Goal: Task Accomplishment & Management: Use online tool/utility

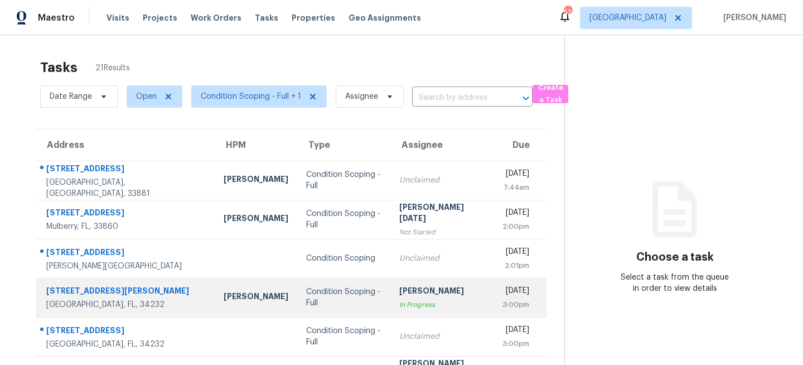
click at [353, 295] on td "Condition Scoping - Full" at bounding box center [343, 297] width 93 height 39
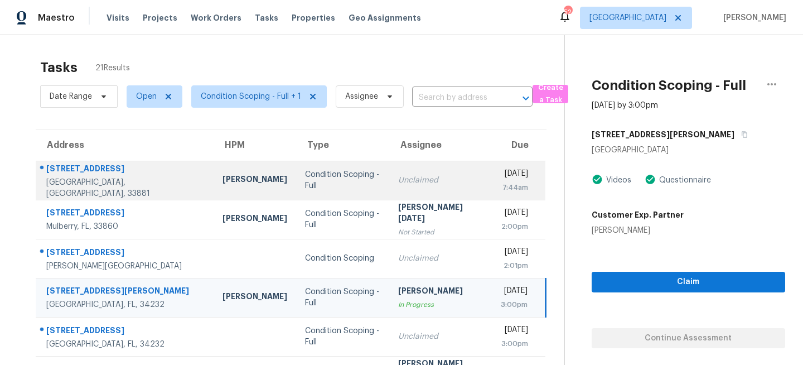
click at [308, 187] on td "Condition Scoping - Full" at bounding box center [342, 180] width 93 height 39
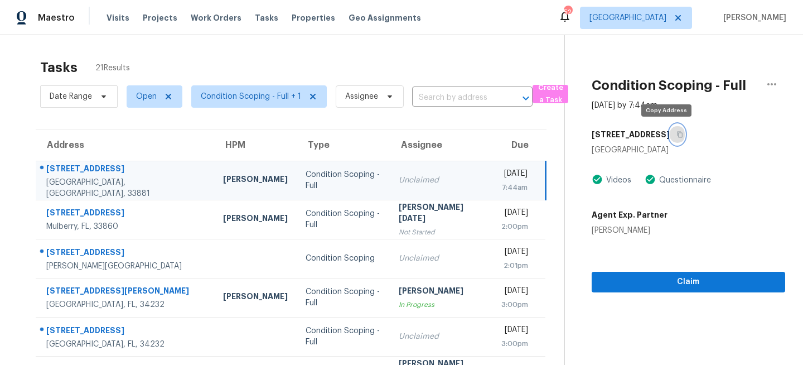
click at [676, 131] on icon "button" at bounding box center [679, 134] width 7 height 7
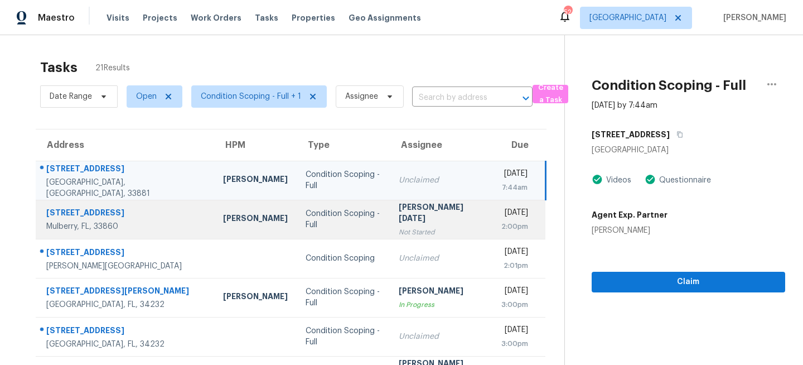
click at [312, 229] on td "Condition Scoping - Full" at bounding box center [343, 219] width 93 height 39
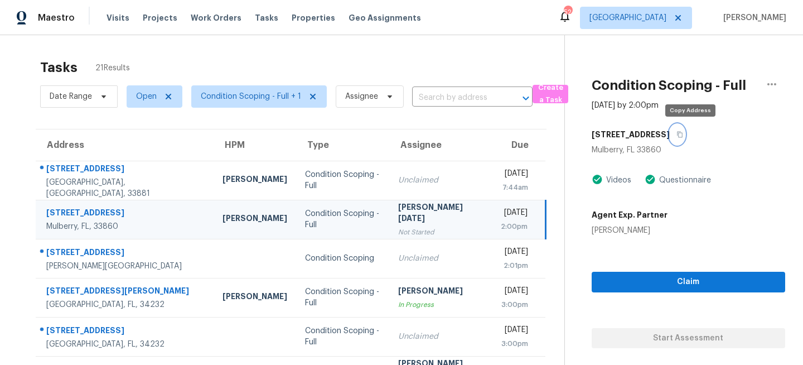
click at [683, 133] on icon "button" at bounding box center [679, 134] width 7 height 7
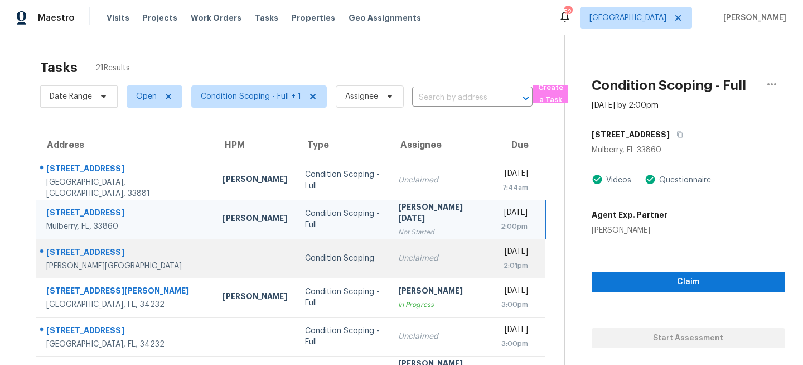
click at [342, 274] on td "Condition Scoping" at bounding box center [342, 258] width 93 height 39
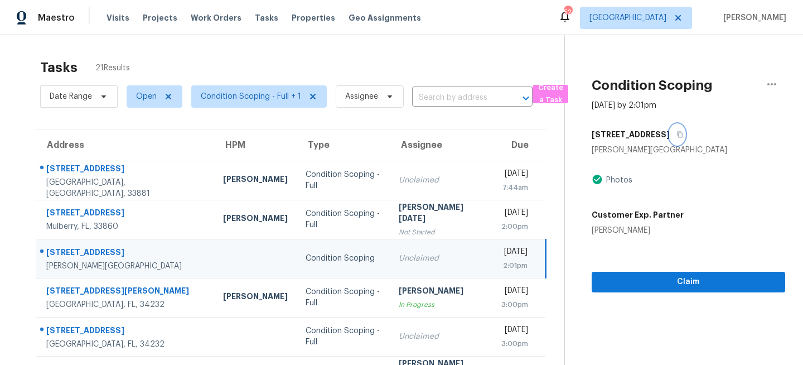
click at [677, 132] on icon "button" at bounding box center [680, 135] width 6 height 6
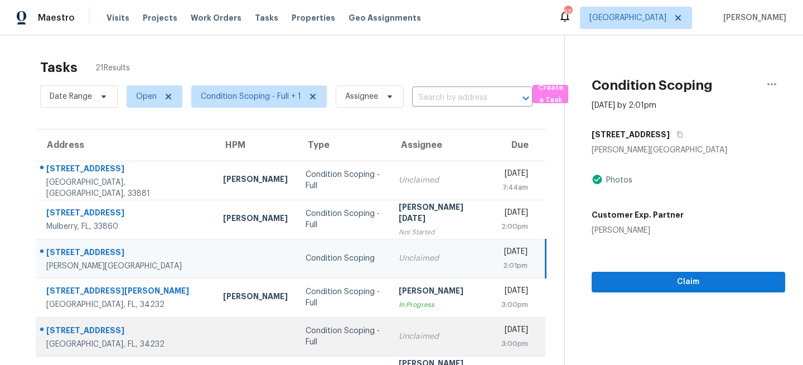
click at [390, 320] on td "Unclaimed" at bounding box center [441, 336] width 103 height 39
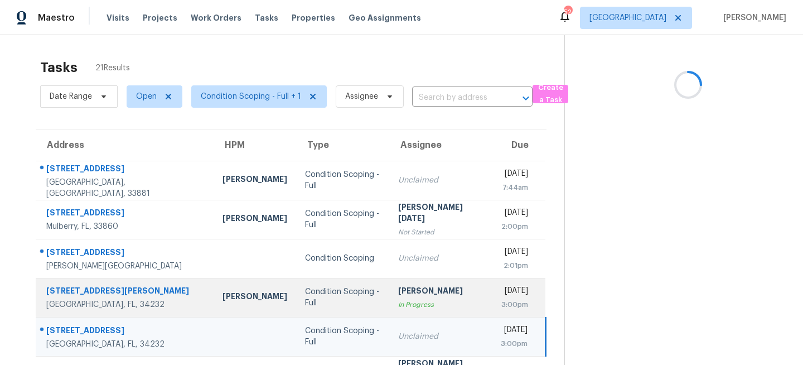
click at [389, 300] on td "Vigneshwaran B In Progress" at bounding box center [440, 297] width 103 height 39
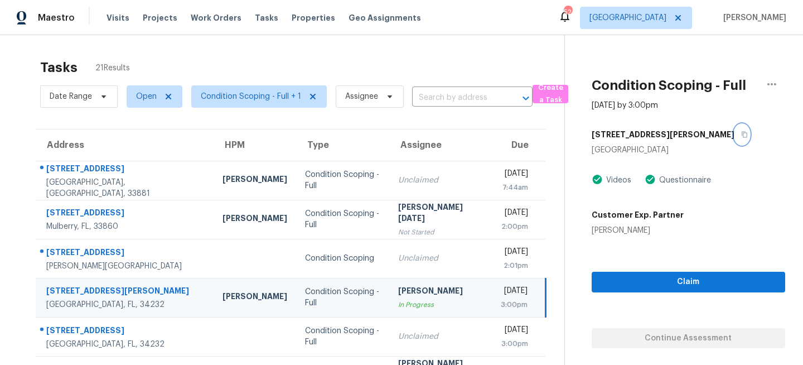
click at [741, 132] on icon "button" at bounding box center [744, 135] width 6 height 6
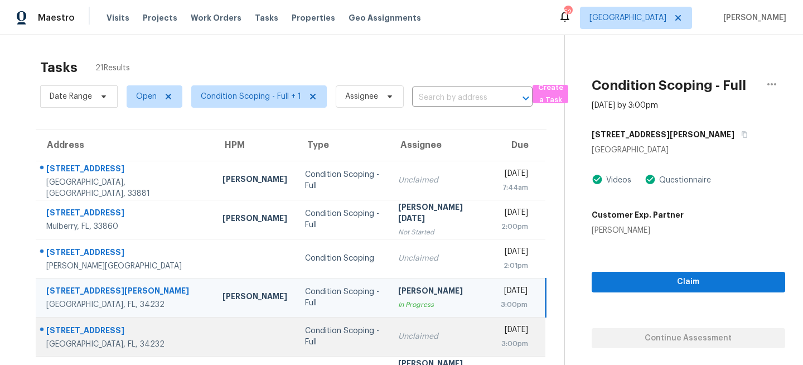
click at [331, 351] on td "Condition Scoping - Full" at bounding box center [342, 336] width 93 height 39
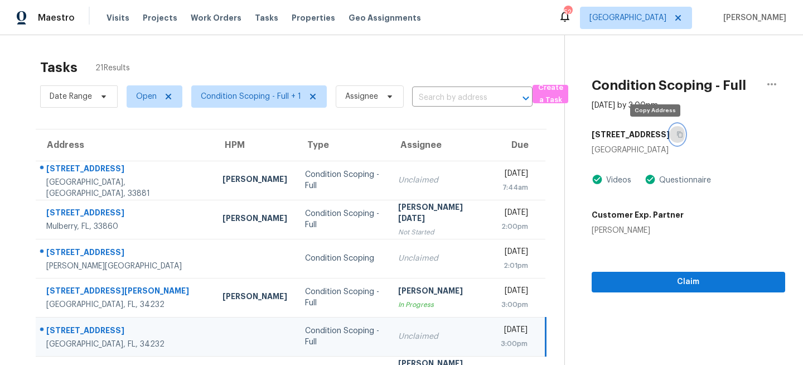
click at [676, 131] on icon "button" at bounding box center [679, 134] width 7 height 7
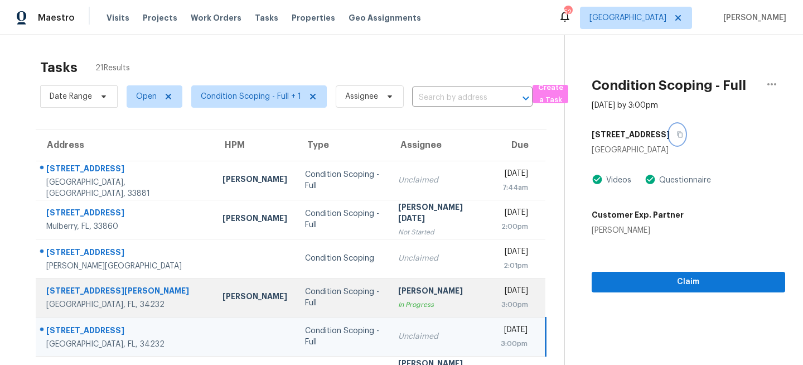
scroll to position [216, 0]
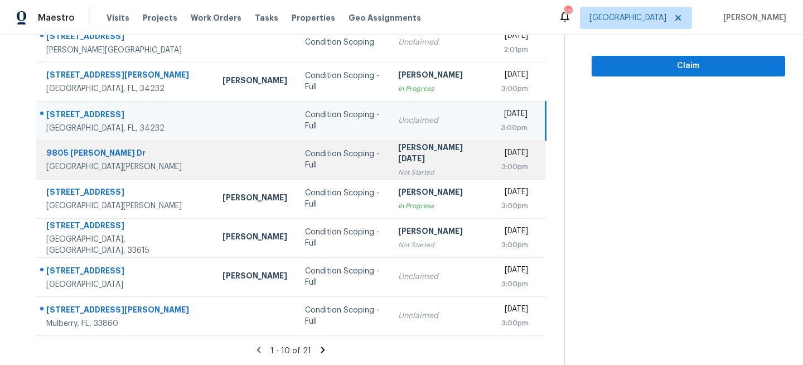
click at [321, 160] on div "Condition Scoping - Full" at bounding box center [342, 159] width 75 height 22
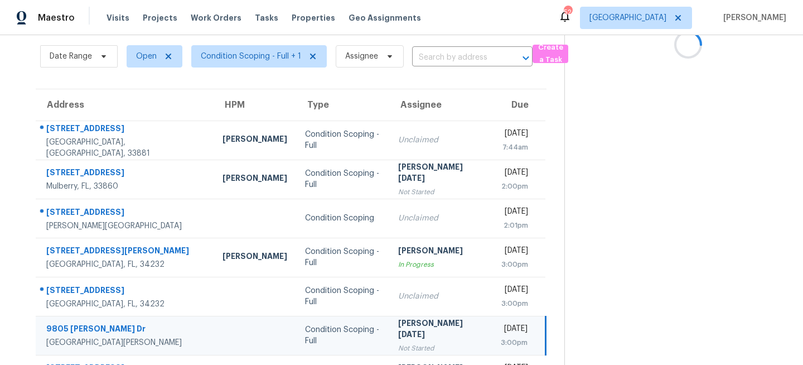
scroll to position [0, 0]
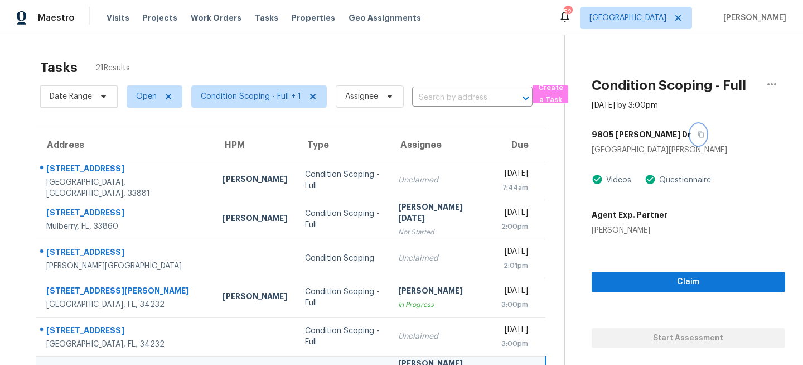
click at [697, 134] on icon "button" at bounding box center [700, 134] width 7 height 7
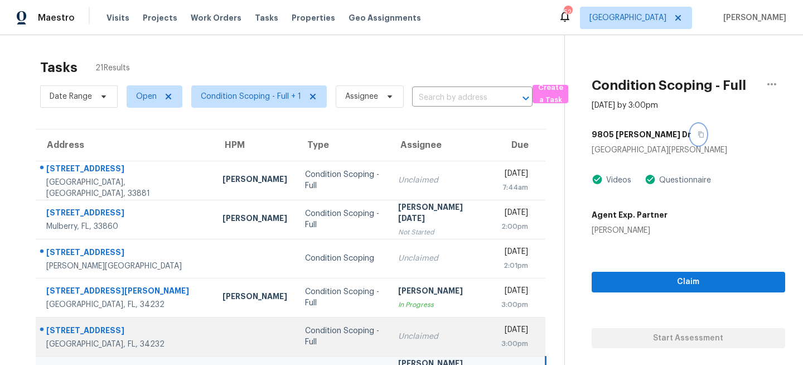
scroll to position [216, 0]
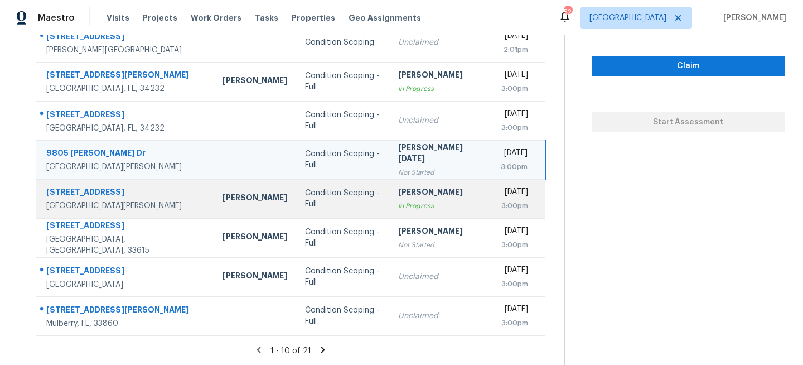
click at [501, 202] on div "3:00pm" at bounding box center [515, 205] width 28 height 11
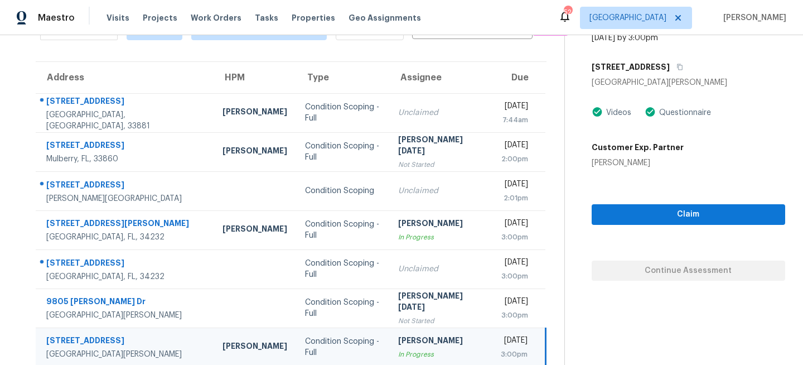
scroll to position [0, 0]
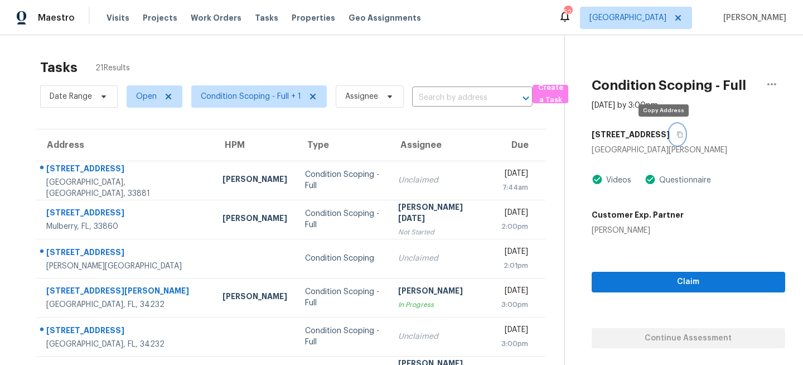
click at [676, 134] on icon "button" at bounding box center [679, 134] width 7 height 7
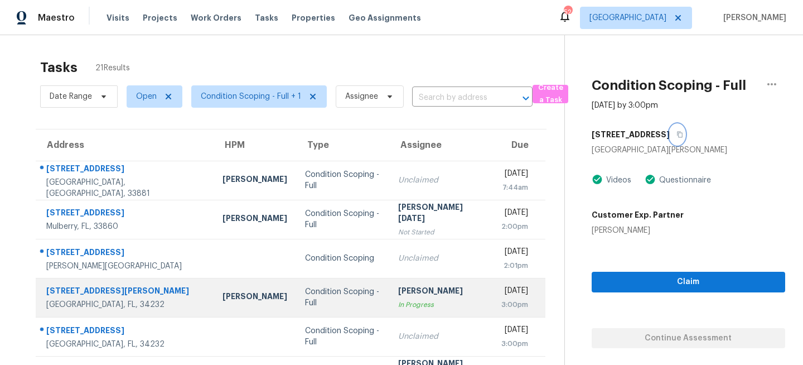
scroll to position [216, 0]
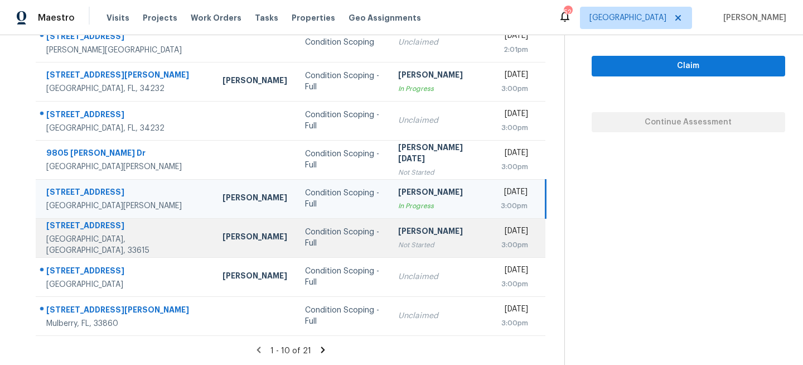
click at [389, 241] on td "Rajesh M Not Started" at bounding box center [440, 237] width 103 height 39
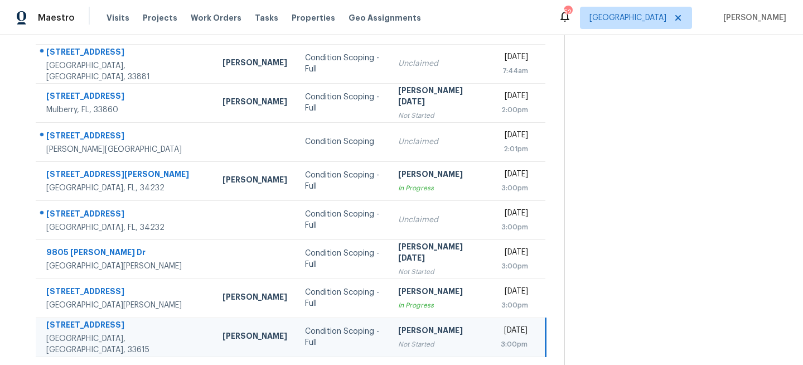
scroll to position [0, 0]
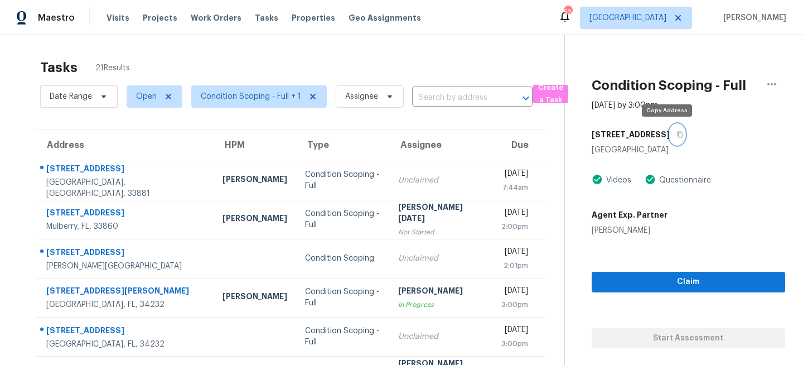
click at [676, 135] on icon "button" at bounding box center [679, 134] width 7 height 7
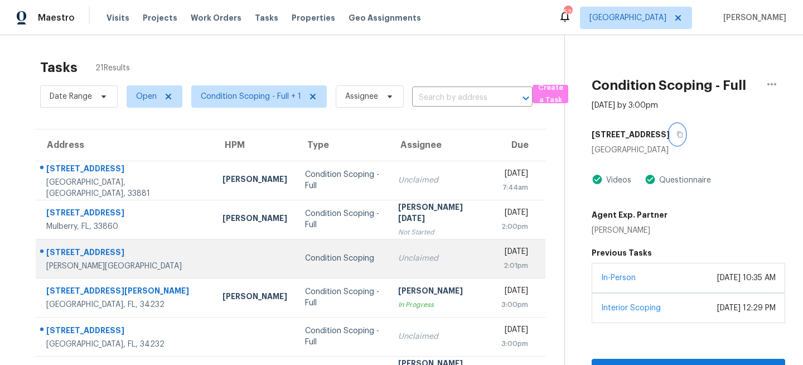
scroll to position [216, 0]
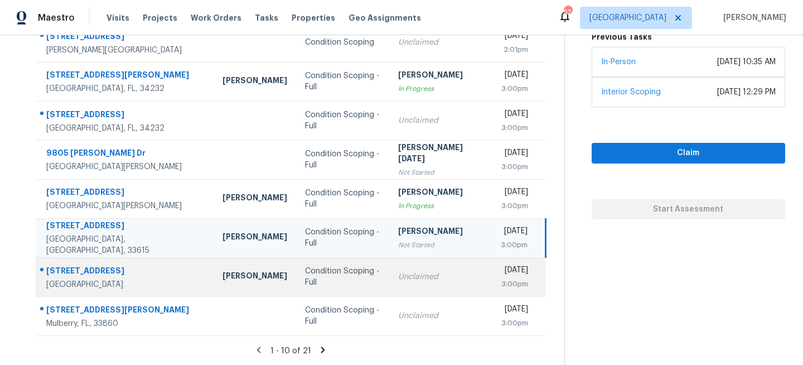
click at [328, 293] on td "Condition Scoping - Full" at bounding box center [342, 276] width 93 height 39
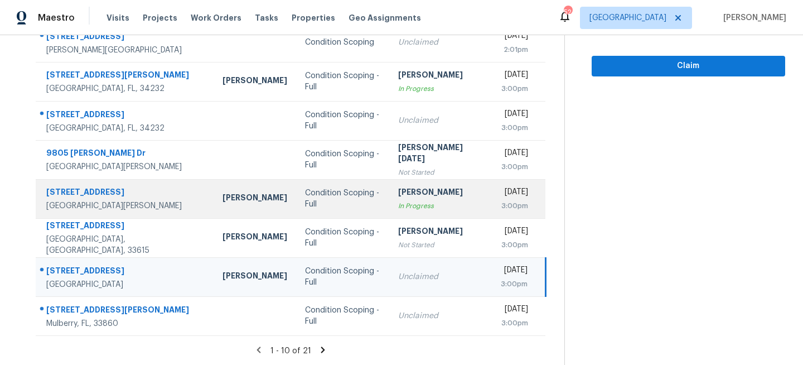
scroll to position [0, 0]
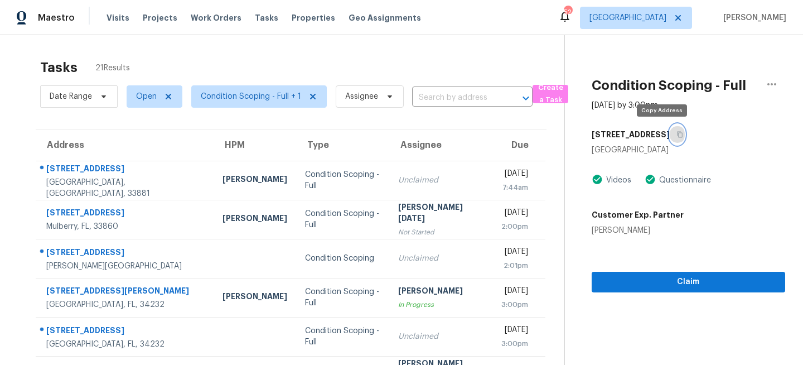
click at [669, 132] on button "button" at bounding box center [676, 134] width 15 height 20
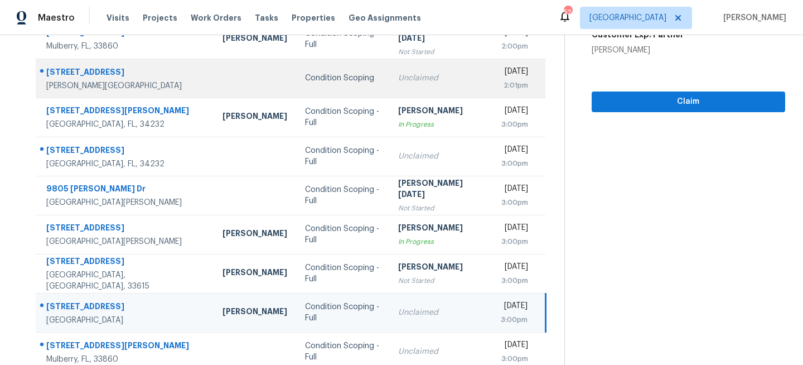
scroll to position [216, 0]
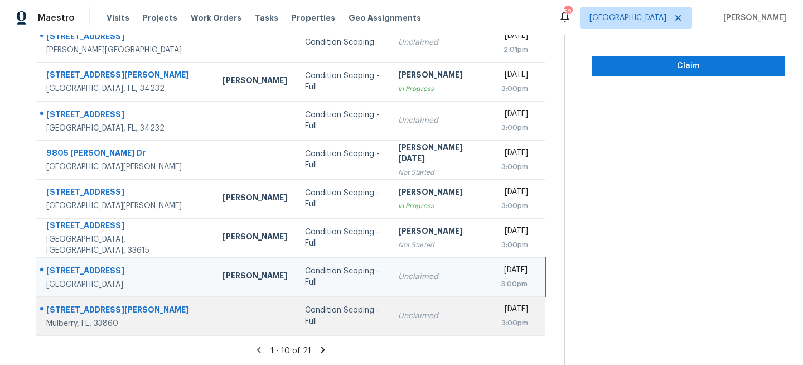
click at [350, 314] on td "Condition Scoping - Full" at bounding box center [342, 315] width 93 height 39
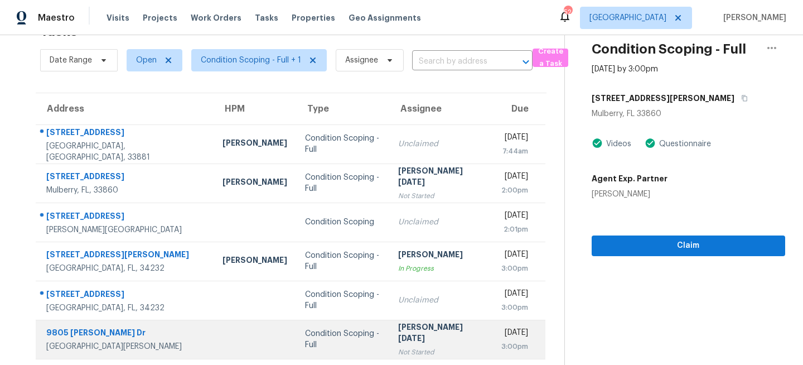
scroll to position [0, 0]
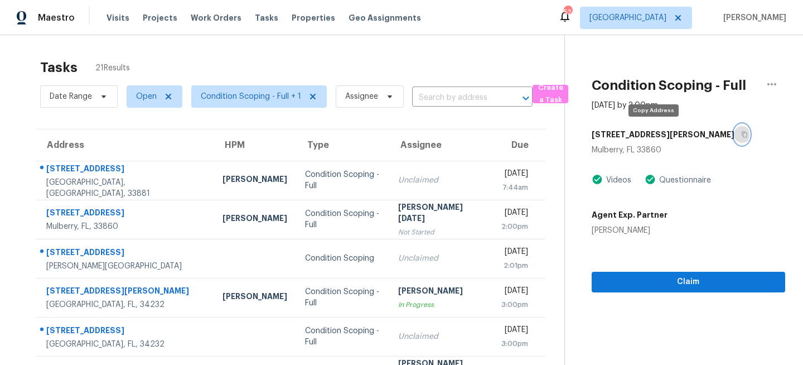
click at [741, 135] on icon "button" at bounding box center [744, 134] width 7 height 7
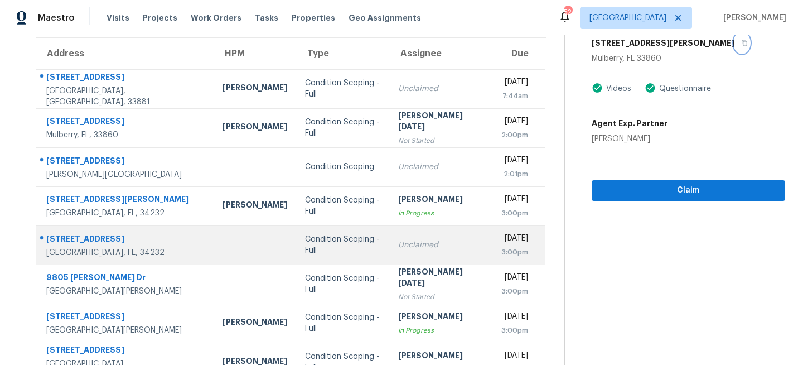
scroll to position [216, 0]
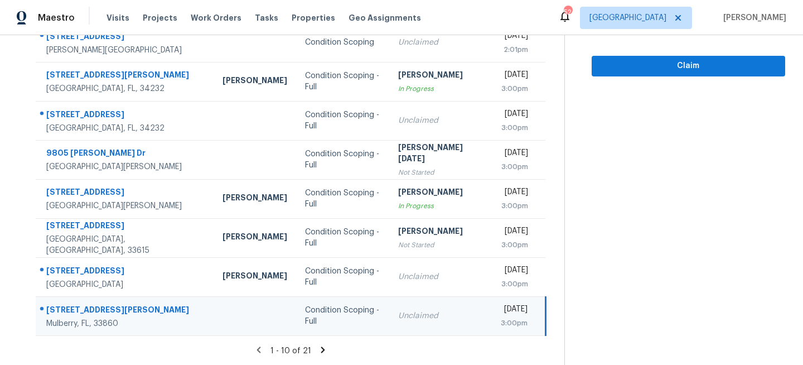
click at [320, 349] on icon at bounding box center [323, 349] width 10 height 10
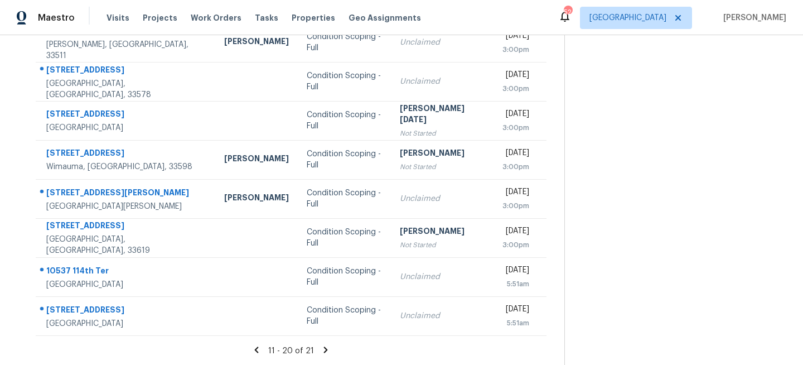
scroll to position [0, 0]
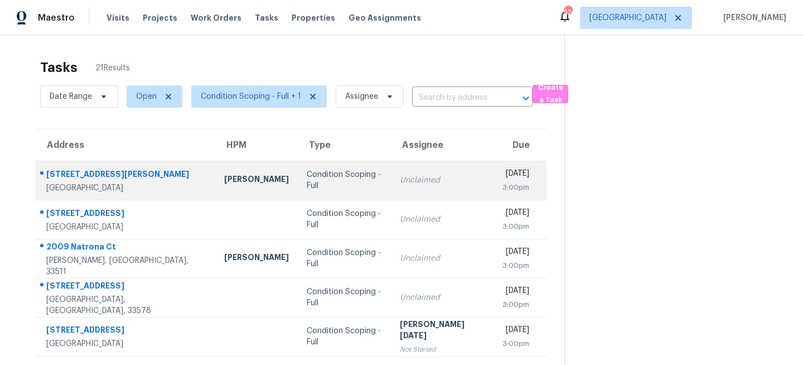
click at [298, 172] on td "Condition Scoping - Full" at bounding box center [344, 180] width 93 height 39
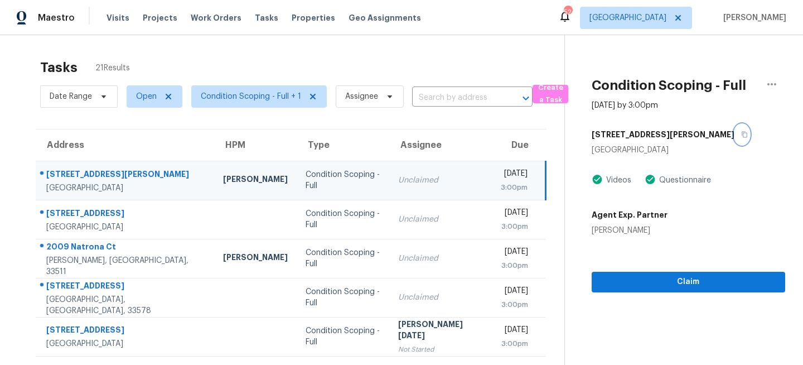
click at [741, 133] on icon "button" at bounding box center [744, 134] width 7 height 7
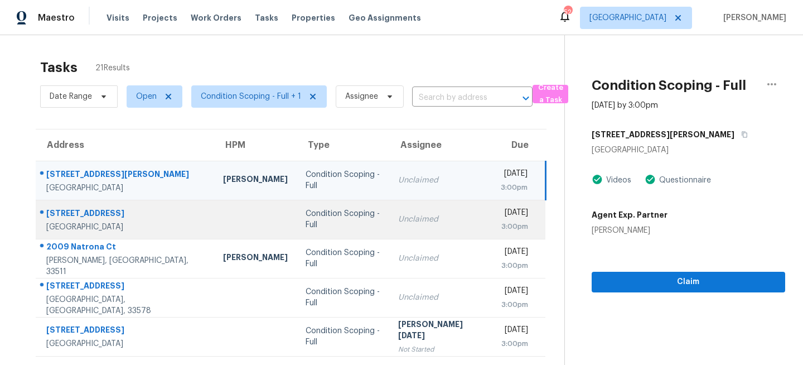
click at [398, 218] on div "Unclaimed" at bounding box center [440, 218] width 85 height 11
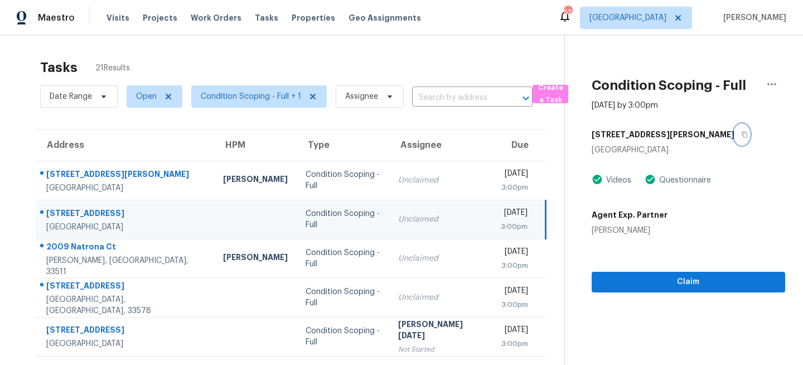
click at [741, 135] on icon "button" at bounding box center [744, 134] width 7 height 7
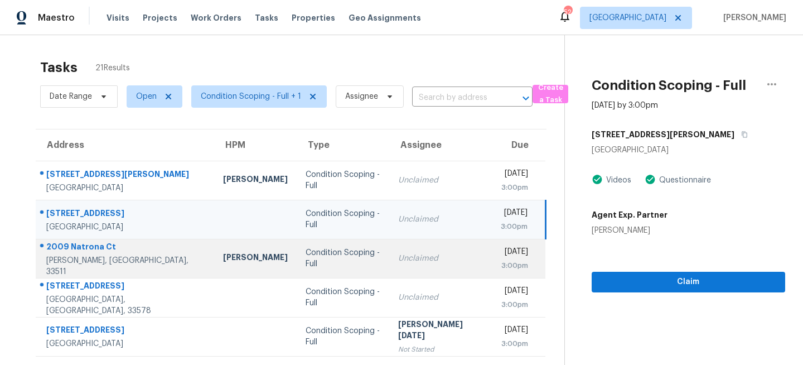
click at [389, 255] on td "Unclaimed" at bounding box center [440, 258] width 103 height 39
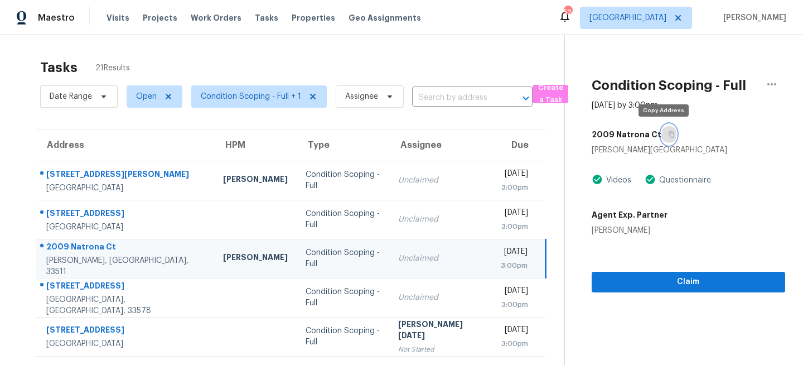
click at [668, 134] on icon "button" at bounding box center [671, 134] width 7 height 7
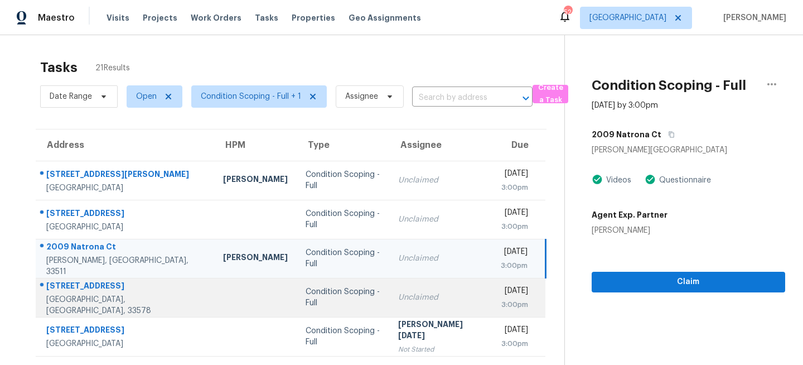
click at [297, 278] on td "Condition Scoping - Full" at bounding box center [343, 297] width 93 height 39
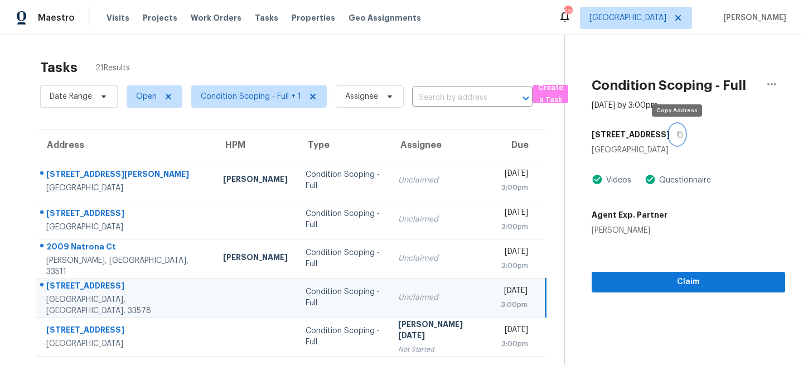
click at [679, 137] on icon "button" at bounding box center [679, 134] width 7 height 7
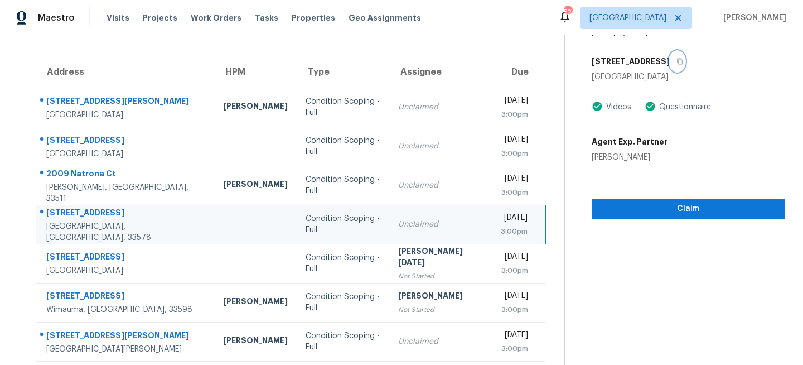
scroll to position [93, 0]
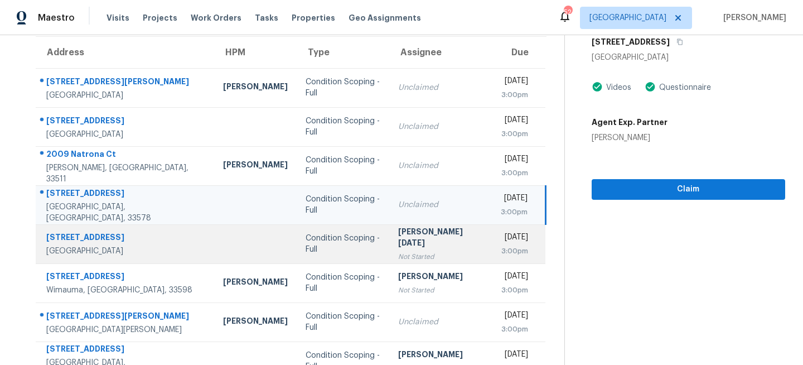
click at [342, 244] on td "Condition Scoping - Full" at bounding box center [343, 243] width 93 height 39
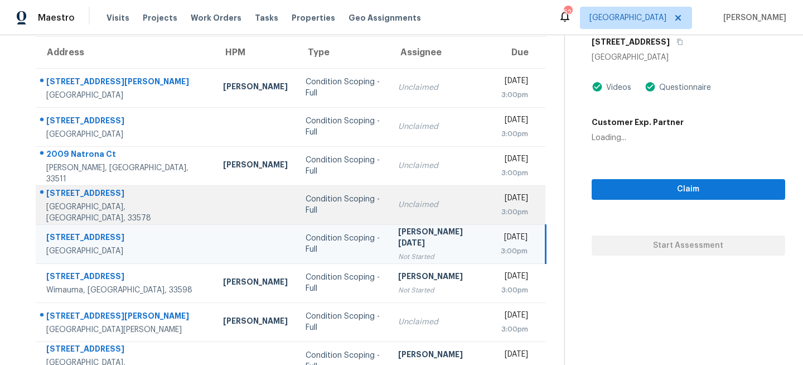
scroll to position [0, 0]
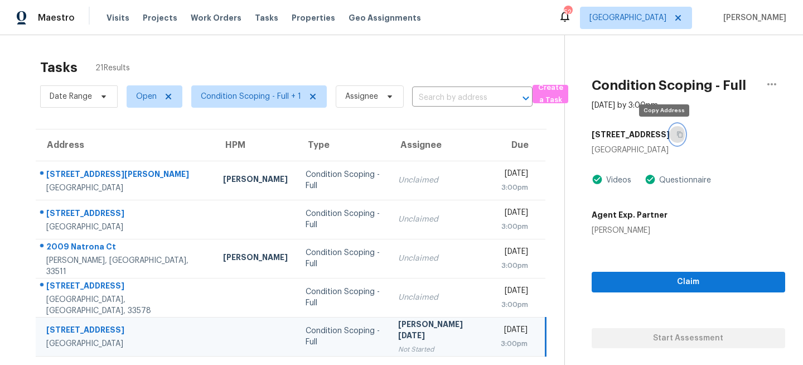
click at [677, 133] on icon "button" at bounding box center [680, 135] width 6 height 6
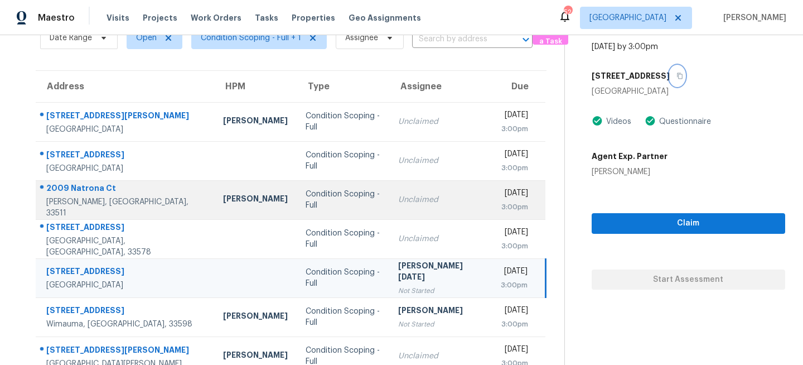
scroll to position [168, 0]
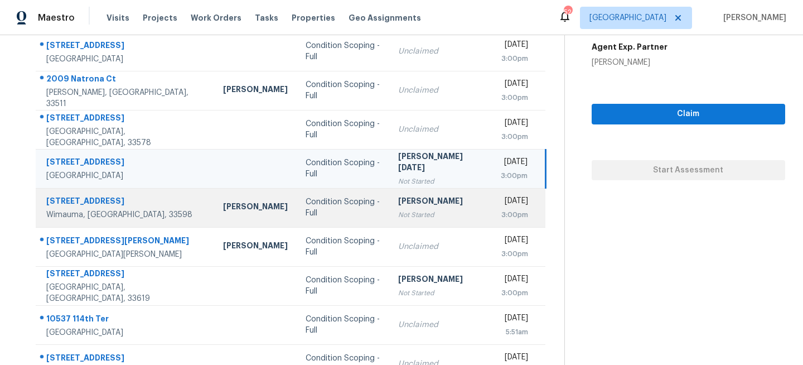
click at [319, 197] on td "Condition Scoping - Full" at bounding box center [343, 207] width 93 height 39
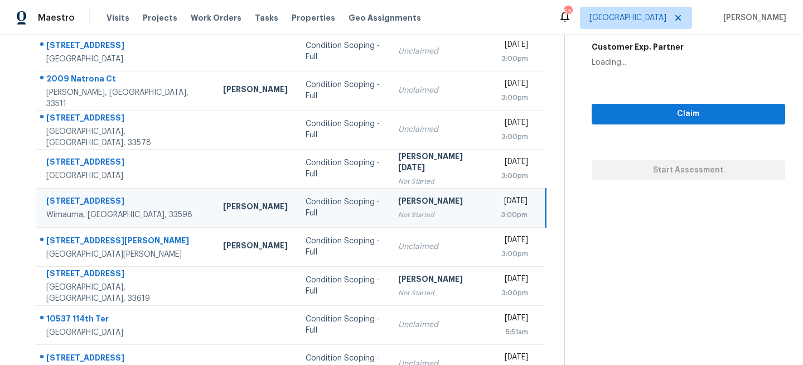
scroll to position [0, 0]
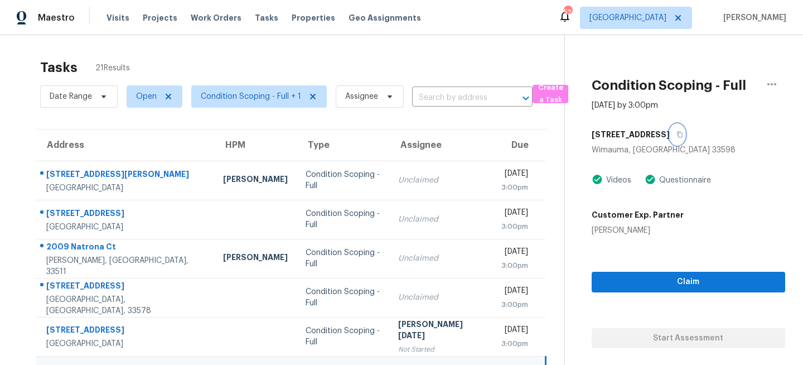
click at [683, 134] on icon "button" at bounding box center [679, 134] width 7 height 7
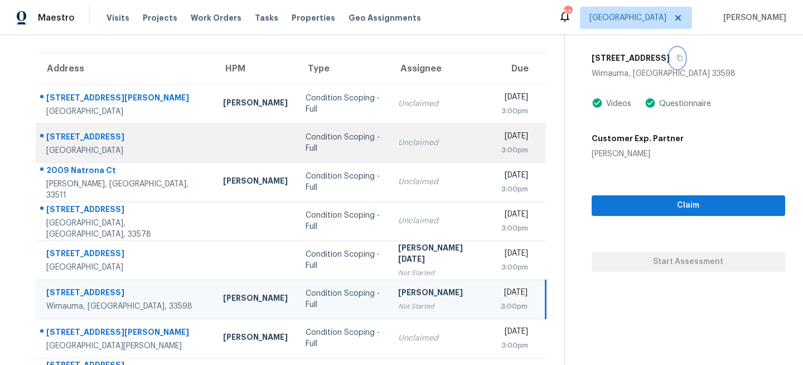
scroll to position [216, 0]
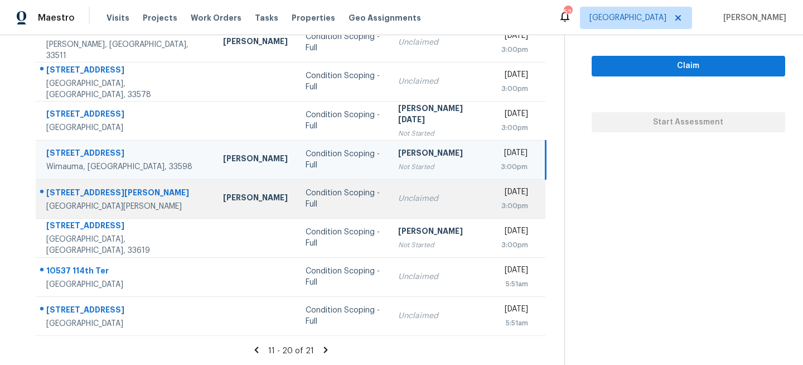
click at [305, 200] on div "Condition Scoping - Full" at bounding box center [342, 198] width 75 height 22
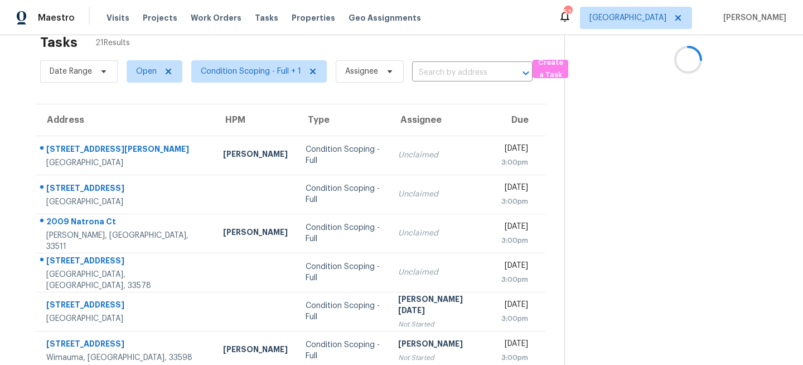
scroll to position [0, 0]
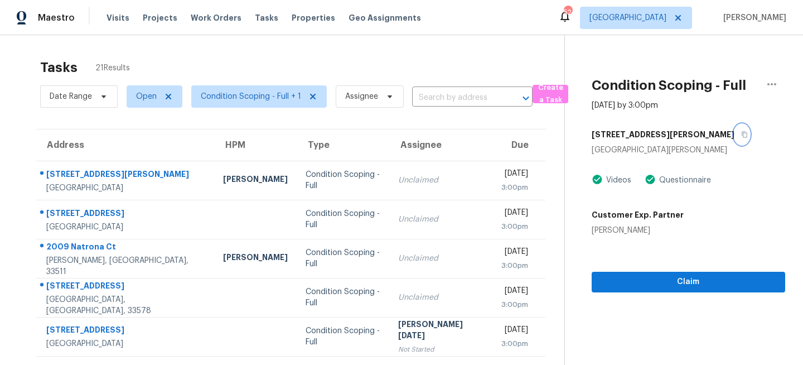
click at [734, 134] on button "button" at bounding box center [741, 134] width 15 height 20
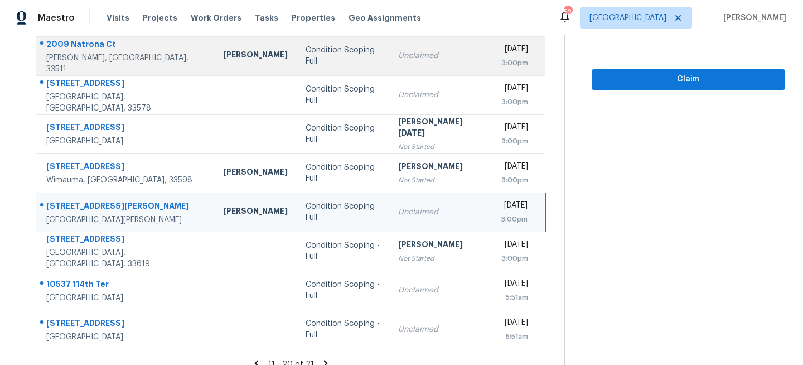
scroll to position [216, 0]
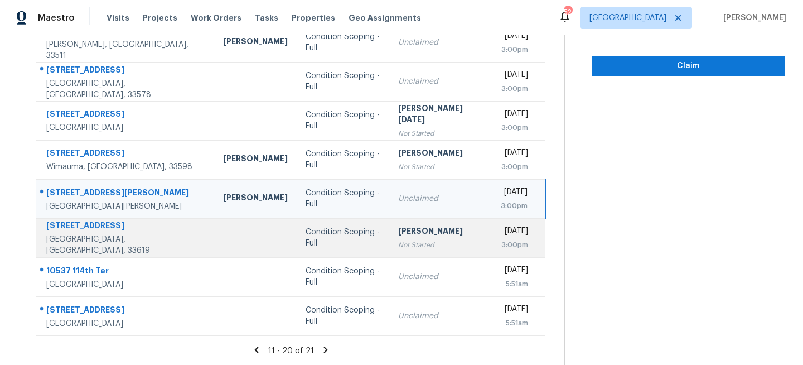
click at [398, 249] on div "Not Started" at bounding box center [440, 244] width 85 height 11
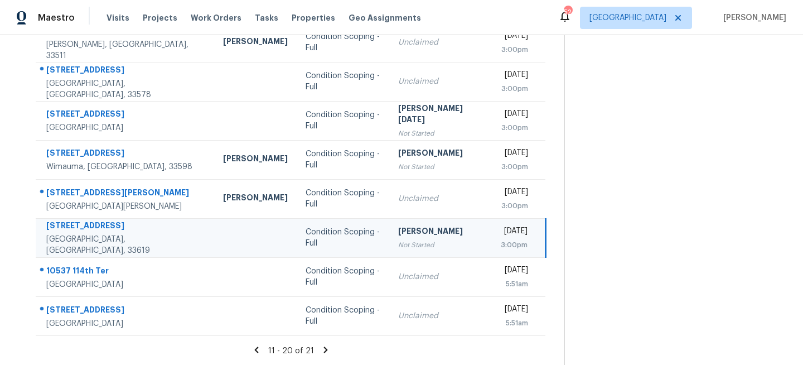
scroll to position [0, 0]
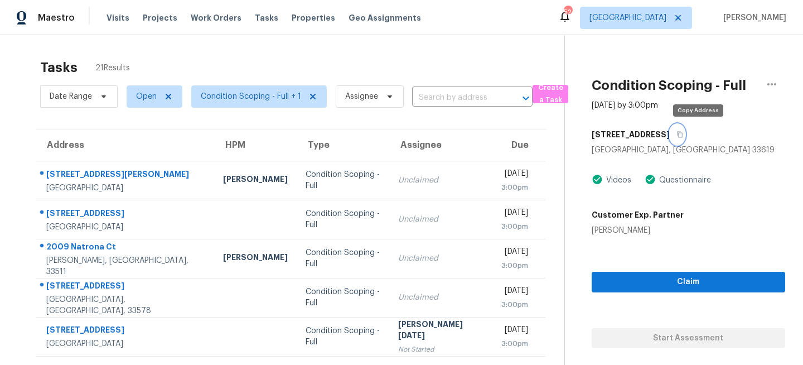
click at [682, 133] on icon "button" at bounding box center [680, 135] width 6 height 6
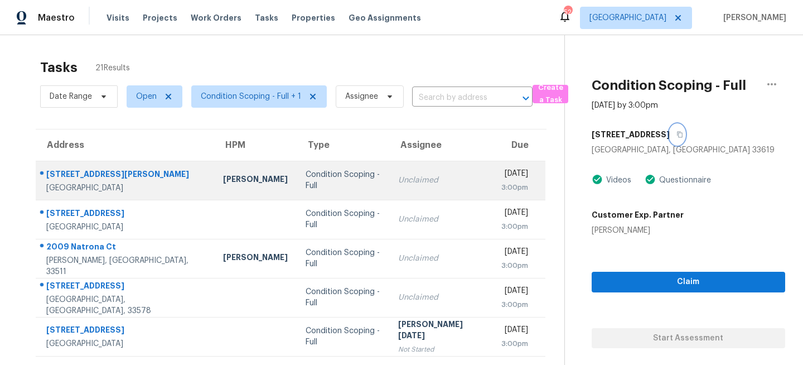
scroll to position [216, 0]
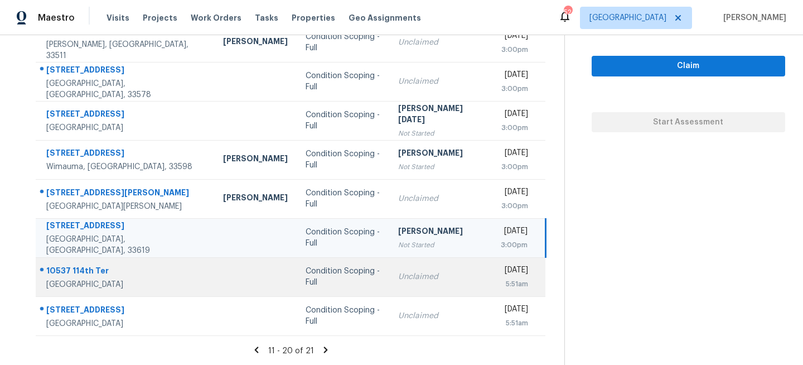
click at [328, 272] on div "Condition Scoping - Full" at bounding box center [342, 276] width 75 height 22
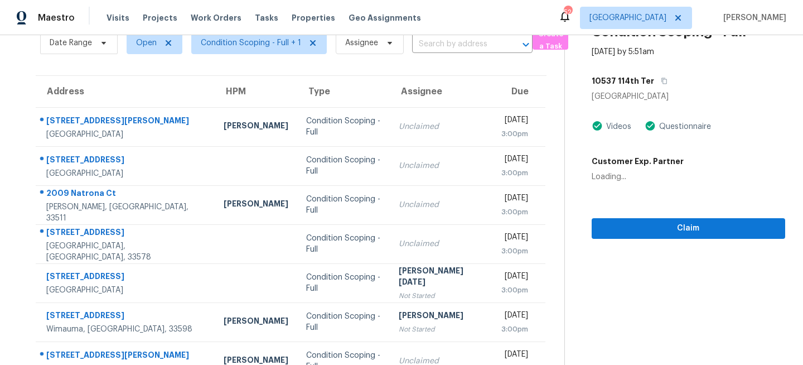
scroll to position [0, 0]
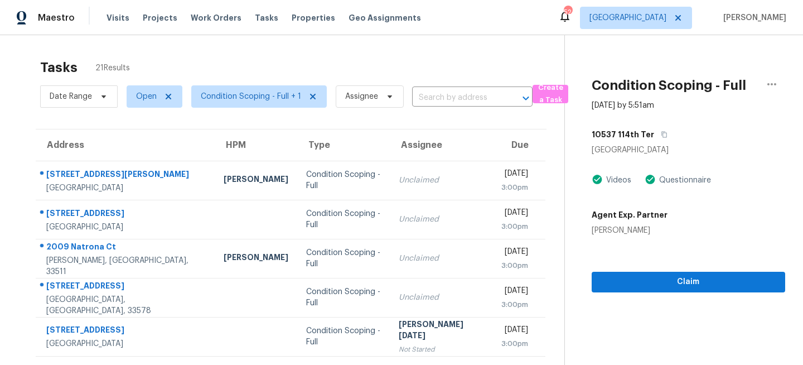
click at [663, 131] on div "10537 114th Ter" at bounding box center [687, 134] width 193 height 20
click at [661, 132] on icon "button" at bounding box center [664, 134] width 7 height 7
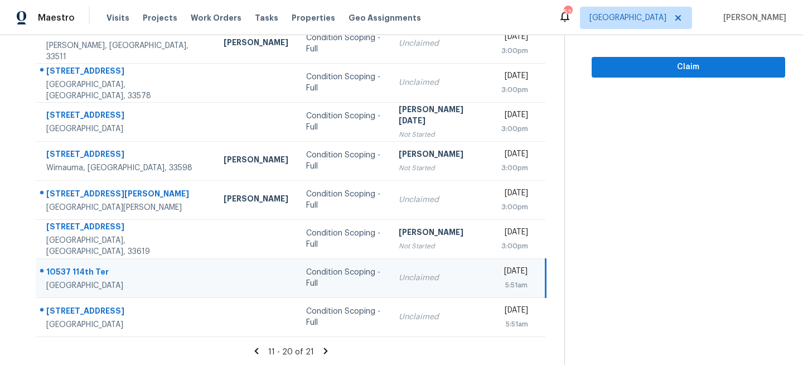
scroll to position [216, 0]
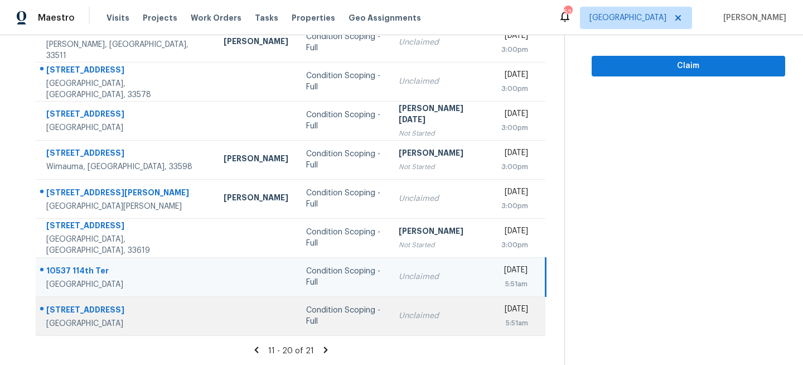
click at [390, 326] on td "Unclaimed" at bounding box center [441, 315] width 103 height 39
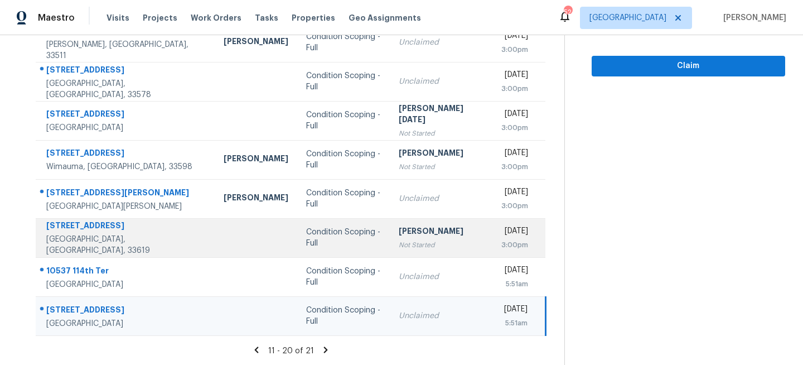
scroll to position [0, 0]
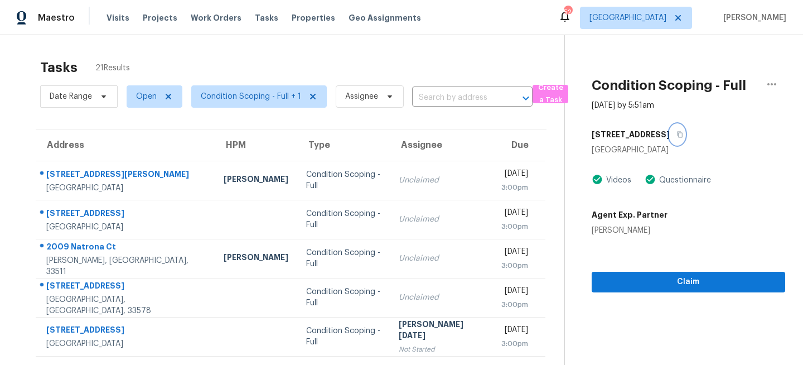
click at [684, 131] on button "button" at bounding box center [676, 134] width 15 height 20
click at [666, 14] on span "[GEOGRAPHIC_DATA]" at bounding box center [627, 17] width 77 height 11
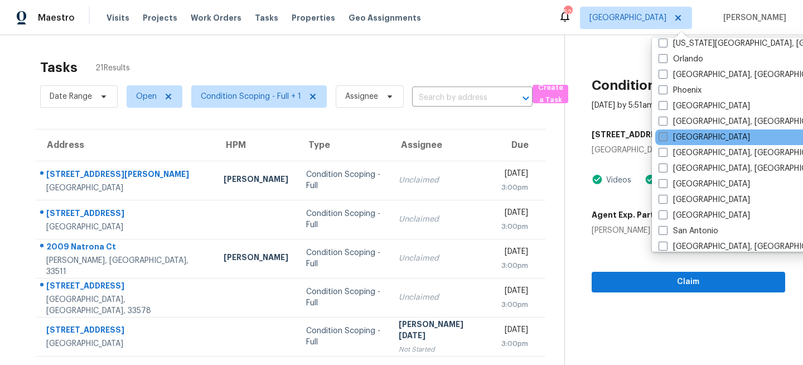
scroll to position [626, 0]
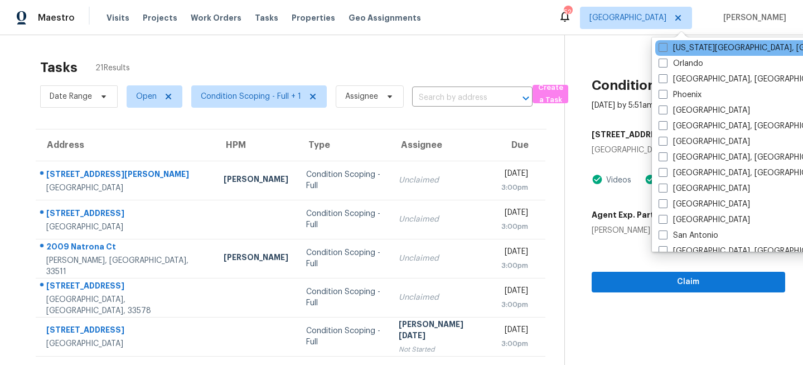
click at [678, 55] on div "Oklahoma City, OK" at bounding box center [767, 48] width 225 height 16
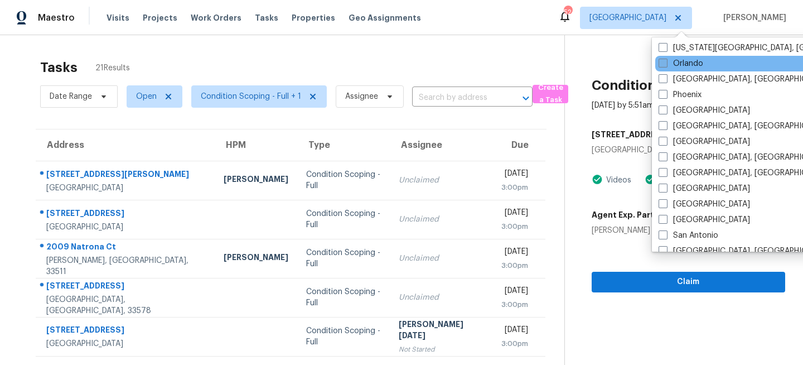
click at [673, 67] on label "Orlando" at bounding box center [680, 63] width 45 height 11
click at [666, 65] on input "Orlando" at bounding box center [661, 61] width 7 height 7
checkbox input "true"
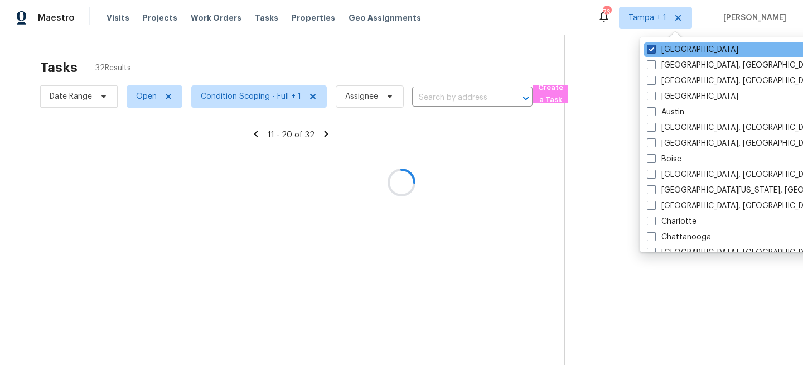
click at [670, 52] on label "[GEOGRAPHIC_DATA]" at bounding box center [692, 49] width 91 height 11
click at [654, 51] on input "[GEOGRAPHIC_DATA]" at bounding box center [650, 47] width 7 height 7
checkbox input "false"
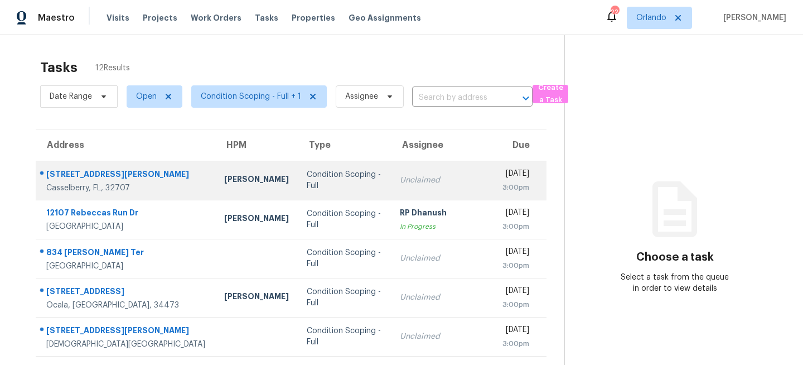
click at [307, 180] on div "Condition Scoping - Full" at bounding box center [344, 180] width 75 height 22
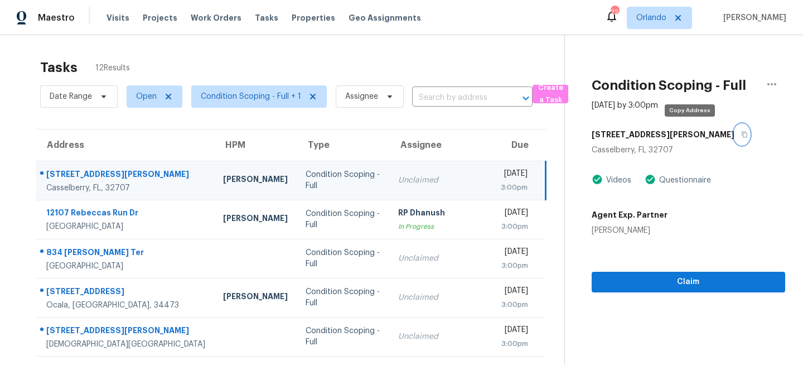
click at [734, 133] on button "button" at bounding box center [741, 134] width 15 height 20
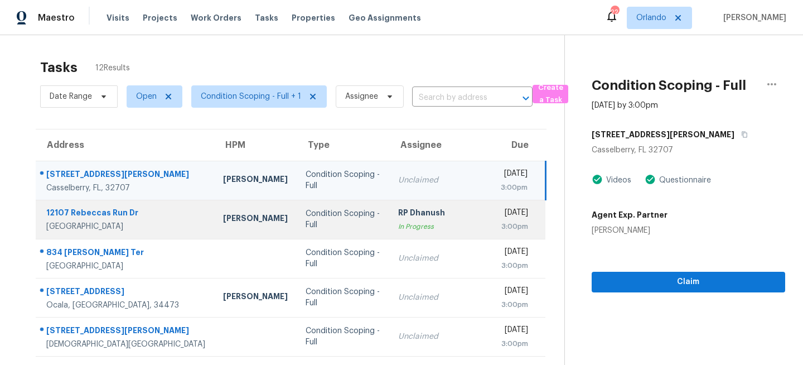
click at [329, 220] on div "Condition Scoping - Full" at bounding box center [342, 219] width 75 height 22
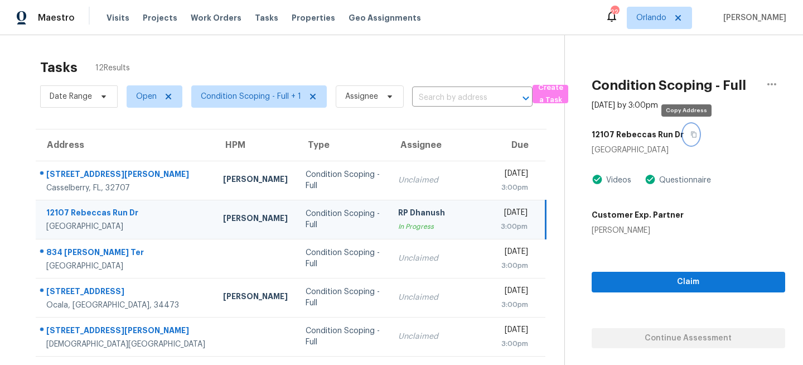
click at [690, 134] on icon "button" at bounding box center [693, 134] width 7 height 7
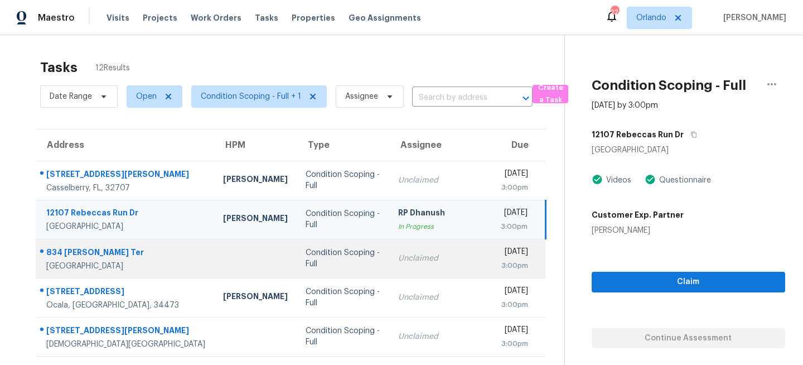
click at [305, 260] on div "Condition Scoping - Full" at bounding box center [342, 258] width 75 height 22
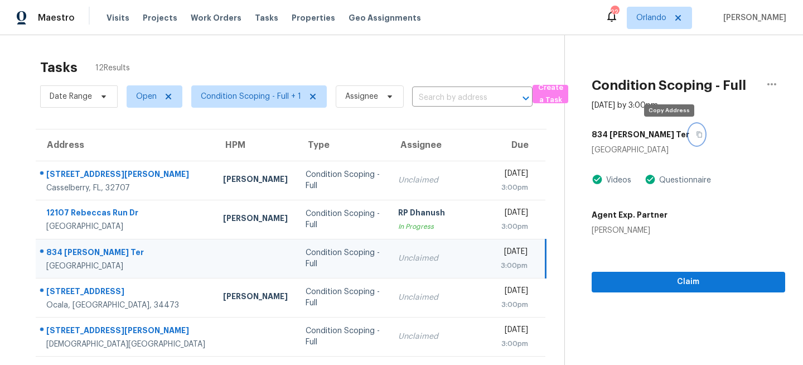
click at [696, 133] on icon "button" at bounding box center [699, 134] width 7 height 7
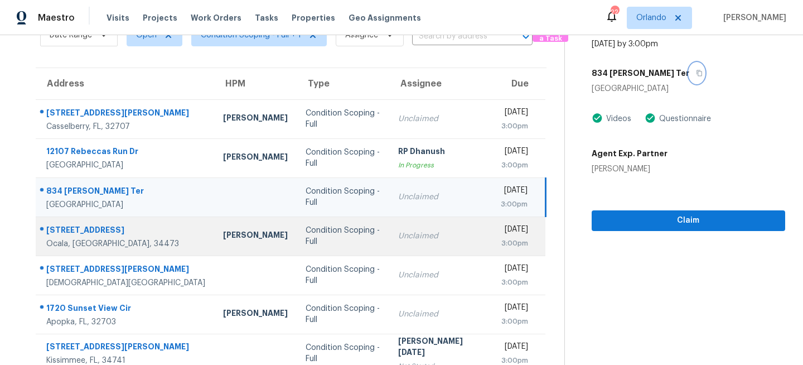
scroll to position [72, 0]
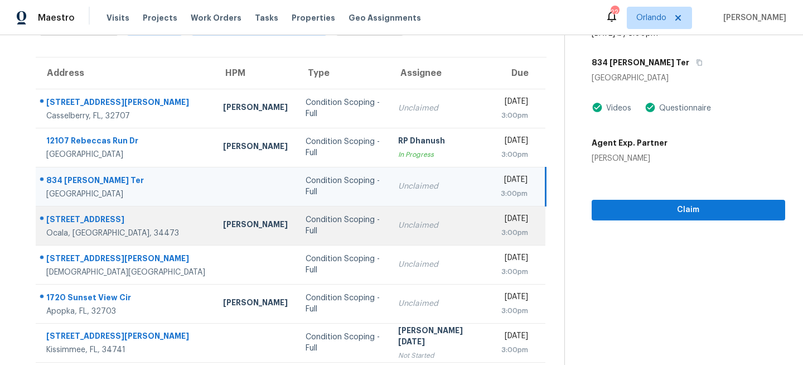
click at [332, 220] on div "Condition Scoping - Full" at bounding box center [342, 225] width 75 height 22
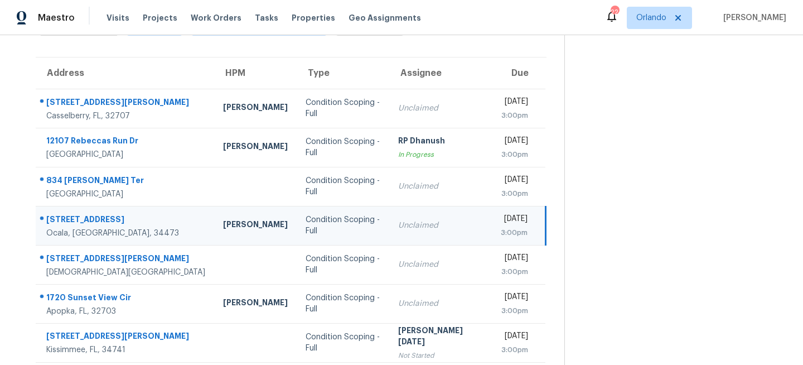
scroll to position [0, 0]
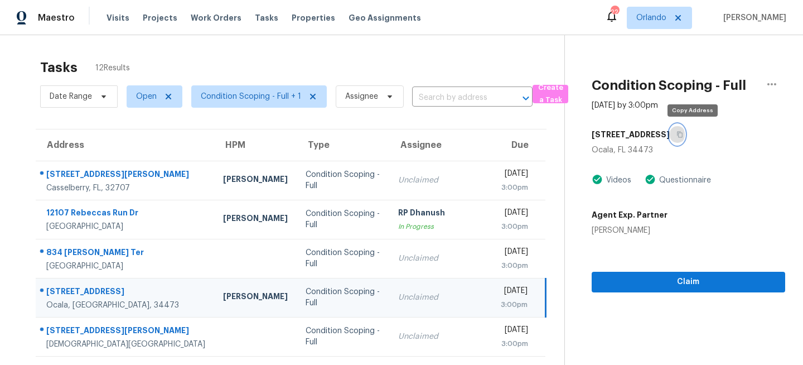
click at [682, 133] on icon "button" at bounding box center [680, 135] width 6 height 6
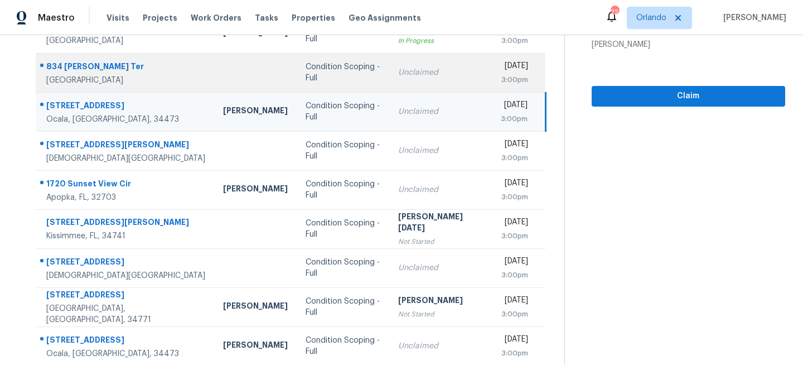
scroll to position [216, 0]
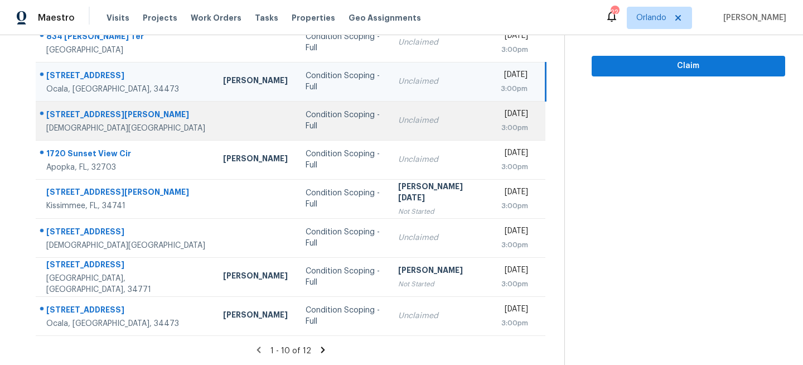
click at [307, 115] on div "Condition Scoping - Full" at bounding box center [342, 120] width 75 height 22
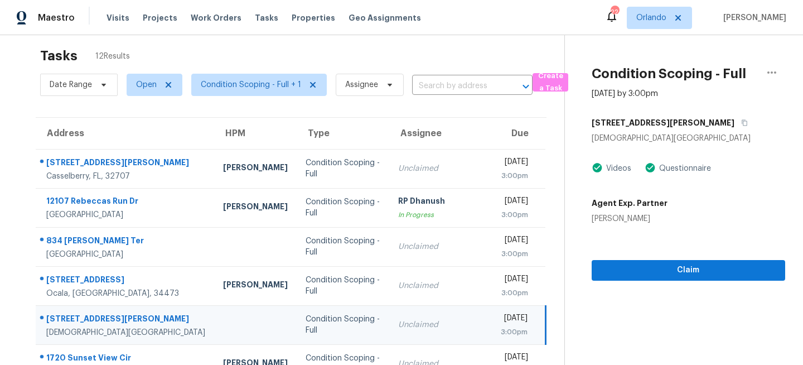
scroll to position [0, 0]
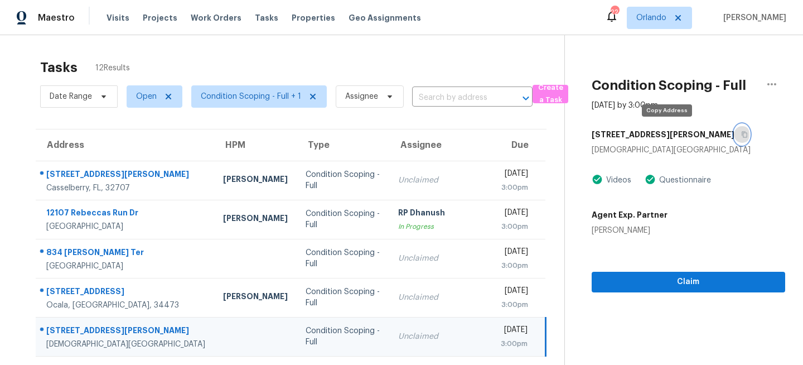
click at [741, 134] on icon "button" at bounding box center [744, 134] width 7 height 7
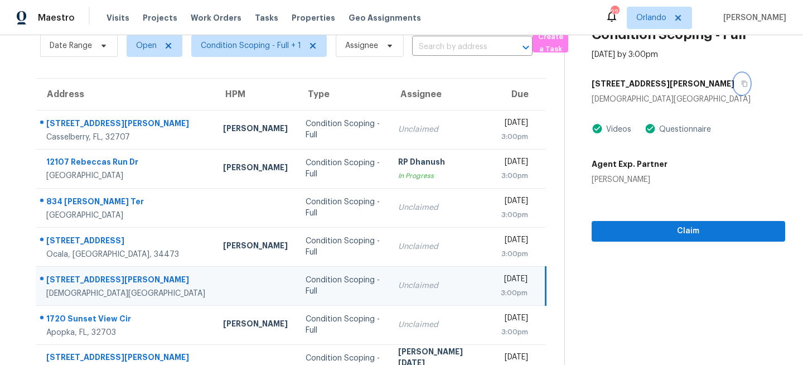
scroll to position [80, 0]
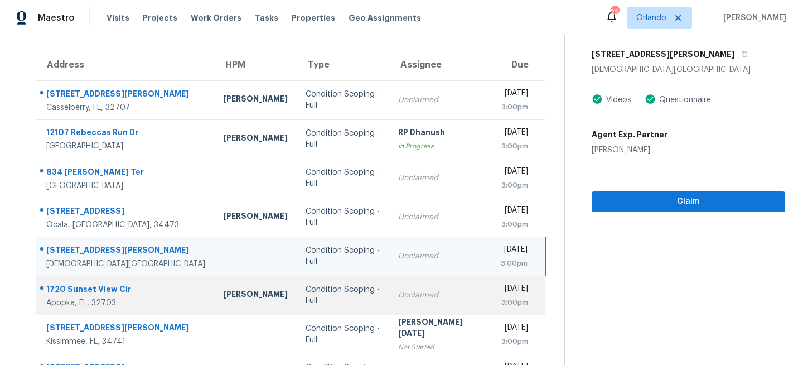
click at [336, 292] on div "Condition Scoping - Full" at bounding box center [342, 295] width 75 height 22
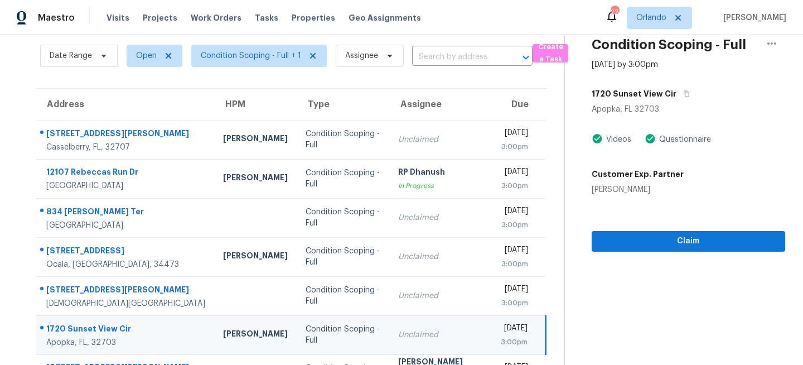
scroll to position [0, 0]
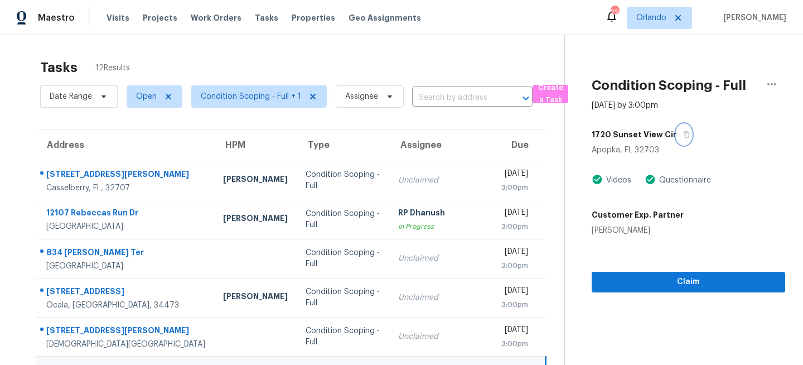
click at [681, 129] on button "button" at bounding box center [683, 134] width 15 height 20
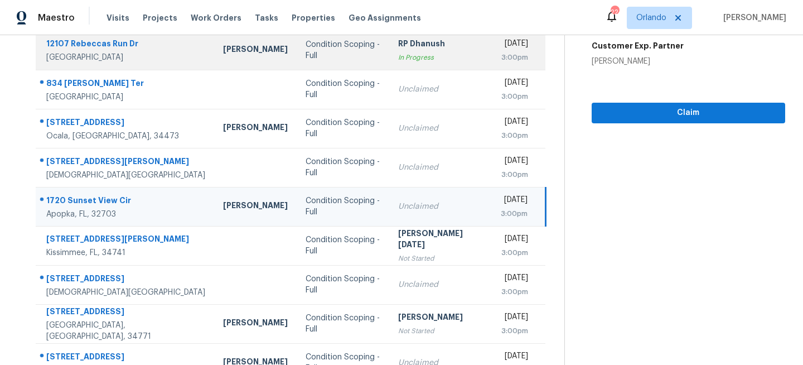
scroll to position [172, 0]
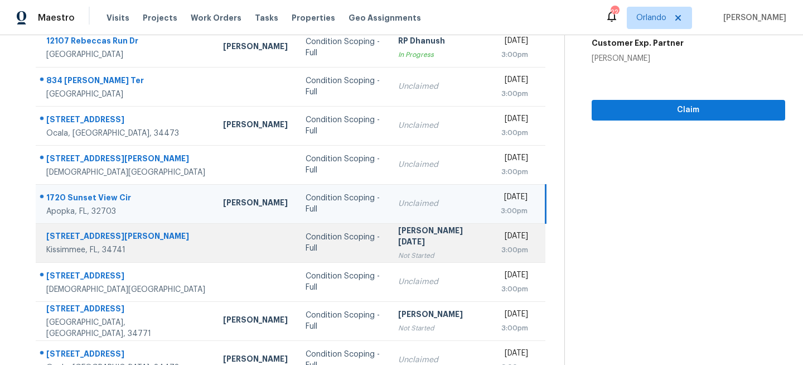
click at [338, 244] on div "Condition Scoping - Full" at bounding box center [342, 242] width 75 height 22
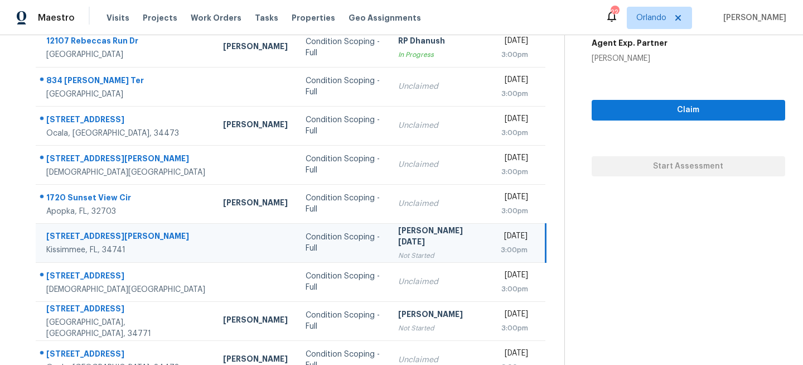
scroll to position [0, 0]
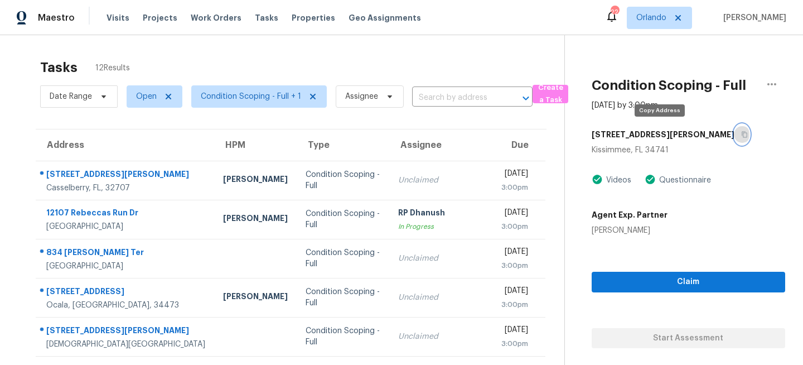
click at [741, 135] on icon "button" at bounding box center [744, 134] width 7 height 7
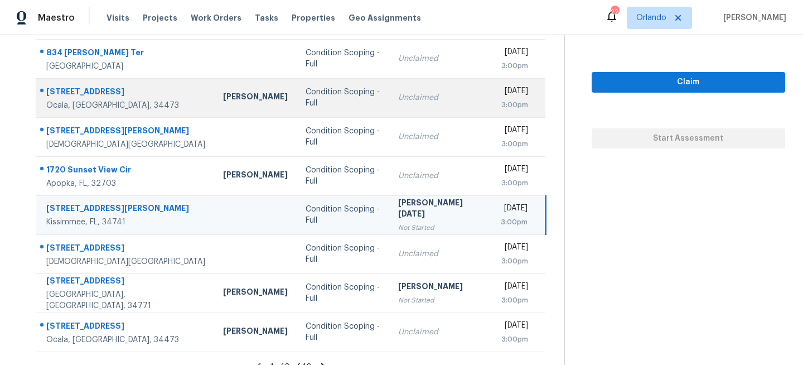
scroll to position [216, 0]
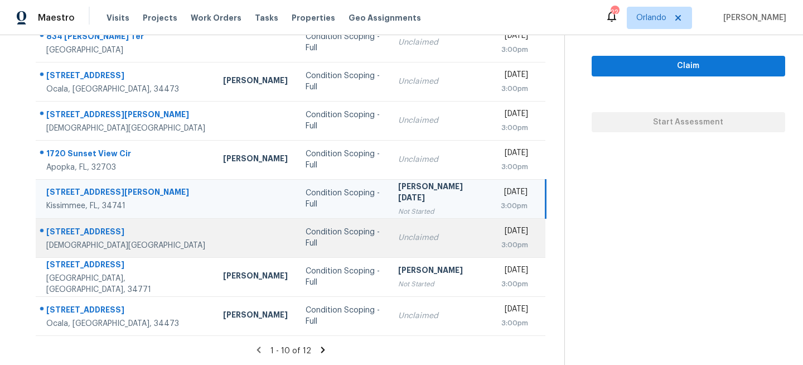
click at [319, 235] on div "Condition Scoping - Full" at bounding box center [342, 237] width 75 height 22
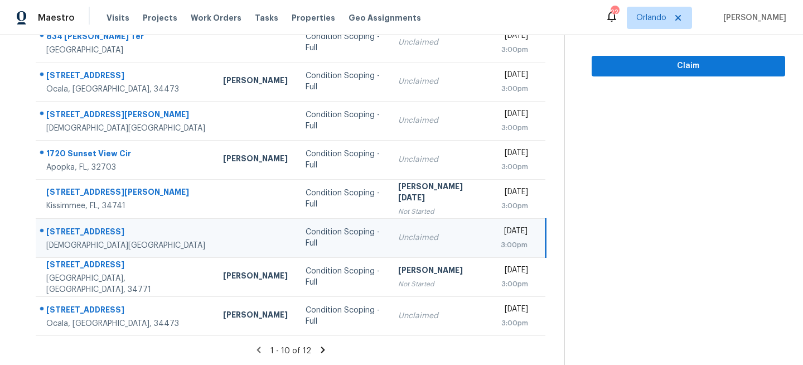
scroll to position [0, 0]
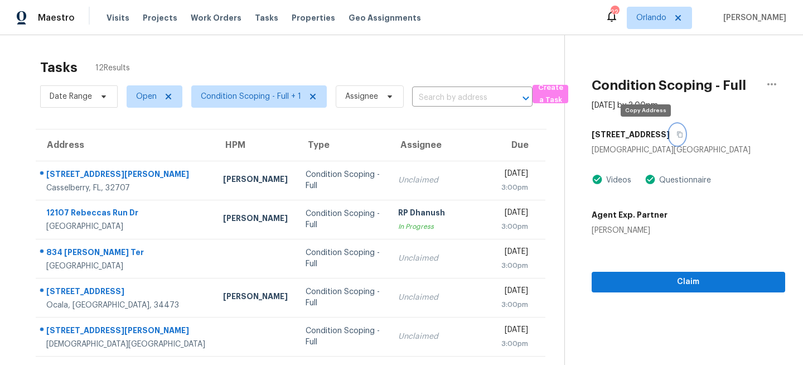
click at [669, 127] on button "button" at bounding box center [676, 134] width 15 height 20
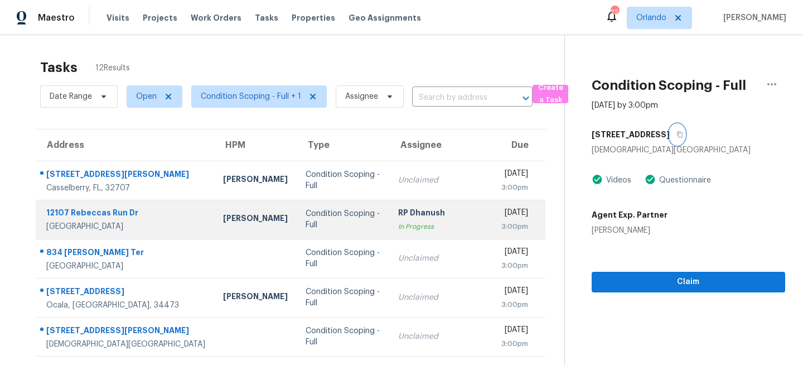
scroll to position [216, 0]
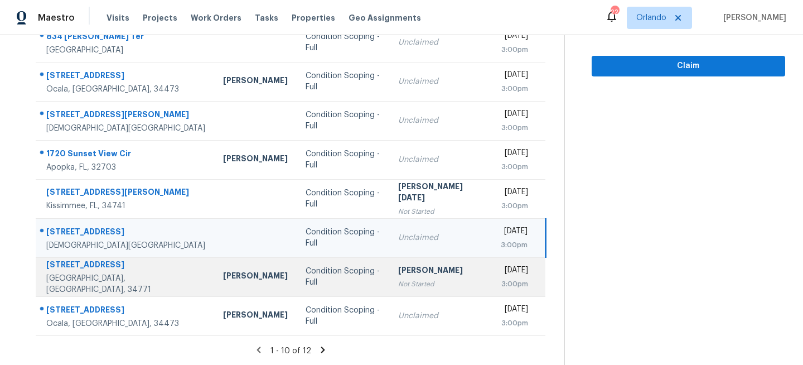
click at [323, 283] on td "Condition Scoping - Full" at bounding box center [343, 276] width 93 height 39
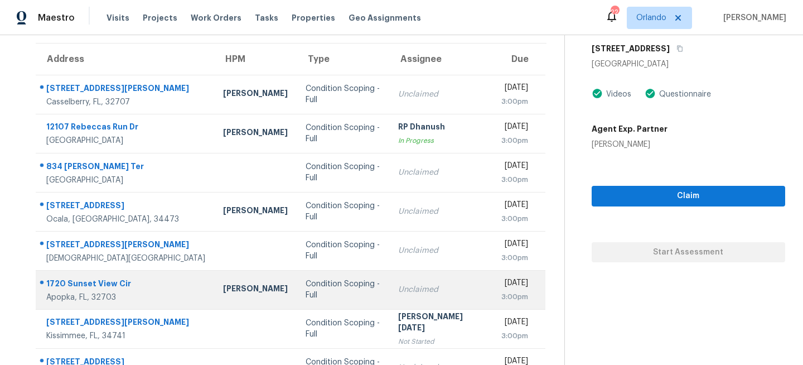
scroll to position [0, 0]
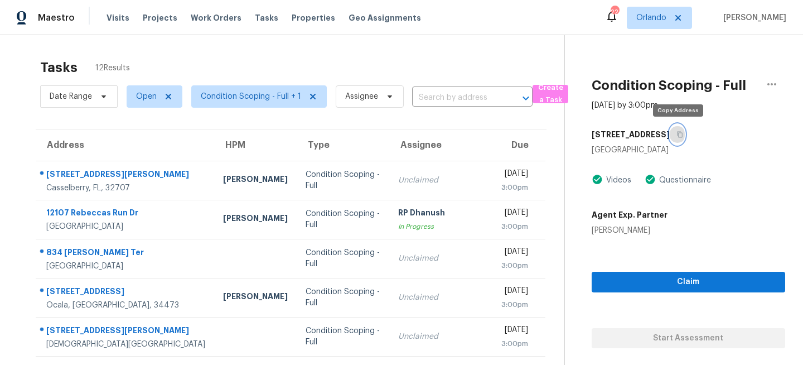
click at [679, 132] on icon "button" at bounding box center [680, 135] width 6 height 6
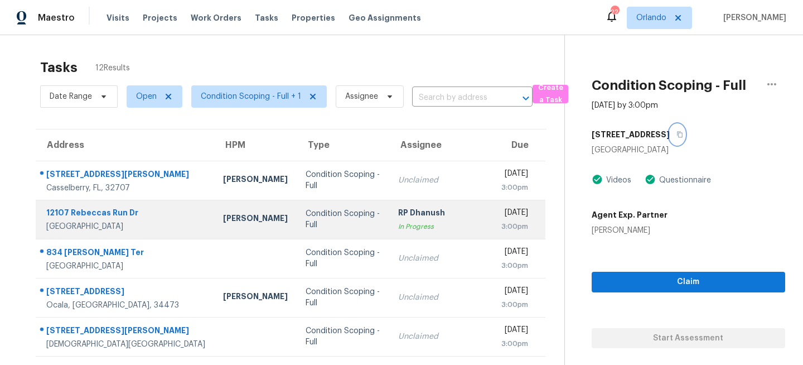
scroll to position [216, 0]
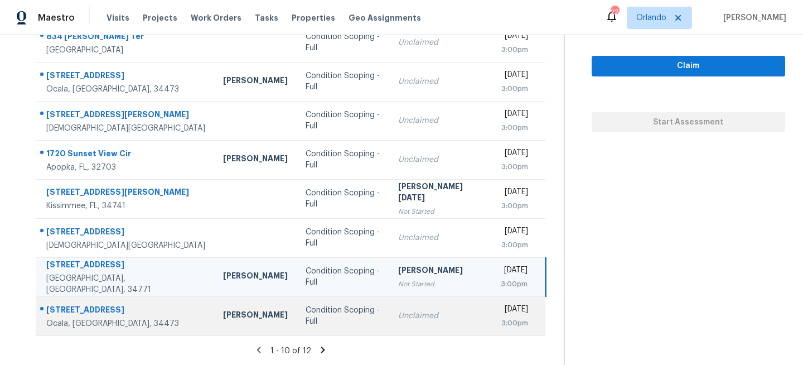
click at [297, 315] on td "Condition Scoping - Full" at bounding box center [343, 315] width 93 height 39
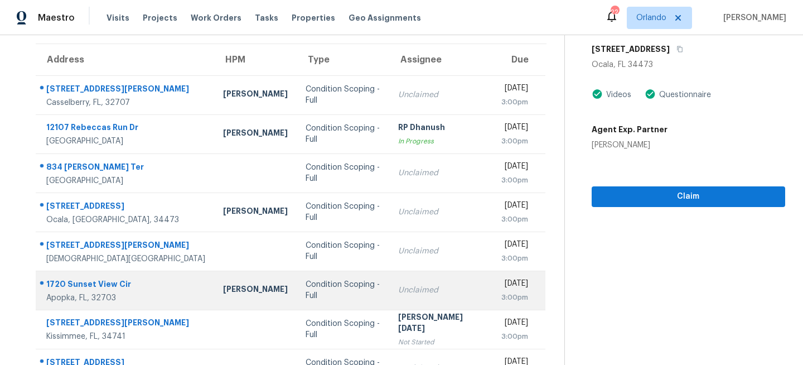
scroll to position [0, 0]
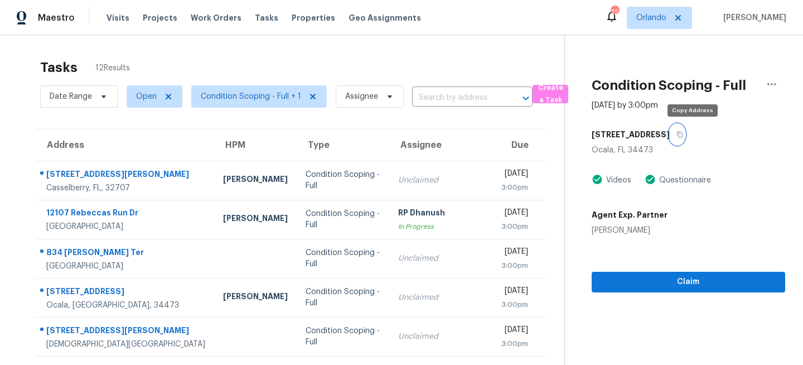
click at [682, 134] on icon "button" at bounding box center [680, 135] width 6 height 6
click at [657, 13] on span "Orlando" at bounding box center [651, 17] width 30 height 11
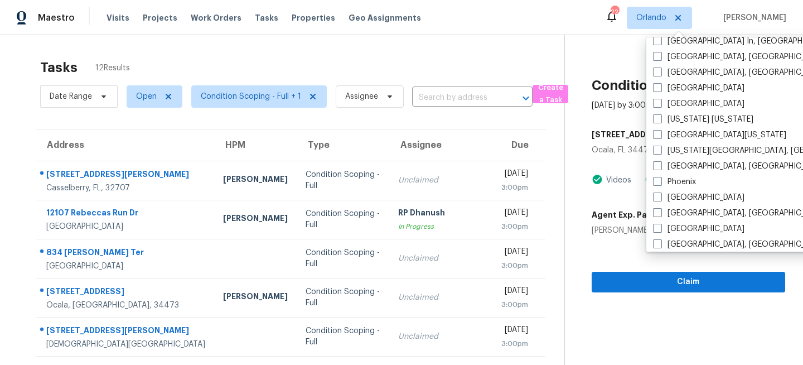
scroll to position [506, 0]
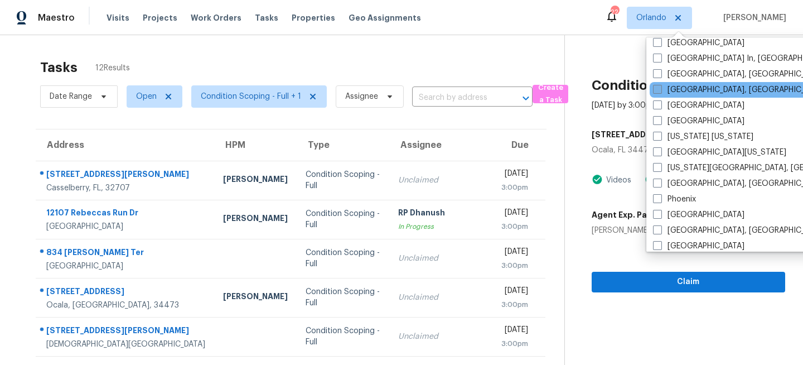
click at [669, 92] on label "[GEOGRAPHIC_DATA], [GEOGRAPHIC_DATA]" at bounding box center [739, 89] width 173 height 11
click at [660, 91] on input "[GEOGRAPHIC_DATA], [GEOGRAPHIC_DATA]" at bounding box center [656, 87] width 7 height 7
checkbox input "true"
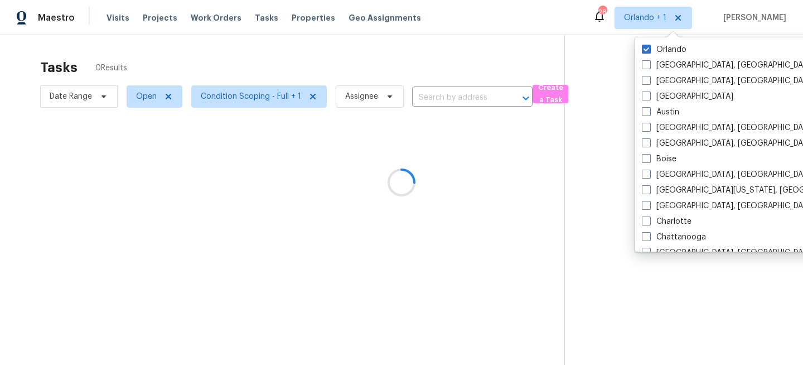
click at [669, 41] on div "Orlando Albuquerque, NM Asheville, NC Atlanta Austin Baltimore, MD Birmingham, …" at bounding box center [750, 144] width 231 height 214
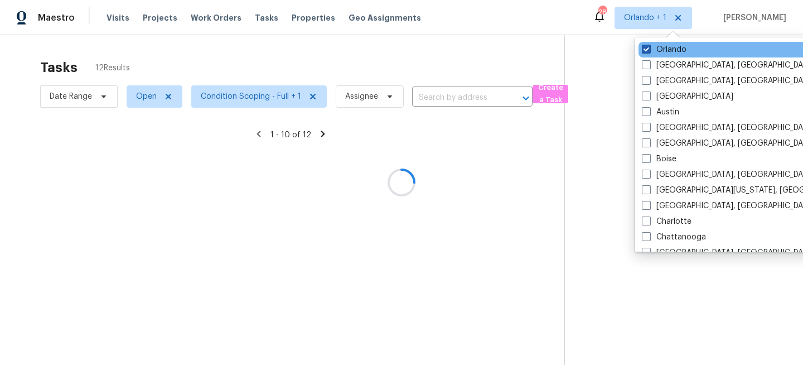
click at [663, 50] on label "Orlando" at bounding box center [664, 49] width 45 height 11
click at [649, 50] on input "Orlando" at bounding box center [645, 47] width 7 height 7
checkbox input "false"
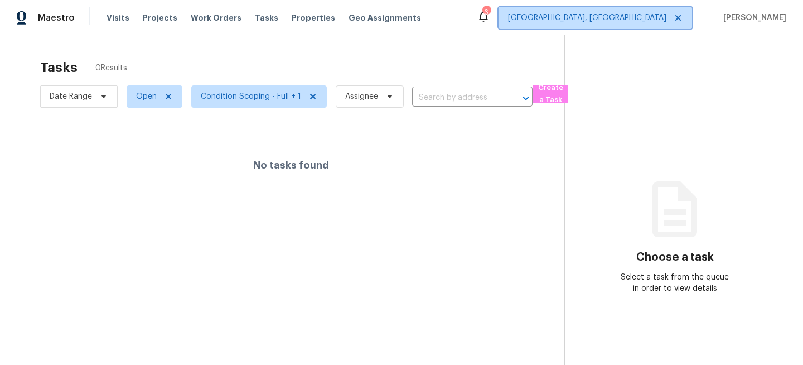
click at [659, 25] on span "[GEOGRAPHIC_DATA], [GEOGRAPHIC_DATA]" at bounding box center [594, 18] width 193 height 22
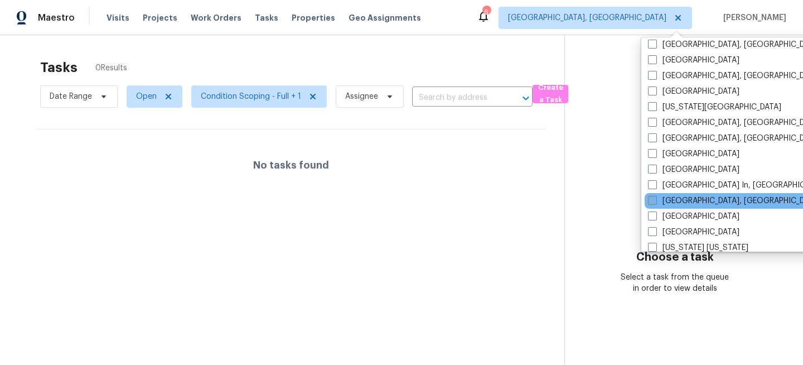
scroll to position [373, 0]
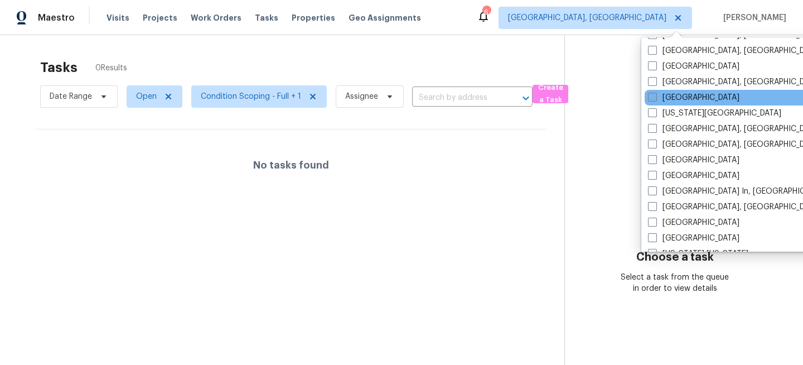
click at [671, 99] on label "[GEOGRAPHIC_DATA]" at bounding box center [693, 97] width 91 height 11
click at [655, 99] on input "[GEOGRAPHIC_DATA]" at bounding box center [651, 95] width 7 height 7
checkbox input "true"
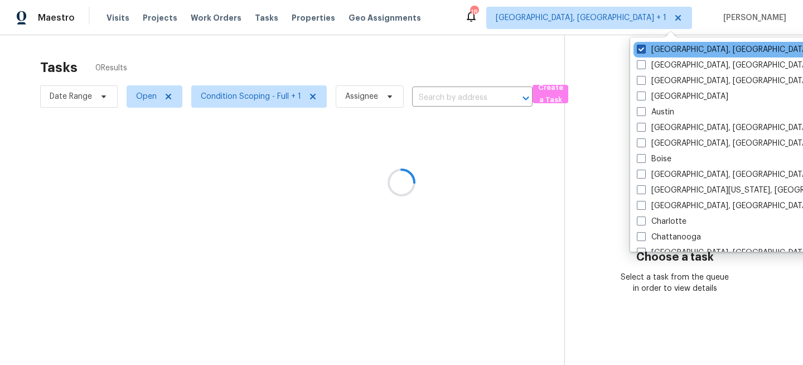
click at [664, 48] on label "[GEOGRAPHIC_DATA], [GEOGRAPHIC_DATA]" at bounding box center [723, 49] width 173 height 11
click at [644, 48] on input "[GEOGRAPHIC_DATA], [GEOGRAPHIC_DATA]" at bounding box center [640, 47] width 7 height 7
checkbox input "false"
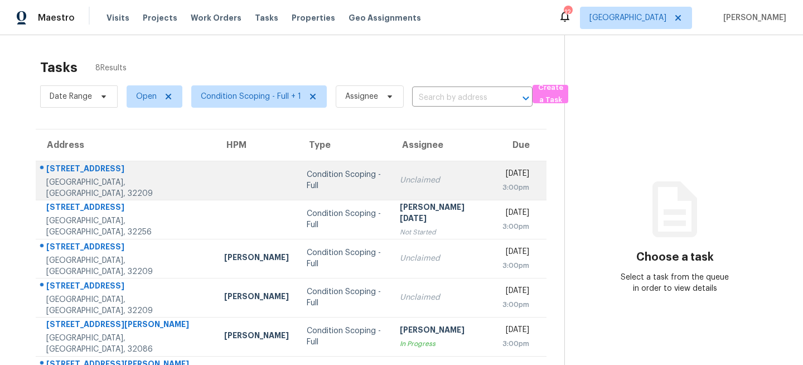
click at [215, 172] on td at bounding box center [256, 180] width 82 height 39
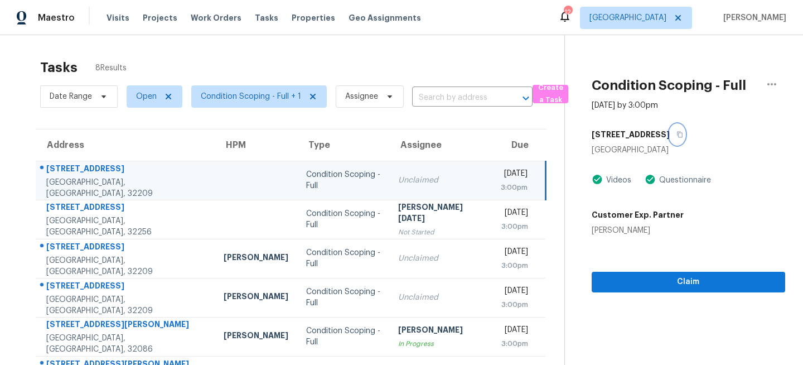
click at [676, 134] on icon "button" at bounding box center [679, 134] width 7 height 7
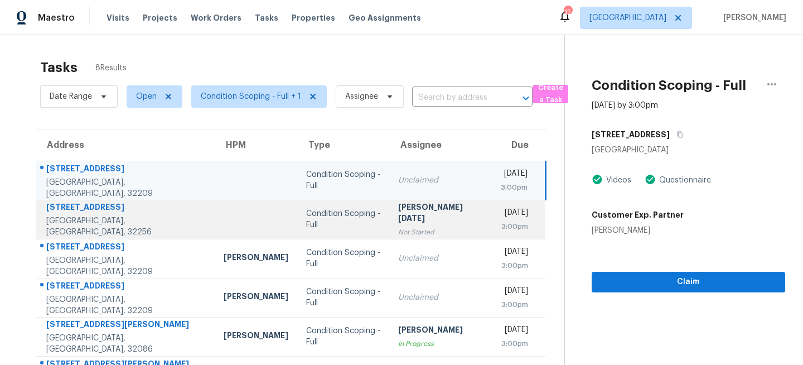
click at [297, 232] on td "Condition Scoping - Full" at bounding box center [343, 219] width 93 height 39
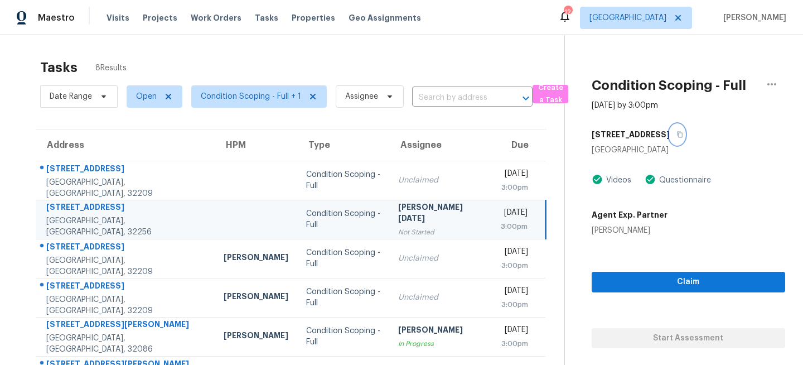
click at [683, 134] on icon "button" at bounding box center [679, 134] width 7 height 7
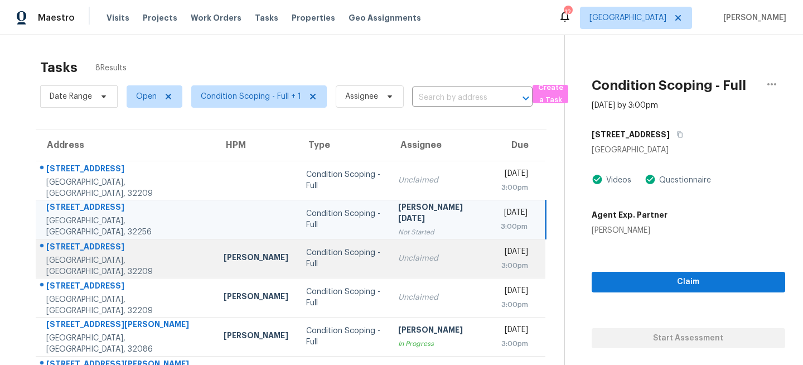
click at [349, 250] on td "Condition Scoping - Full" at bounding box center [343, 258] width 93 height 39
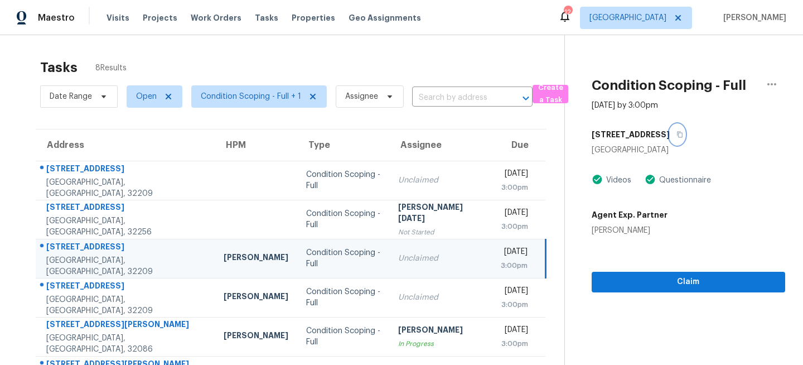
click at [676, 133] on icon "button" at bounding box center [679, 134] width 7 height 7
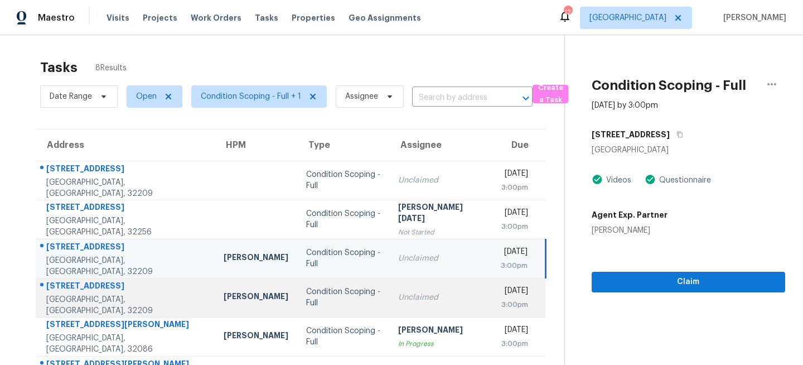
click at [341, 294] on div "Condition Scoping - Full" at bounding box center [343, 297] width 75 height 22
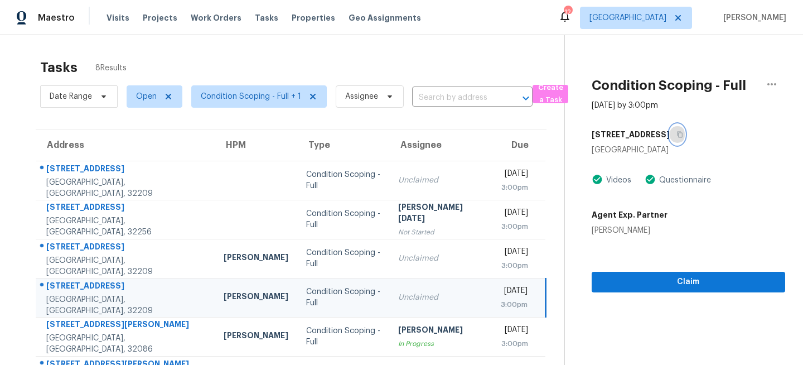
click at [676, 131] on icon "button" at bounding box center [679, 134] width 7 height 7
click at [343, 314] on td "Condition Scoping - Full" at bounding box center [343, 297] width 93 height 39
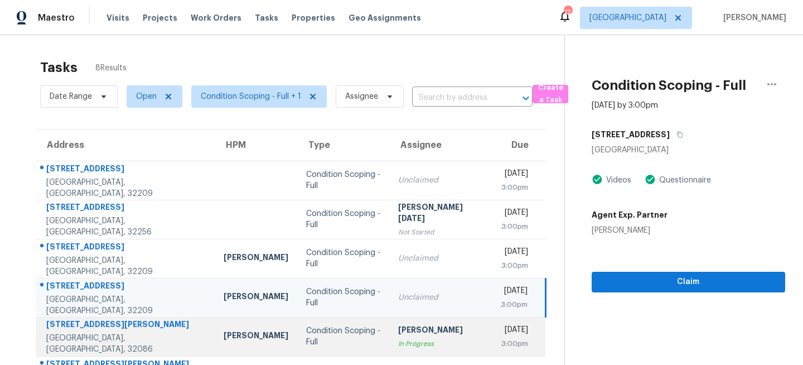
click at [306, 334] on div "Condition Scoping - Full" at bounding box center [343, 336] width 75 height 22
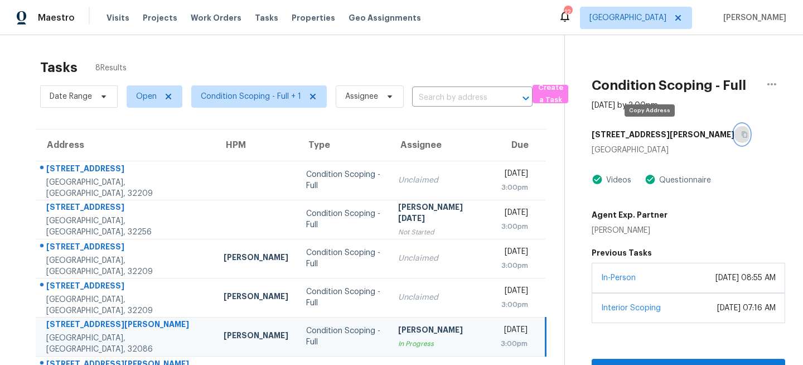
click at [741, 132] on icon "button" at bounding box center [744, 135] width 6 height 6
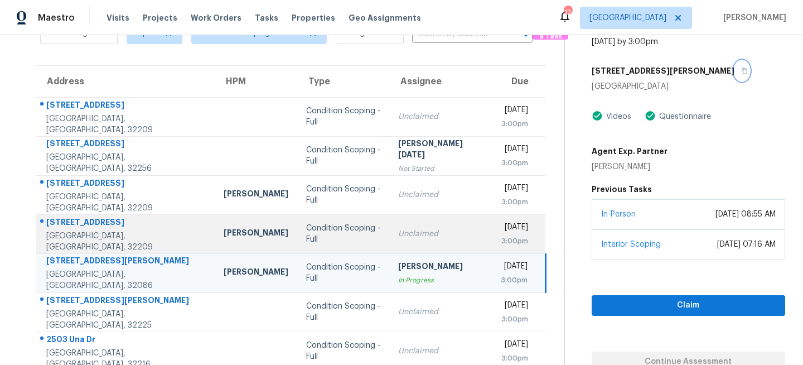
scroll to position [117, 0]
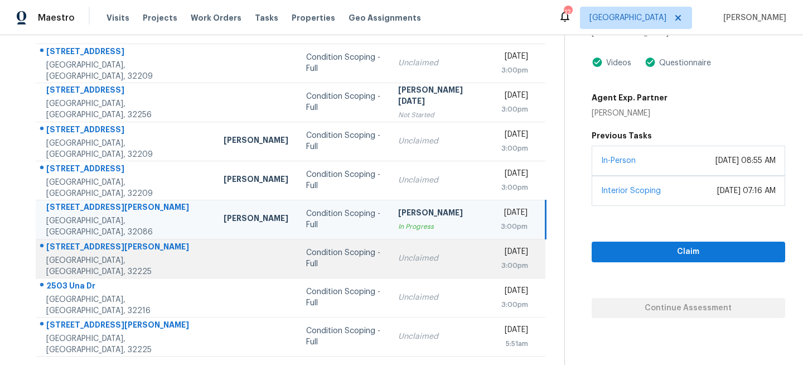
click at [338, 258] on div "Condition Scoping - Full" at bounding box center [343, 258] width 75 height 22
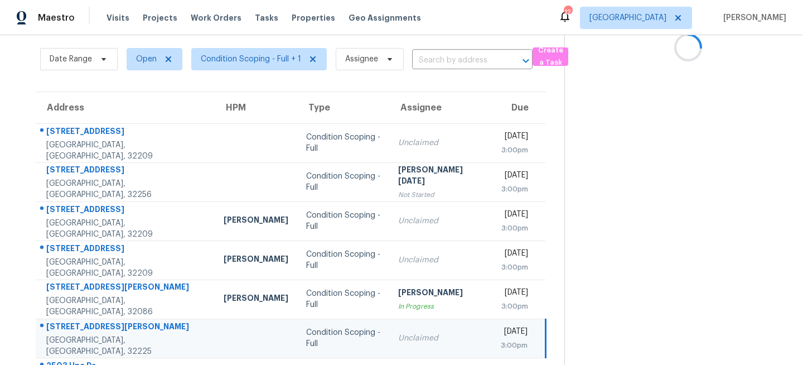
scroll to position [0, 0]
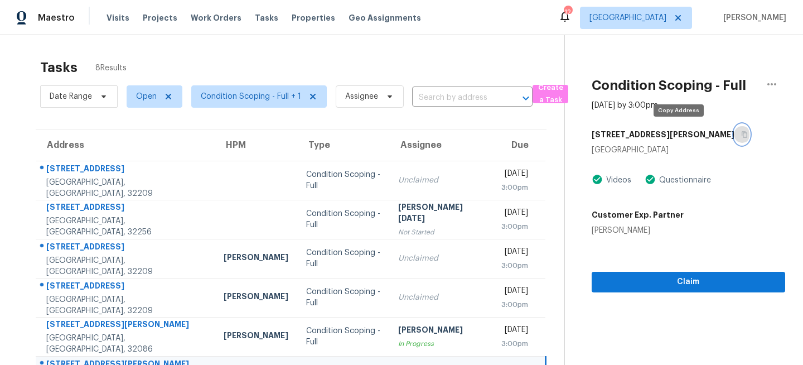
click at [741, 134] on icon "button" at bounding box center [744, 134] width 7 height 7
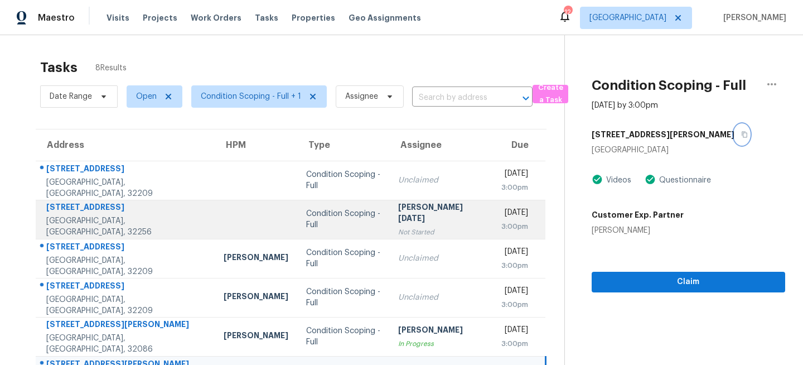
scroll to position [117, 0]
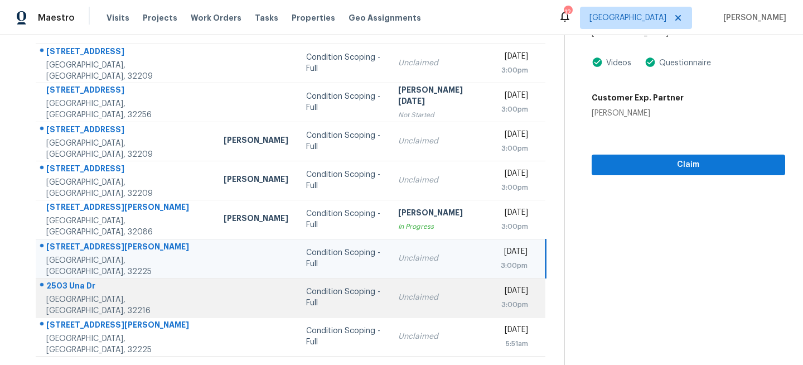
click at [389, 305] on td "Unclaimed" at bounding box center [440, 297] width 102 height 39
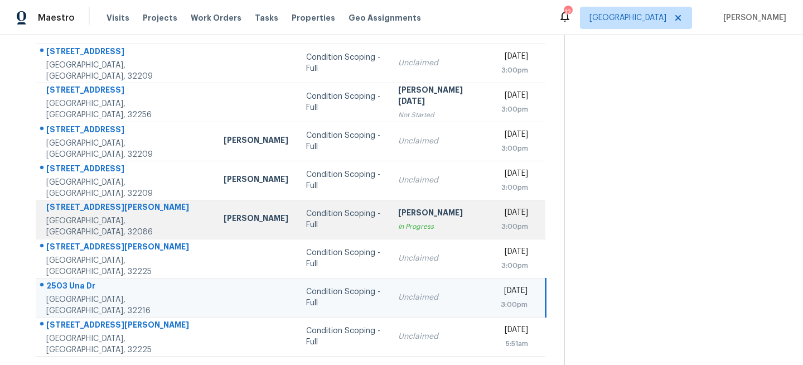
scroll to position [0, 0]
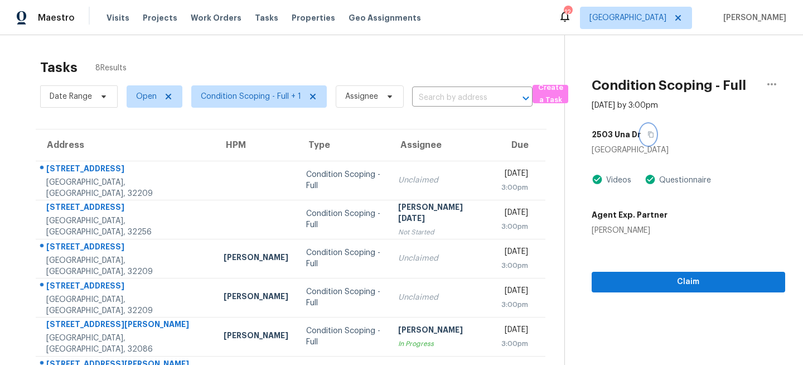
click at [650, 135] on icon "button" at bounding box center [650, 134] width 7 height 7
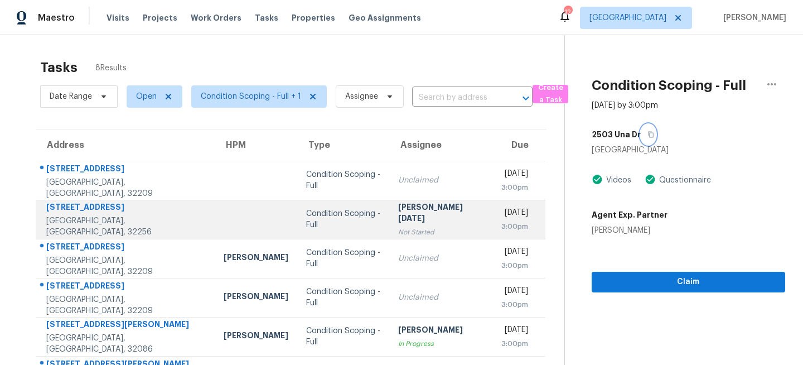
scroll to position [117, 0]
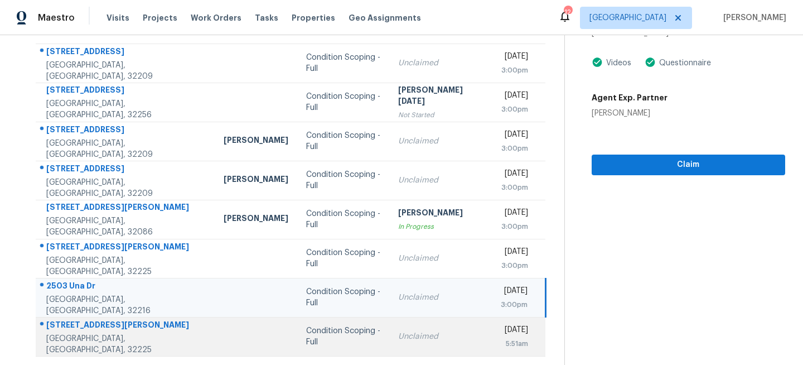
click at [306, 336] on div "Condition Scoping - Full" at bounding box center [343, 336] width 75 height 22
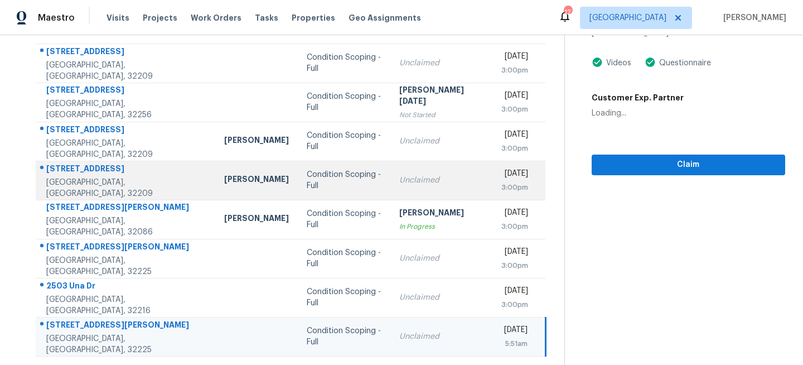
scroll to position [0, 0]
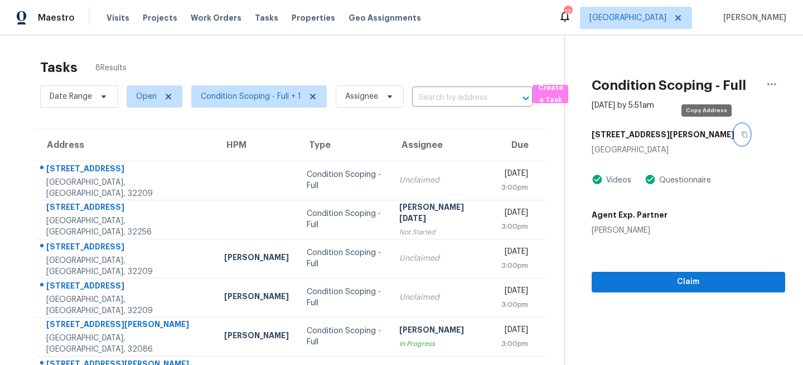
click at [741, 134] on icon "button" at bounding box center [744, 134] width 7 height 7
click at [111, 11] on div "Visits Projects Work Orders Tasks Properties Geo Assignments" at bounding box center [270, 18] width 328 height 22
click at [106, 21] on span "Visits" at bounding box center [117, 17] width 23 height 11
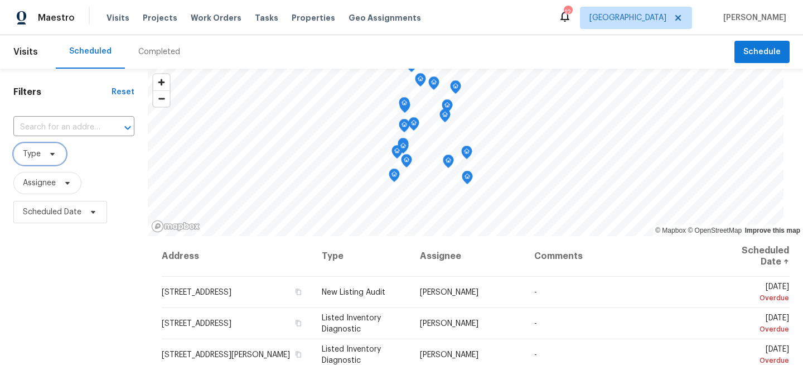
click at [38, 155] on span "Type" at bounding box center [32, 153] width 18 height 11
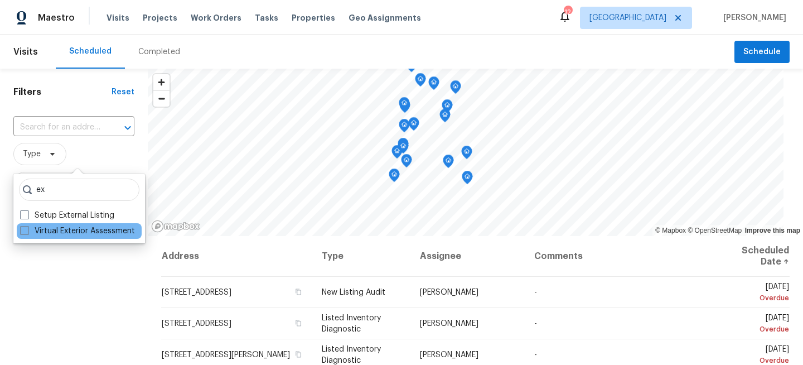
type input "ex"
click at [65, 236] on div "Virtual Exterior Assessment" at bounding box center [79, 231] width 125 height 16
click at [67, 229] on label "Virtual Exterior Assessment" at bounding box center [77, 230] width 115 height 11
click at [27, 229] on input "Virtual Exterior Assessment" at bounding box center [23, 228] width 7 height 7
checkbox input "true"
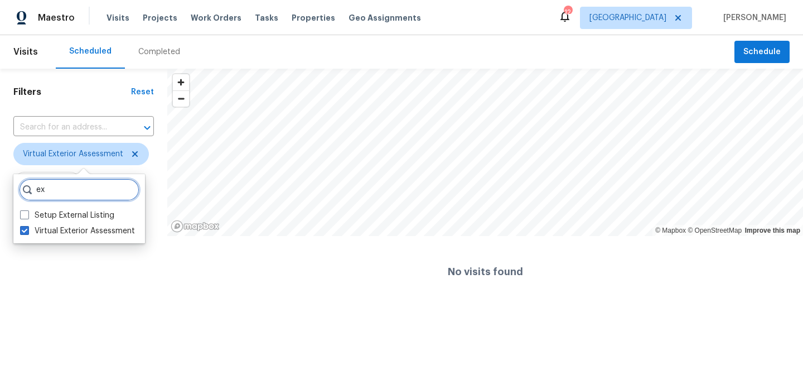
click at [65, 191] on input "ex" at bounding box center [79, 189] width 120 height 22
type input "e"
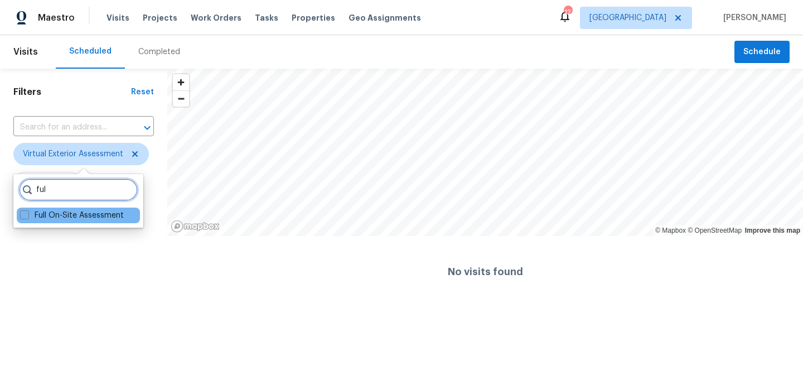
type input "ful"
click at [66, 222] on div "Full On-Site Assessment" at bounding box center [78, 215] width 123 height 16
click at [62, 215] on label "Full On-Site Assessment" at bounding box center [72, 215] width 104 height 11
click at [27, 215] on input "Full On-Site Assessment" at bounding box center [23, 213] width 7 height 7
checkbox input "true"
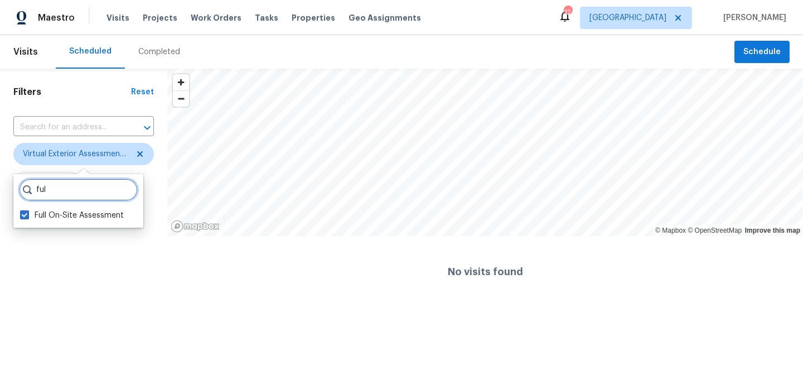
click at [71, 197] on input "ful" at bounding box center [78, 189] width 119 height 22
type input "f"
type input "n"
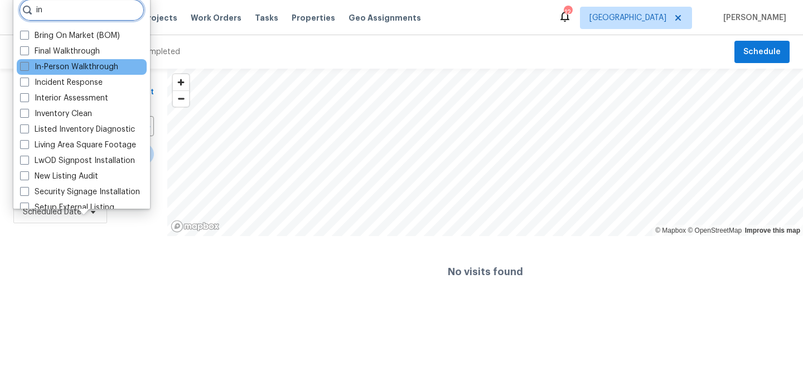
type input "in"
click at [47, 72] on label "In-Person Walkthrough" at bounding box center [69, 66] width 98 height 11
click at [27, 69] on input "In-Person Walkthrough" at bounding box center [23, 64] width 7 height 7
checkbox input "true"
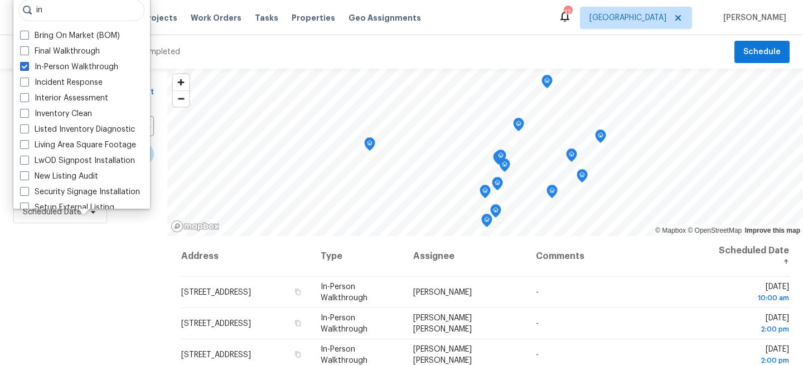
click at [42, 284] on div "Filters Reset ​ Virtual Exterior Assessment + 2 Assignee Scheduled Date" at bounding box center [83, 298] width 167 height 459
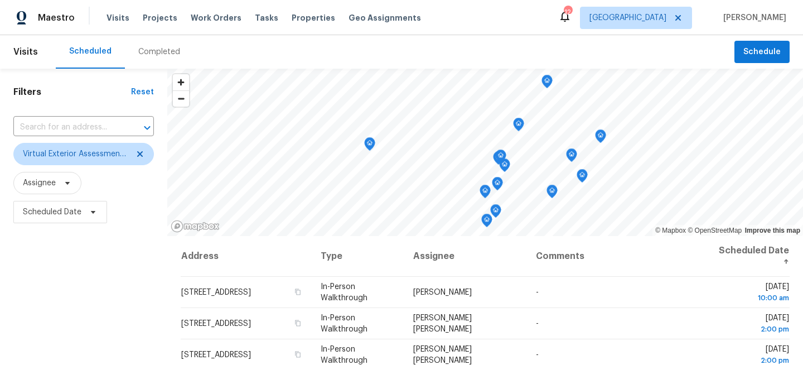
click at [62, 269] on div "Filters Reset ​ Virtual Exterior Assessment + 2 Assignee Scheduled Date" at bounding box center [83, 298] width 167 height 459
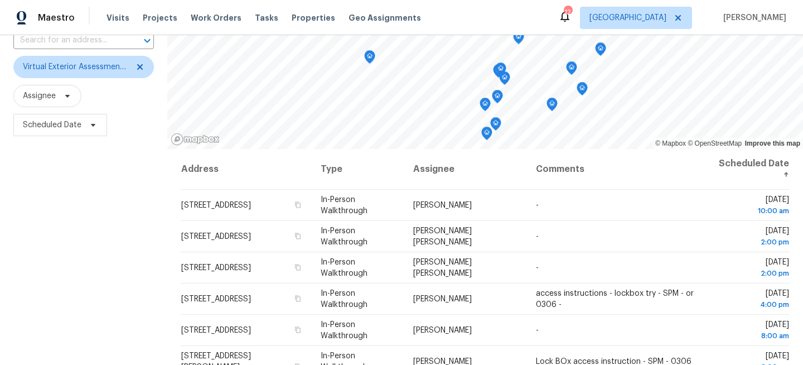
scroll to position [127, 0]
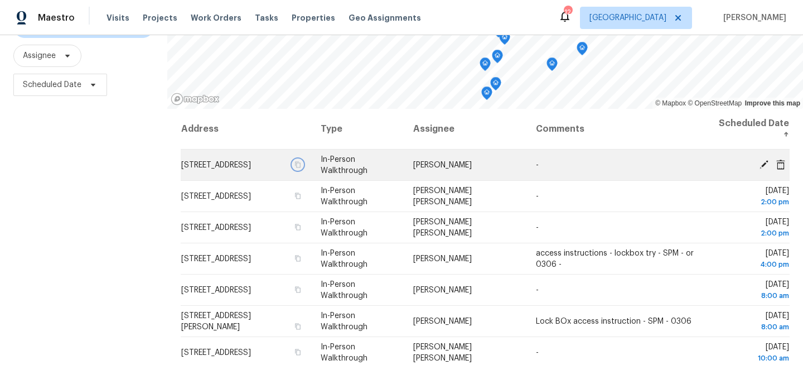
click at [301, 163] on icon "button" at bounding box center [297, 164] width 7 height 7
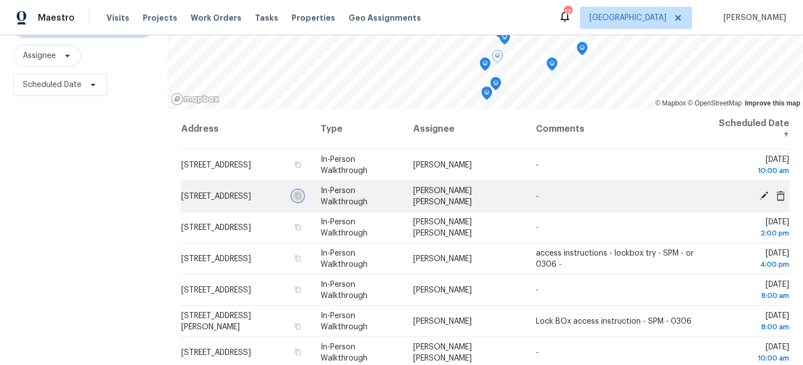
click at [301, 198] on icon "button" at bounding box center [297, 195] width 7 height 7
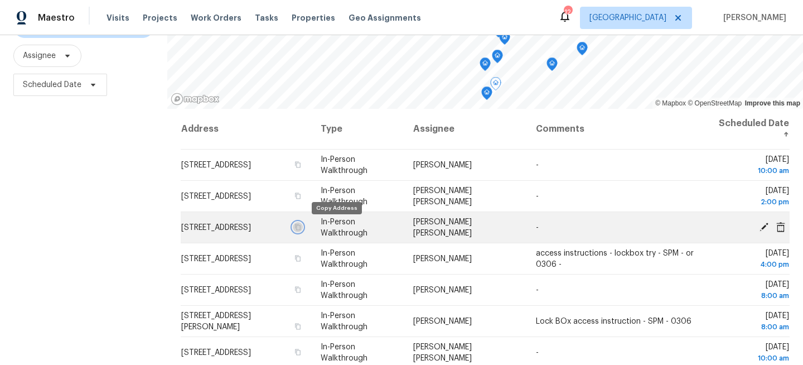
click at [300, 230] on icon "button" at bounding box center [298, 227] width 6 height 6
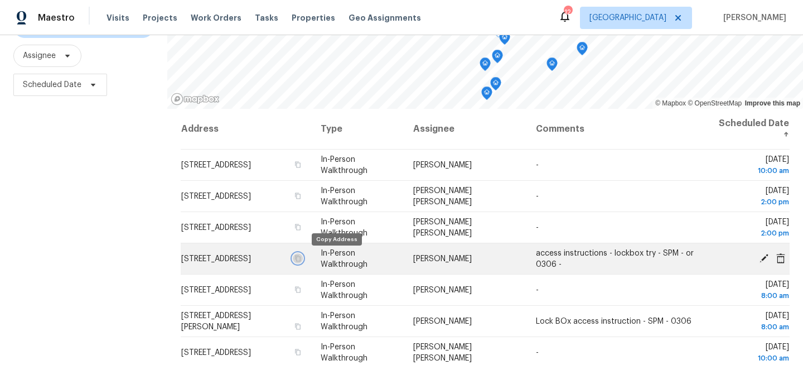
click at [301, 258] on icon "button" at bounding box center [297, 258] width 7 height 7
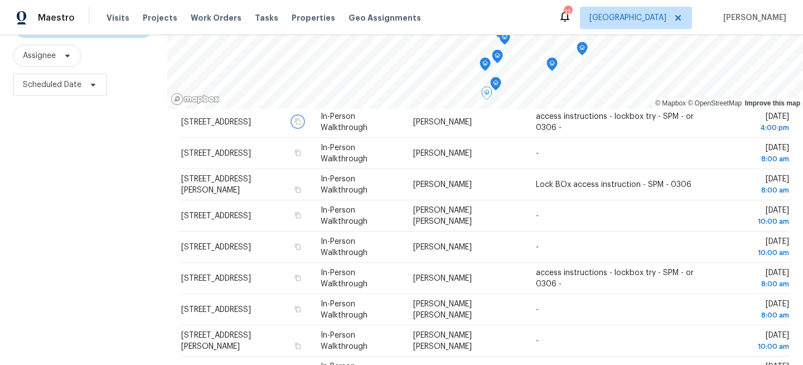
scroll to position [127, 0]
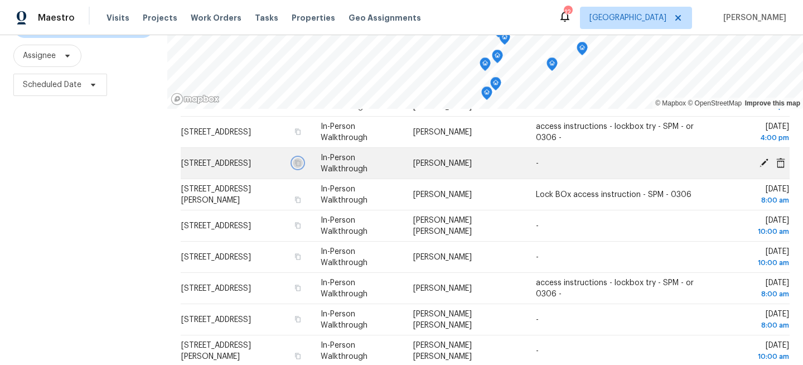
click at [301, 163] on icon "button" at bounding box center [297, 162] width 7 height 7
click at [301, 162] on icon "button" at bounding box center [297, 162] width 7 height 7
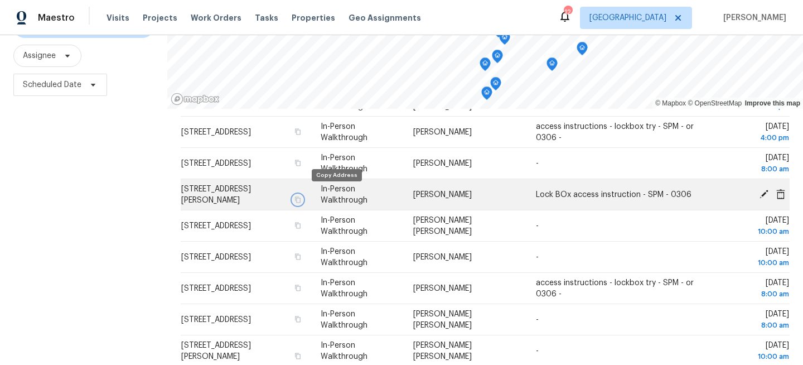
click at [301, 196] on icon "button" at bounding box center [297, 199] width 7 height 7
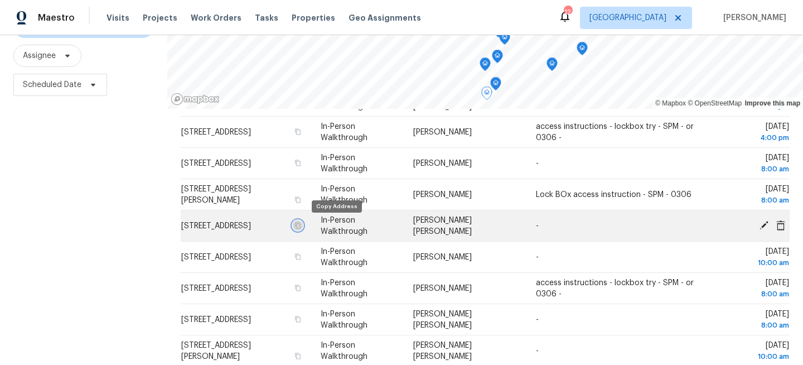
click at [301, 226] on icon "button" at bounding box center [297, 225] width 7 height 7
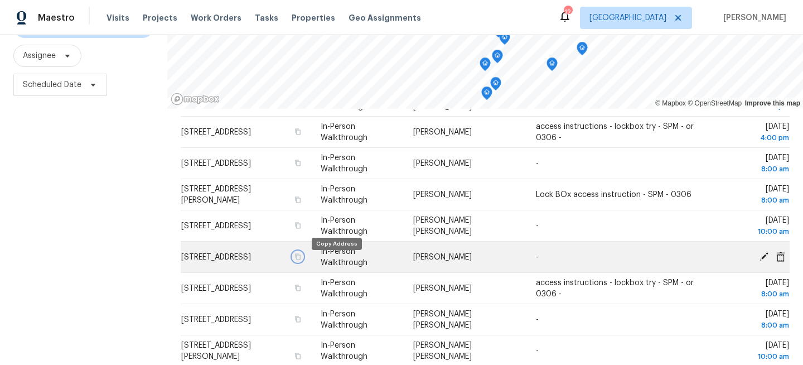
click at [300, 259] on icon "button" at bounding box center [298, 256] width 6 height 6
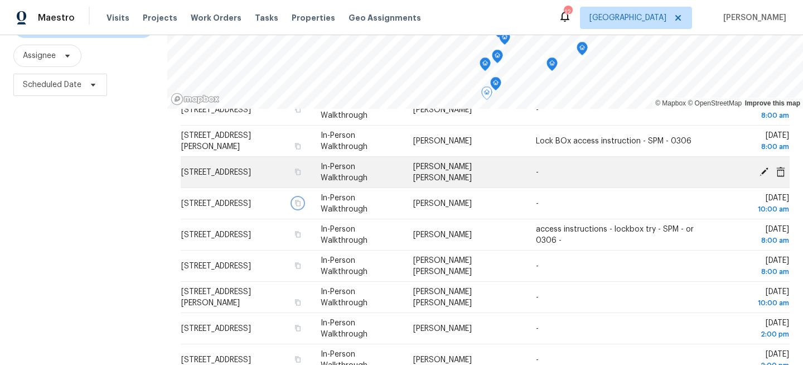
scroll to position [195, 0]
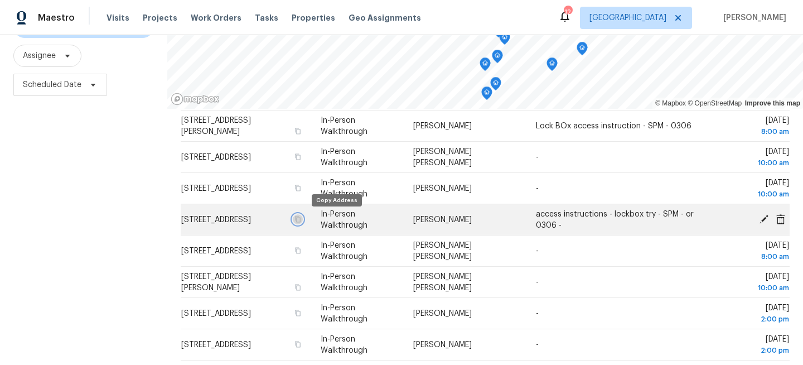
click at [301, 218] on icon "button" at bounding box center [297, 219] width 7 height 7
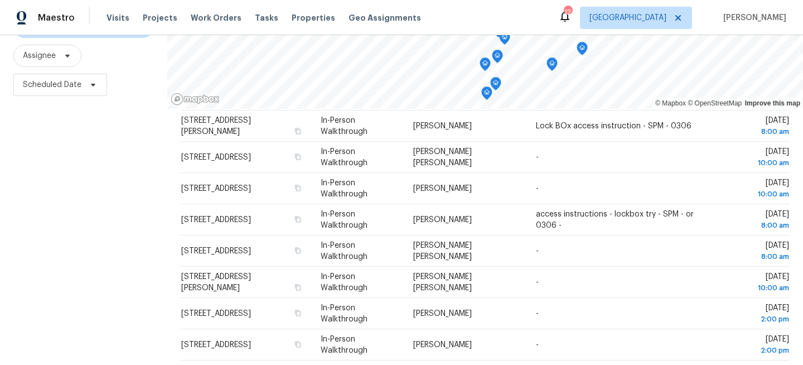
click at [66, 214] on div "Filters Reset ​ Virtual Exterior Assessment + 2 Assignee Scheduled Date" at bounding box center [83, 170] width 167 height 459
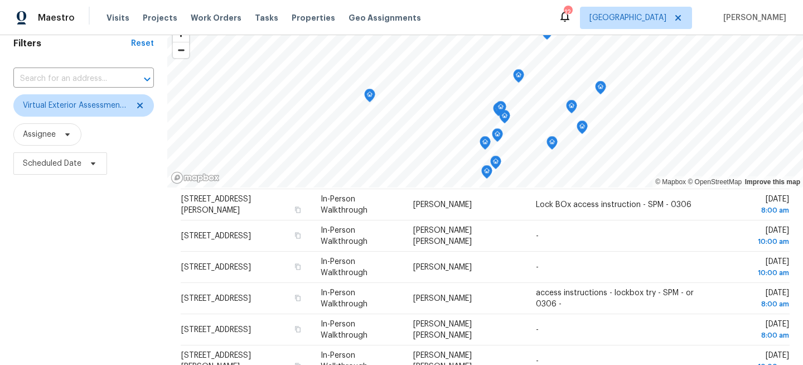
scroll to position [0, 0]
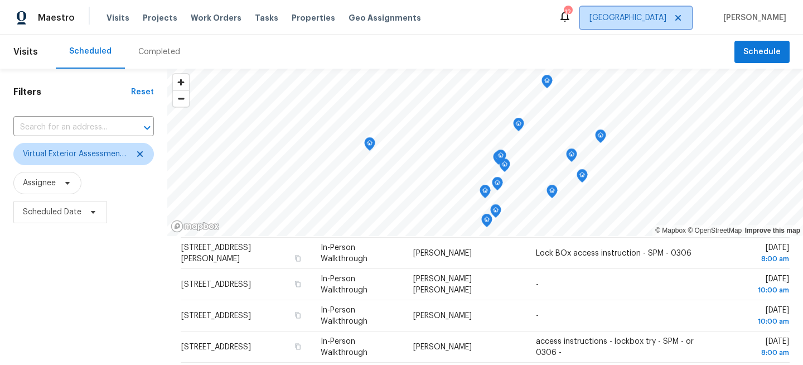
click at [649, 20] on span "[GEOGRAPHIC_DATA]" at bounding box center [627, 17] width 77 height 11
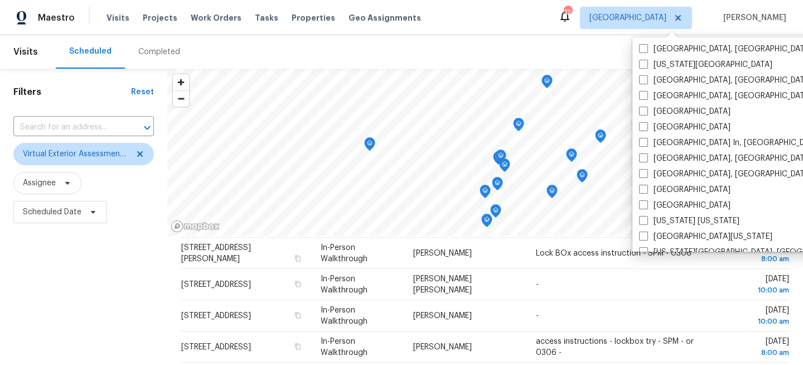
scroll to position [410, 0]
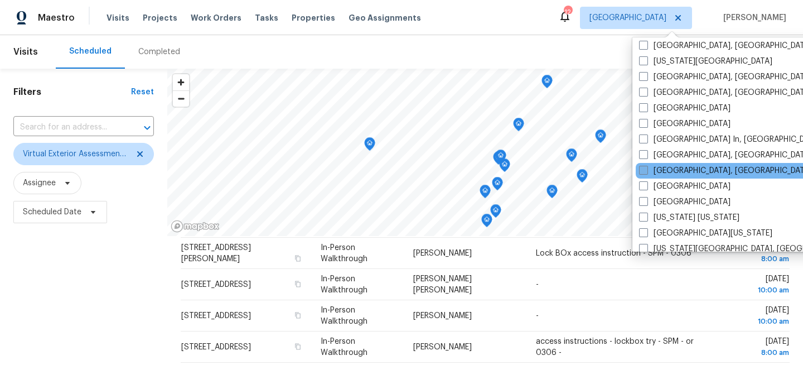
click at [661, 166] on label "[GEOGRAPHIC_DATA], [GEOGRAPHIC_DATA]" at bounding box center [725, 170] width 173 height 11
click at [646, 166] on input "[GEOGRAPHIC_DATA], [GEOGRAPHIC_DATA]" at bounding box center [642, 168] width 7 height 7
checkbox input "true"
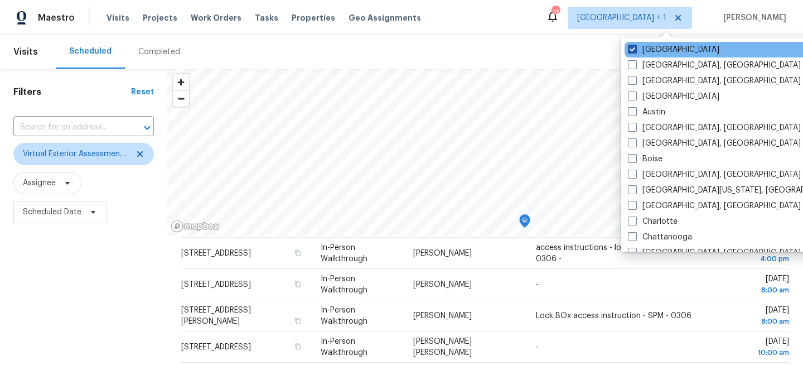
click at [644, 49] on label "[GEOGRAPHIC_DATA]" at bounding box center [673, 49] width 91 height 11
click at [635, 49] on input "[GEOGRAPHIC_DATA]" at bounding box center [631, 47] width 7 height 7
checkbox input "false"
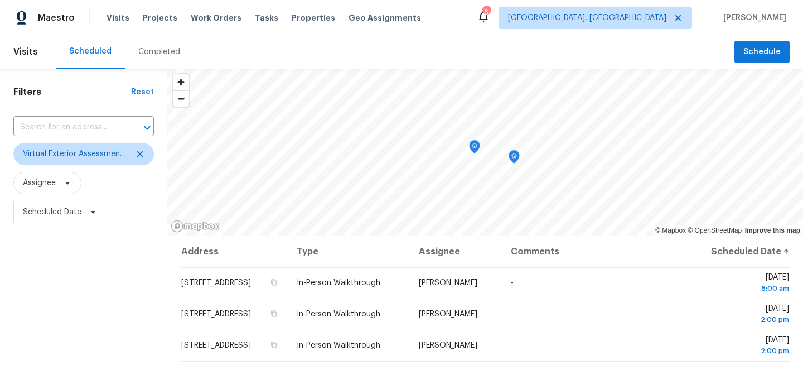
click at [116, 285] on div "Filters Reset ​ Virtual Exterior Assessment + 2 Assignee Scheduled Date" at bounding box center [83, 298] width 167 height 459
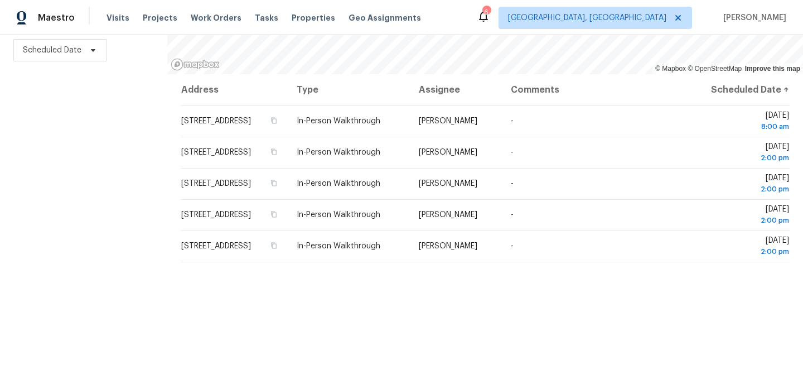
scroll to position [163, 0]
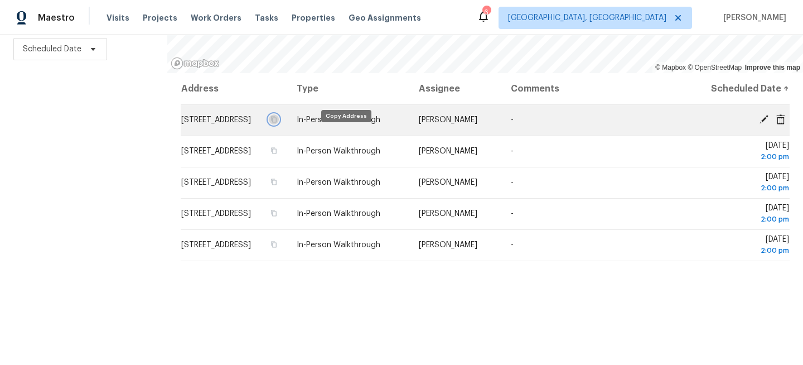
click at [277, 123] on icon "button" at bounding box center [274, 119] width 6 height 6
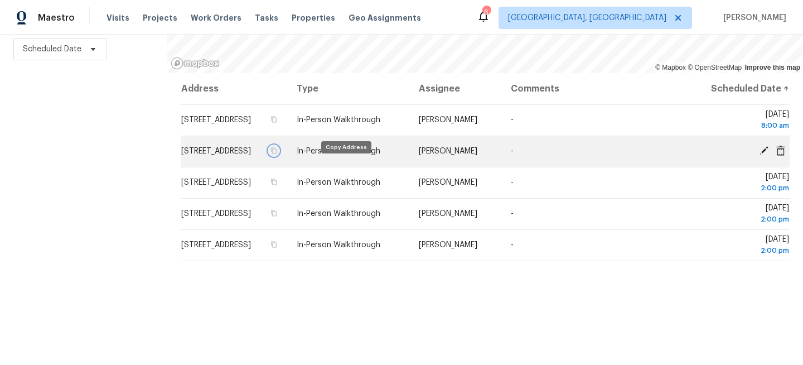
click at [277, 154] on icon "button" at bounding box center [273, 150] width 7 height 7
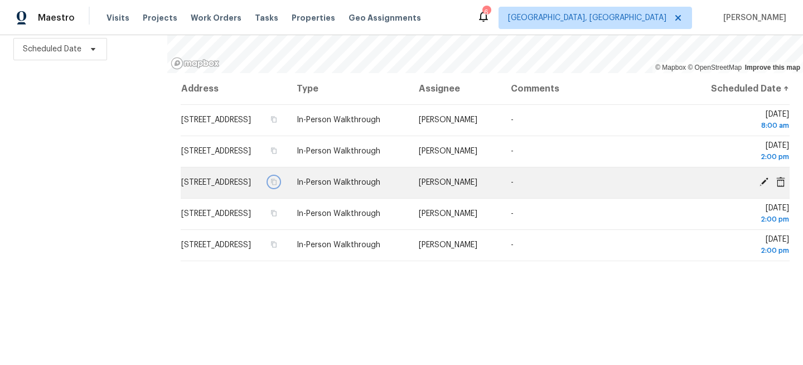
click at [277, 185] on icon "button" at bounding box center [273, 181] width 7 height 7
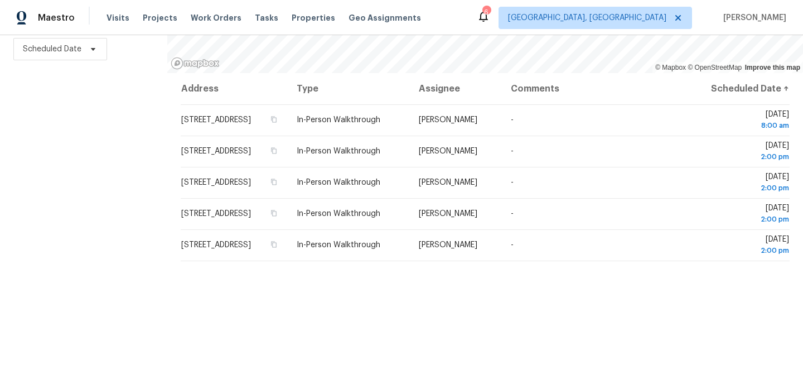
click at [20, 148] on div "Filters Reset ​ Virtual Exterior Assessment + 2 Assignee Scheduled Date" at bounding box center [83, 135] width 167 height 459
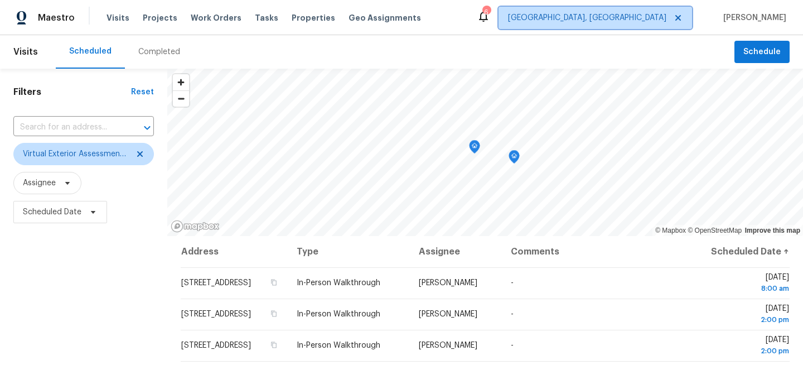
click at [657, 16] on span "[GEOGRAPHIC_DATA], [GEOGRAPHIC_DATA]" at bounding box center [587, 17] width 158 height 11
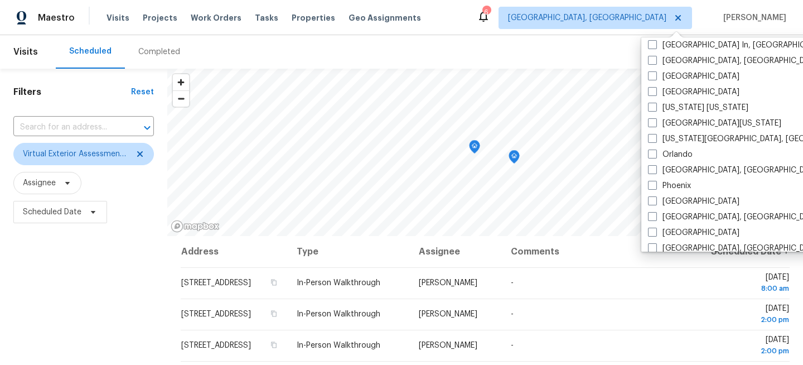
scroll to position [520, 0]
click at [653, 156] on span at bounding box center [652, 153] width 9 height 9
click at [653, 156] on input "Orlando" at bounding box center [651, 151] width 7 height 7
checkbox input "true"
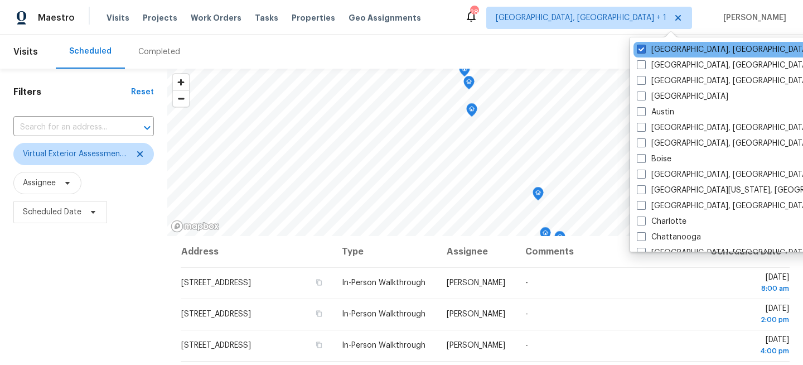
click at [653, 43] on div "[GEOGRAPHIC_DATA], [GEOGRAPHIC_DATA]" at bounding box center [745, 50] width 225 height 16
click at [646, 51] on label "[GEOGRAPHIC_DATA], [GEOGRAPHIC_DATA]" at bounding box center [723, 49] width 173 height 11
click at [644, 51] on input "[GEOGRAPHIC_DATA], [GEOGRAPHIC_DATA]" at bounding box center [640, 47] width 7 height 7
checkbox input "false"
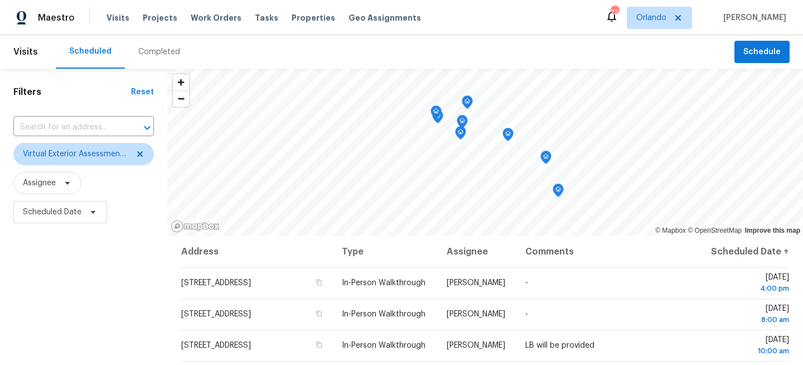
click at [72, 244] on div "Filters Reset ​ Virtual Exterior Assessment + 2 Assignee Scheduled Date" at bounding box center [83, 298] width 167 height 459
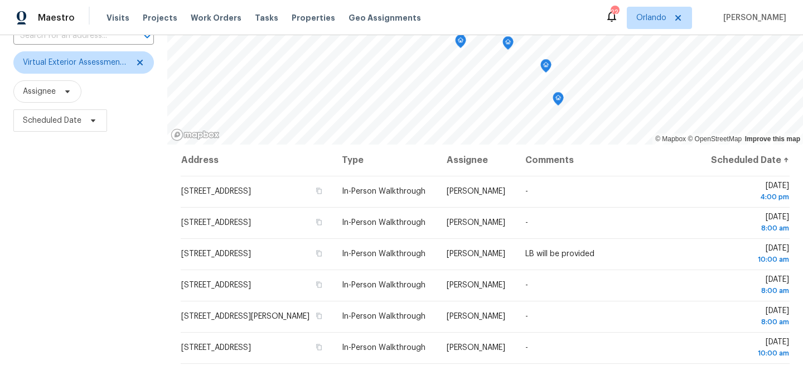
scroll to position [163, 0]
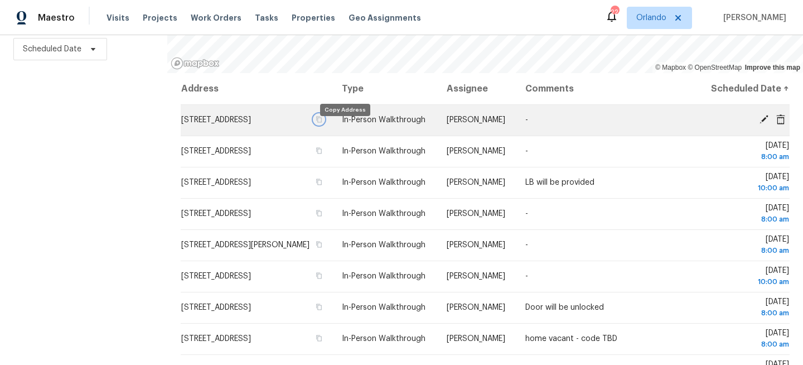
click at [322, 123] on icon "button" at bounding box center [318, 119] width 7 height 7
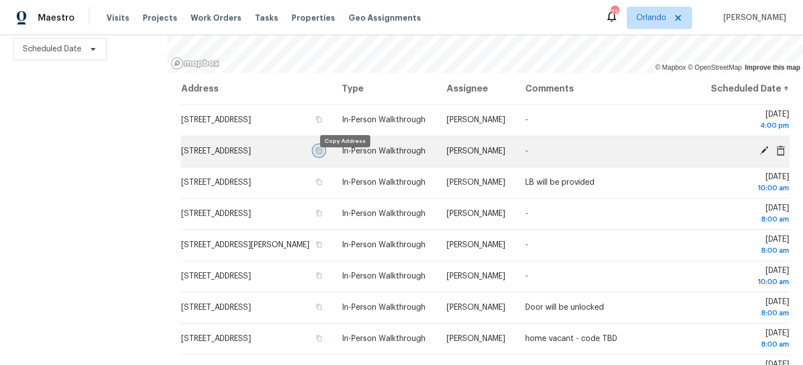
click at [322, 154] on icon "button" at bounding box center [320, 151] width 6 height 6
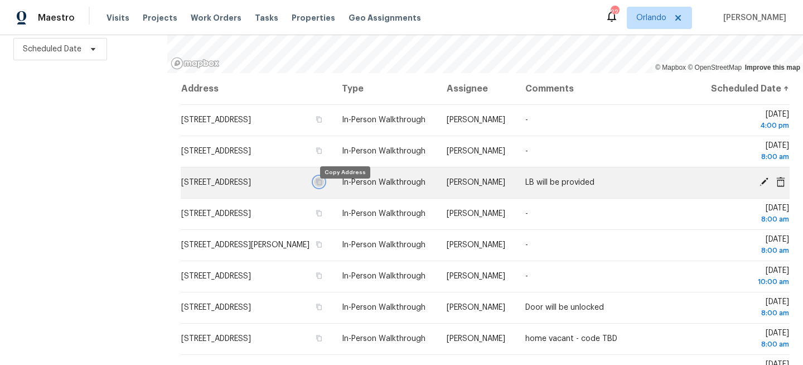
click at [322, 185] on icon "button" at bounding box center [318, 181] width 7 height 7
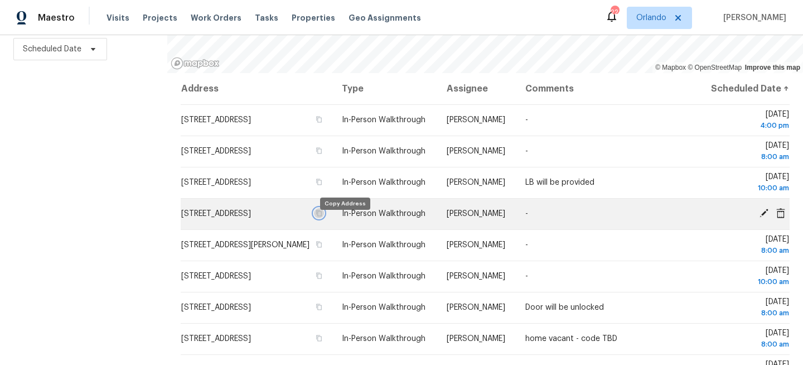
click at [322, 216] on icon "button" at bounding box center [318, 213] width 7 height 7
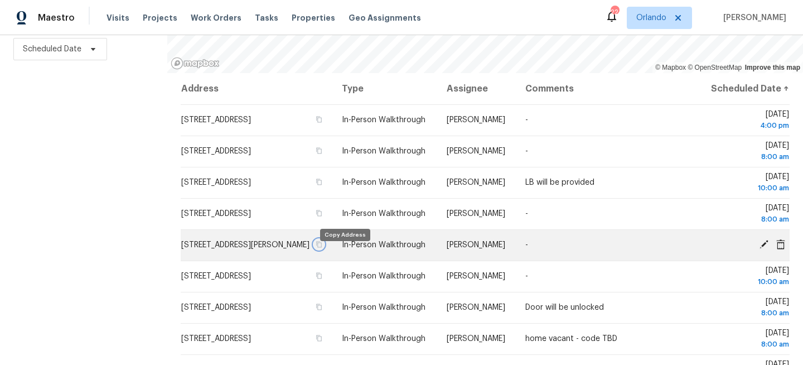
click at [322, 247] on icon "button" at bounding box center [320, 244] width 6 height 6
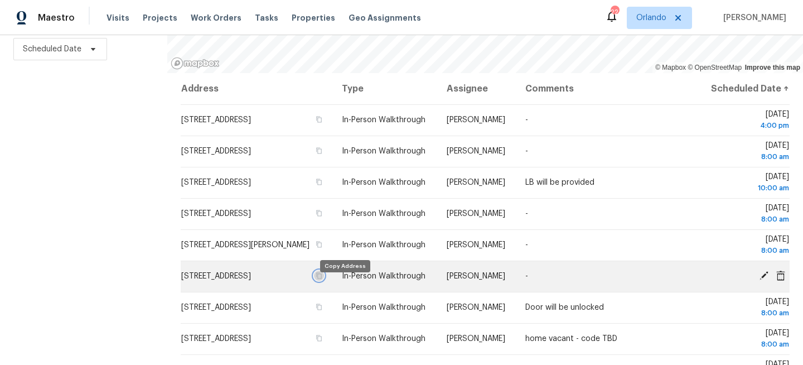
click at [322, 279] on icon "button" at bounding box center [320, 276] width 6 height 6
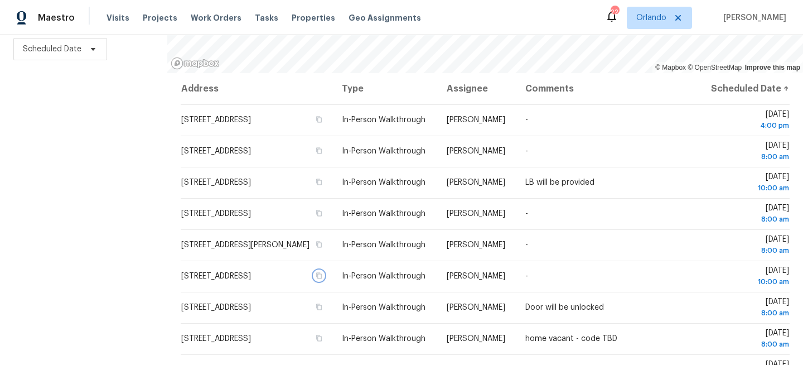
scroll to position [0, 0]
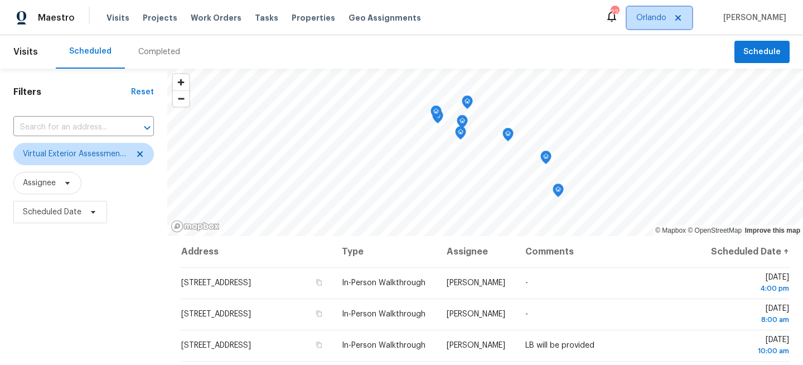
click at [664, 23] on span "Orlando" at bounding box center [659, 18] width 65 height 22
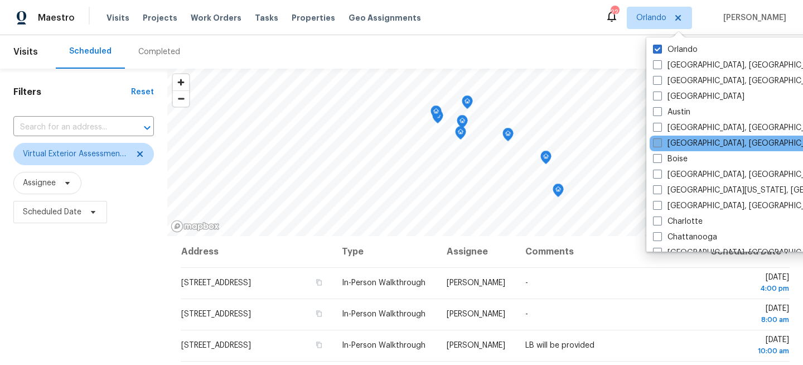
scroll to position [747, 0]
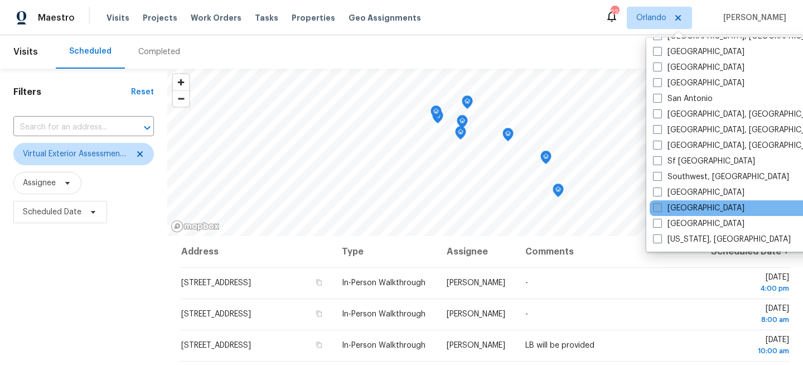
click at [663, 207] on label "[GEOGRAPHIC_DATA]" at bounding box center [698, 207] width 91 height 11
click at [660, 207] on input "[GEOGRAPHIC_DATA]" at bounding box center [656, 205] width 7 height 7
checkbox input "true"
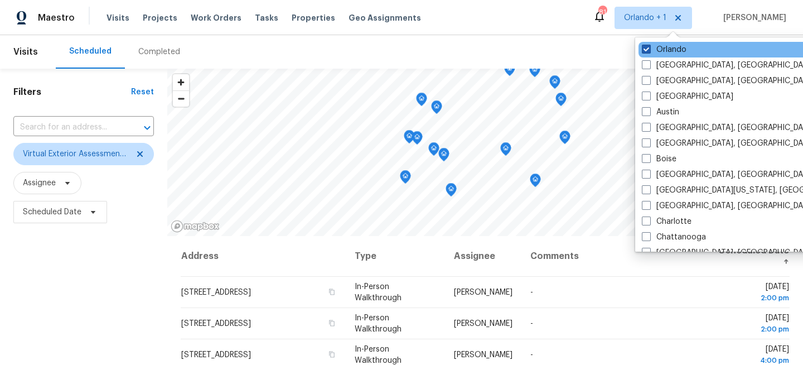
click at [668, 51] on label "Orlando" at bounding box center [664, 49] width 45 height 11
click at [649, 51] on input "Orlando" at bounding box center [645, 47] width 7 height 7
checkbox input "false"
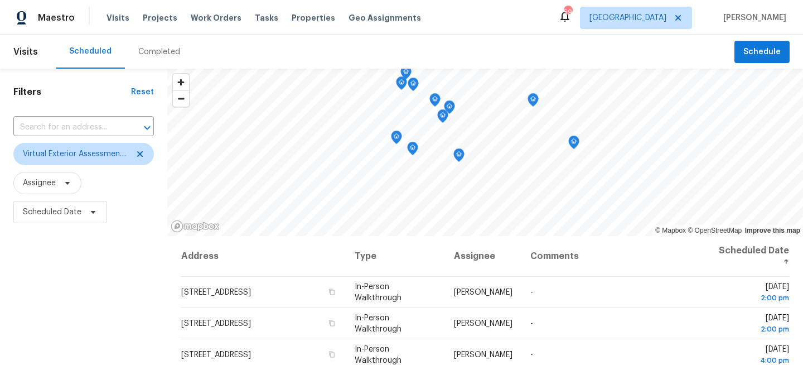
click at [99, 273] on div "Filters Reset ​ Virtual Exterior Assessment + 2 Assignee Scheduled Date" at bounding box center [83, 298] width 167 height 459
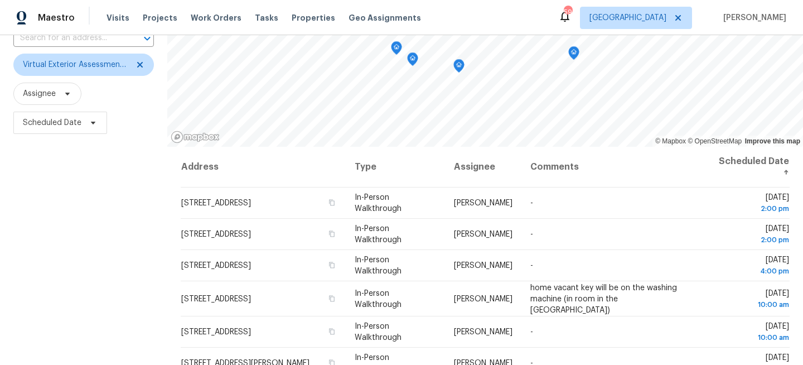
scroll to position [163, 0]
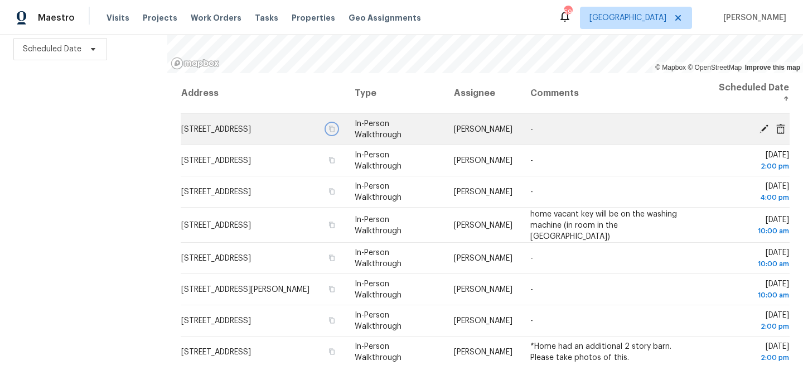
click at [335, 132] on icon "button" at bounding box center [332, 128] width 6 height 6
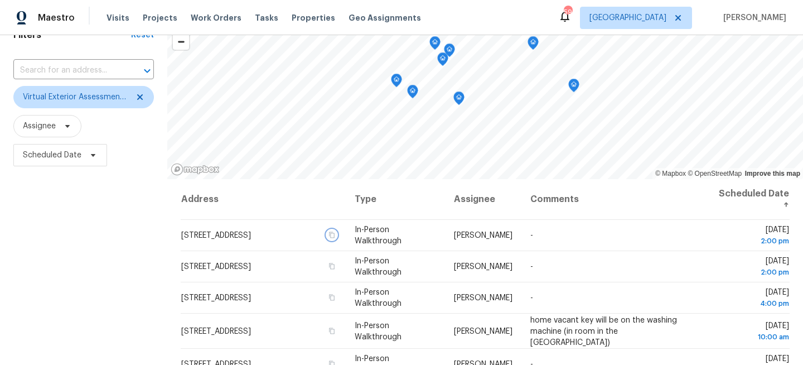
scroll to position [0, 0]
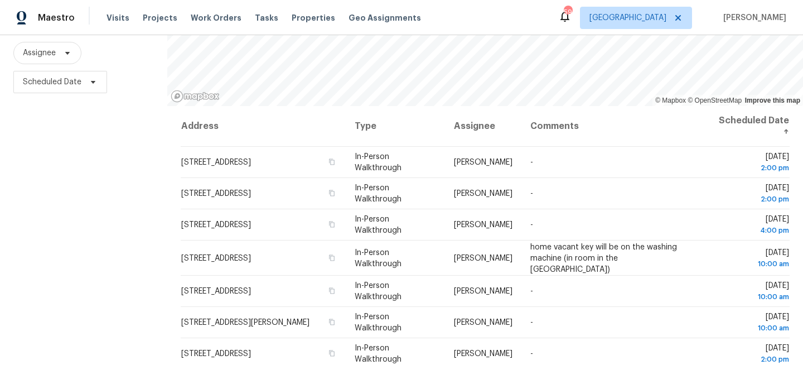
scroll to position [163, 0]
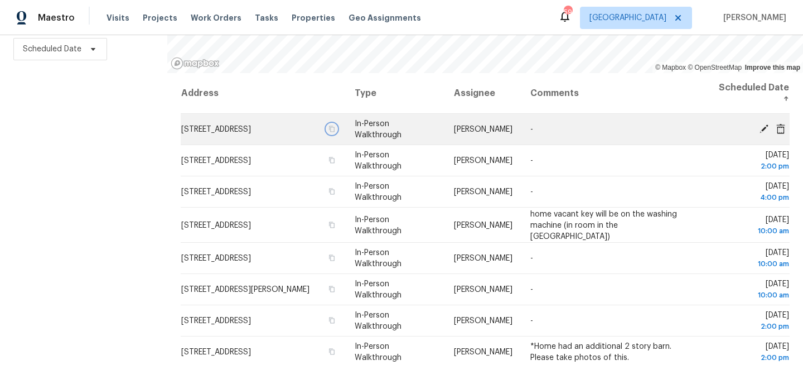
click at [335, 132] on icon "button" at bounding box center [332, 128] width 6 height 6
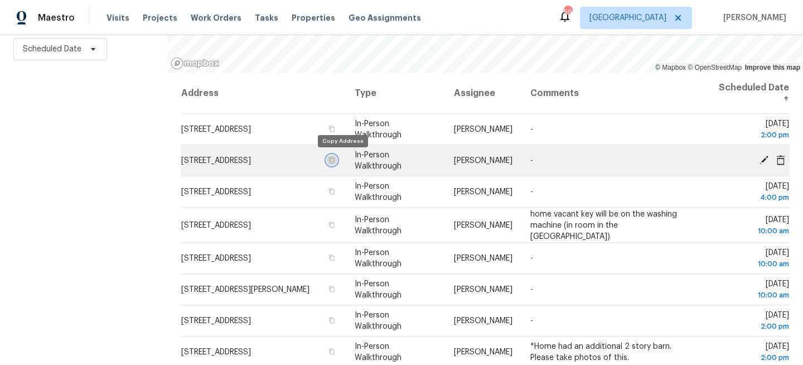
click at [335, 159] on icon "button" at bounding box center [331, 160] width 7 height 7
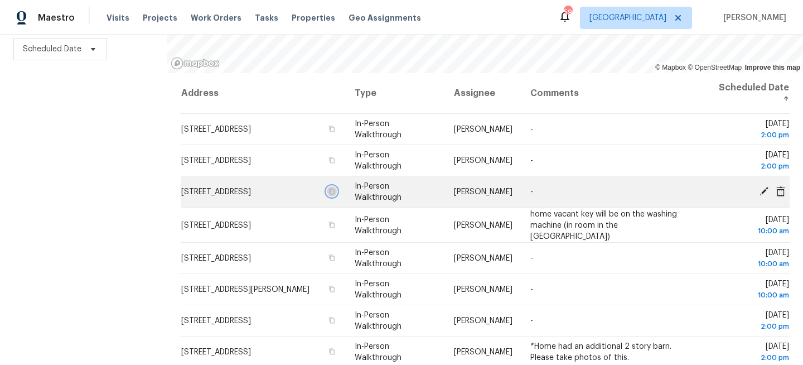
click at [335, 192] on icon "button" at bounding box center [332, 191] width 6 height 6
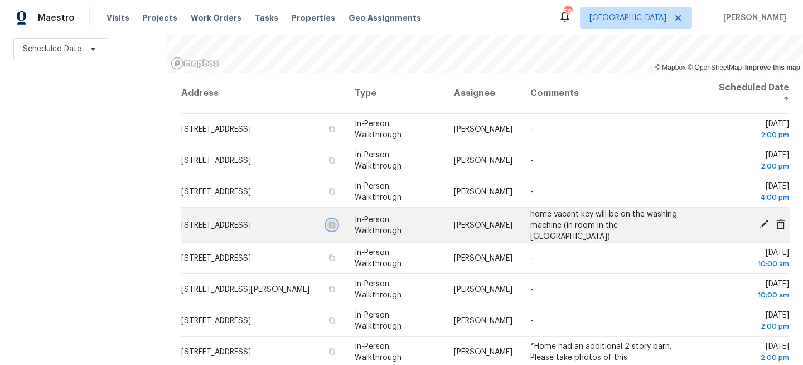
click at [335, 221] on icon "button" at bounding box center [332, 224] width 6 height 6
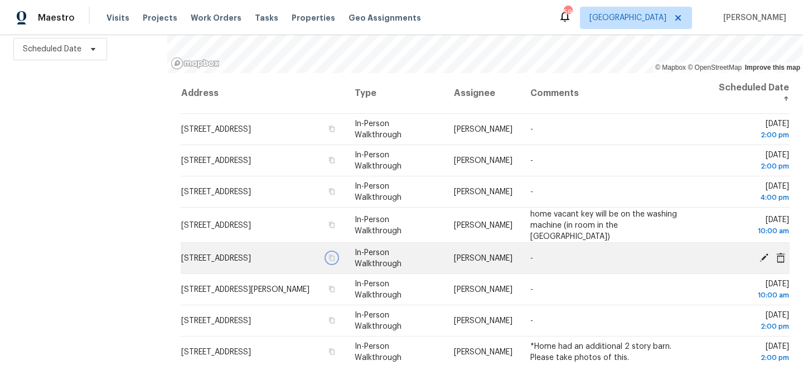
click at [335, 254] on icon "button" at bounding box center [331, 257] width 7 height 7
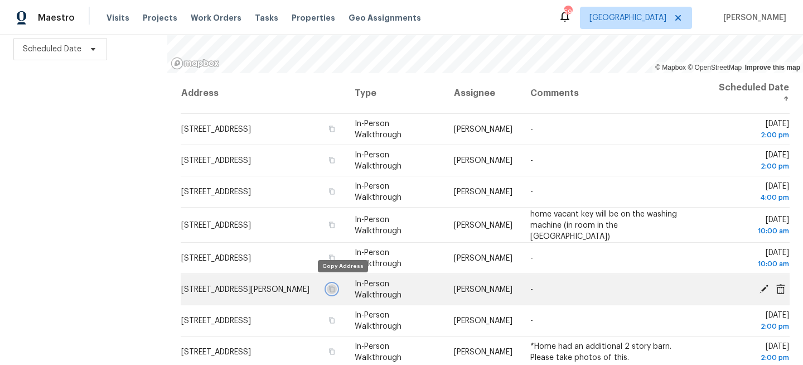
click at [335, 285] on icon "button" at bounding box center [331, 288] width 7 height 7
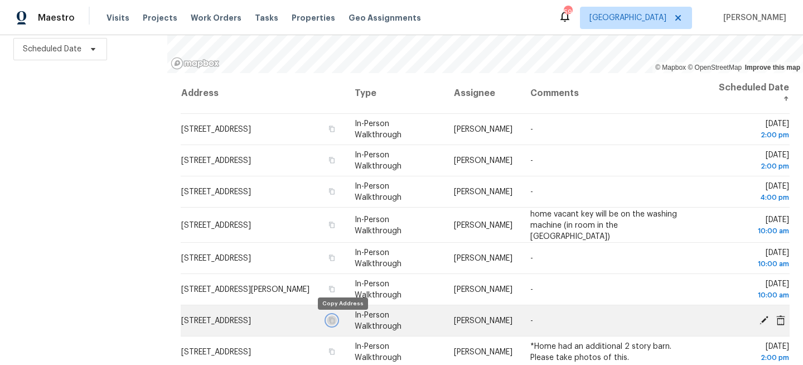
click at [335, 319] on icon "button" at bounding box center [331, 320] width 7 height 7
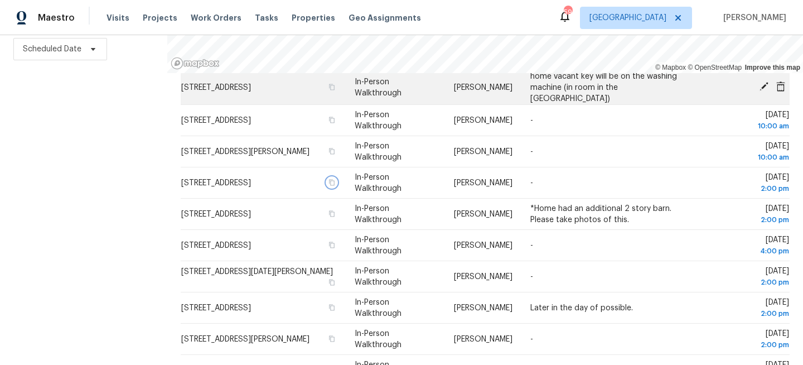
scroll to position [209, 0]
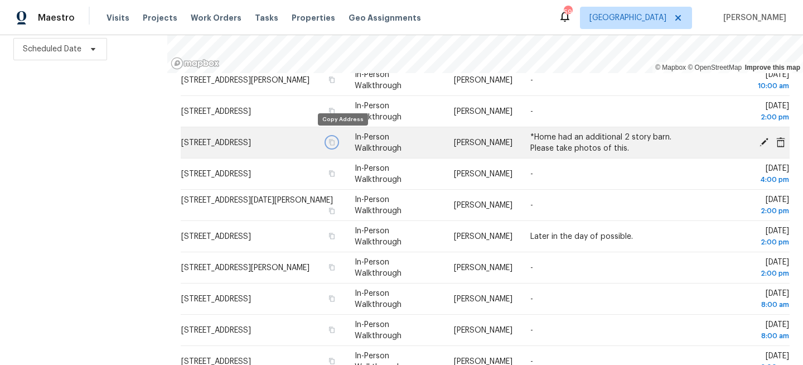
click at [335, 139] on icon "button" at bounding box center [332, 142] width 6 height 6
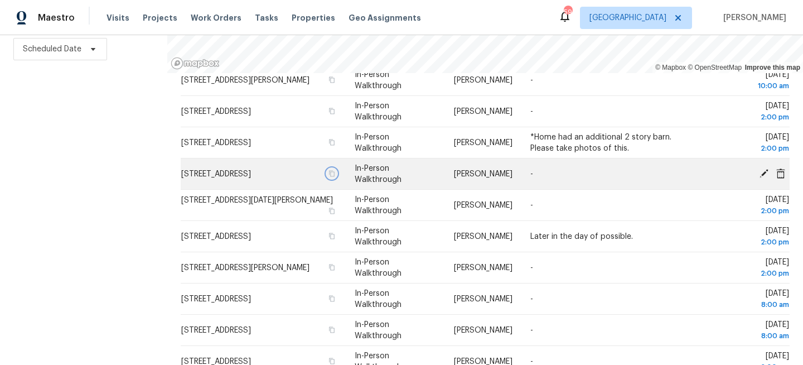
click at [335, 170] on icon "button" at bounding box center [331, 173] width 7 height 7
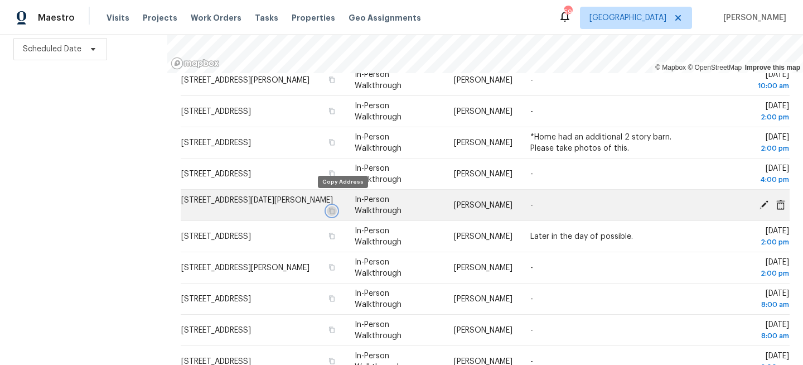
click at [335, 207] on icon "button" at bounding box center [331, 210] width 7 height 7
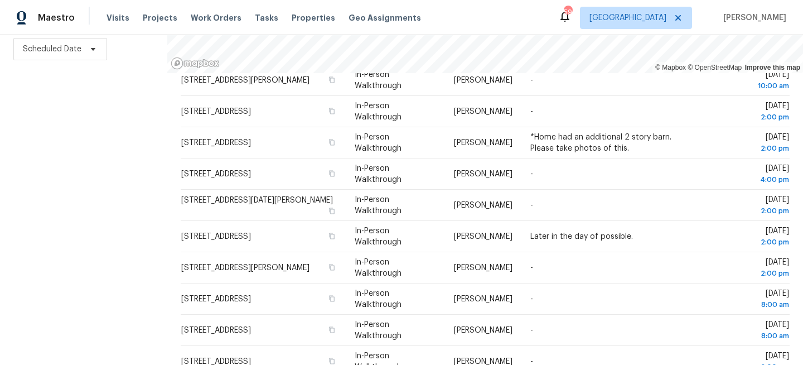
click at [66, 147] on div "Filters Reset ​ Virtual Exterior Assessment + 2 Assignee Scheduled Date" at bounding box center [83, 135] width 167 height 459
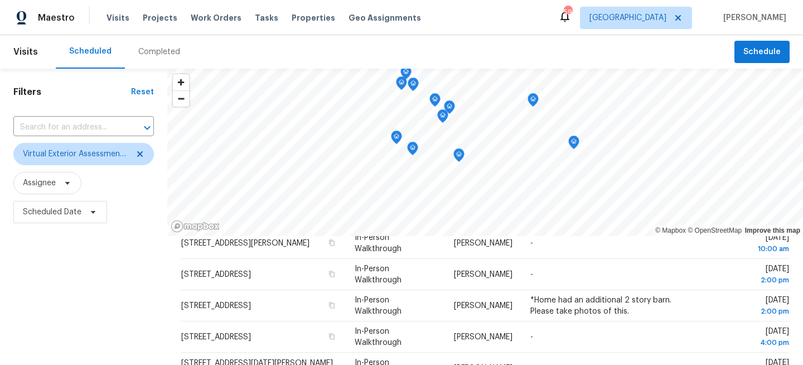
click at [80, 267] on div "Filters Reset ​ Virtual Exterior Assessment + 2 Assignee Scheduled Date" at bounding box center [83, 298] width 167 height 459
click at [255, 16] on span "Tasks" at bounding box center [266, 18] width 23 height 8
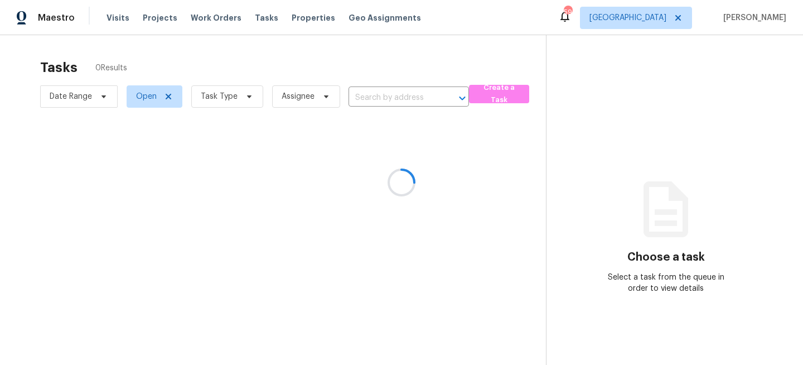
click at [234, 101] on div at bounding box center [401, 182] width 803 height 365
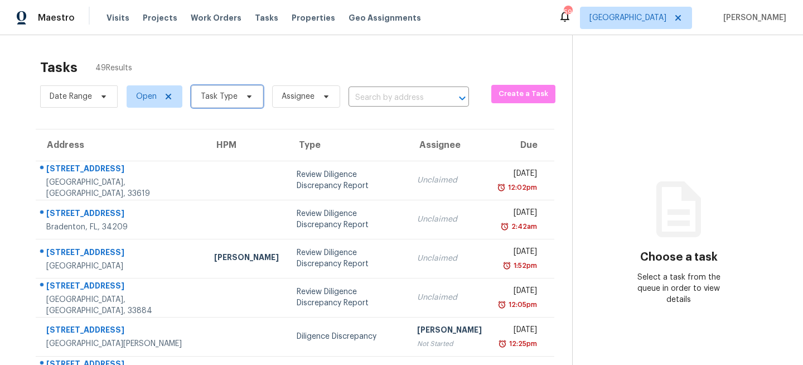
click at [241, 98] on span at bounding box center [247, 96] width 12 height 9
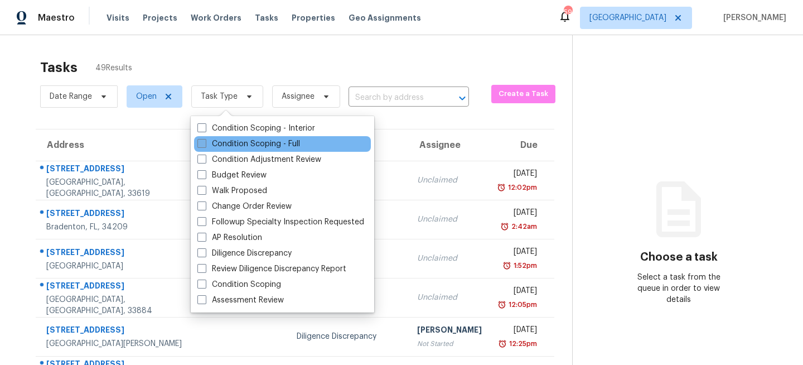
click at [219, 145] on label "Condition Scoping - Full" at bounding box center [248, 143] width 103 height 11
click at [205, 145] on input "Condition Scoping - Full" at bounding box center [200, 141] width 7 height 7
checkbox input "true"
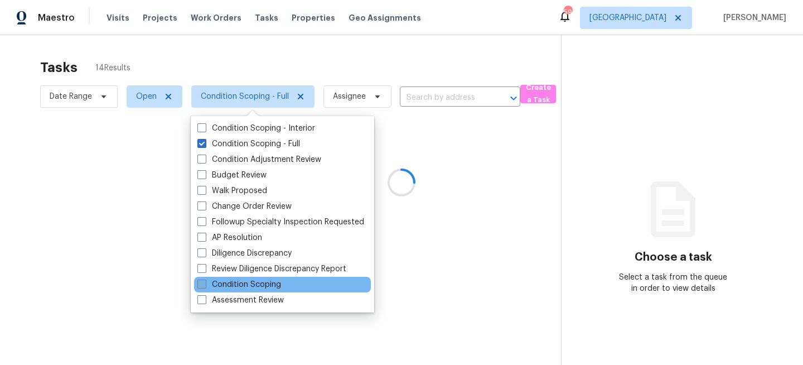
click at [226, 280] on label "Condition Scoping" at bounding box center [239, 284] width 84 height 11
click at [205, 280] on input "Condition Scoping" at bounding box center [200, 282] width 7 height 7
checkbox input "true"
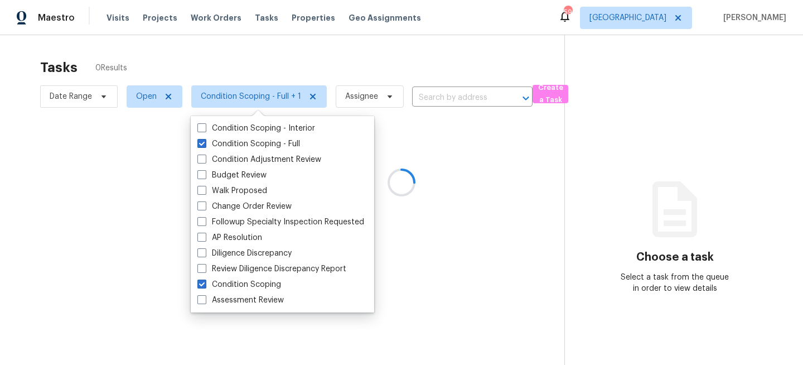
click at [215, 45] on div at bounding box center [401, 182] width 803 height 365
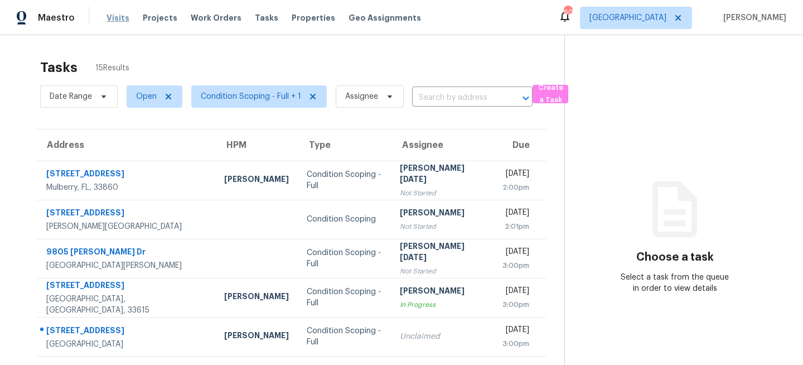
click at [111, 12] on span "Visits" at bounding box center [117, 17] width 23 height 11
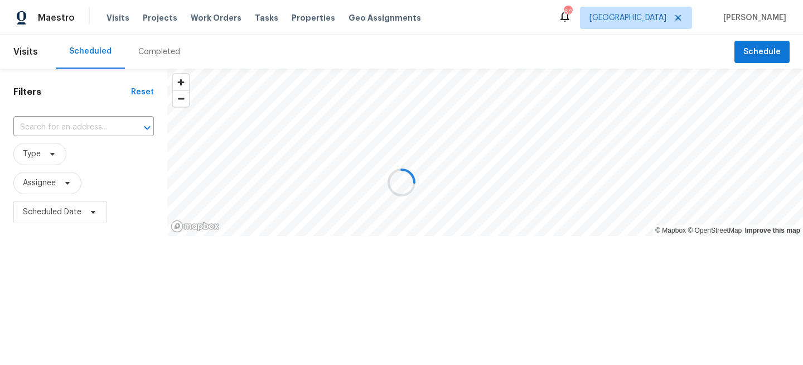
click at [42, 152] on div at bounding box center [401, 182] width 803 height 365
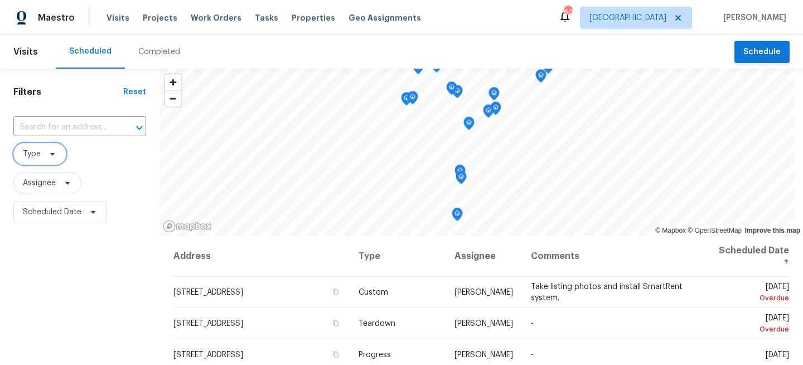
click at [51, 154] on icon at bounding box center [52, 154] width 4 height 3
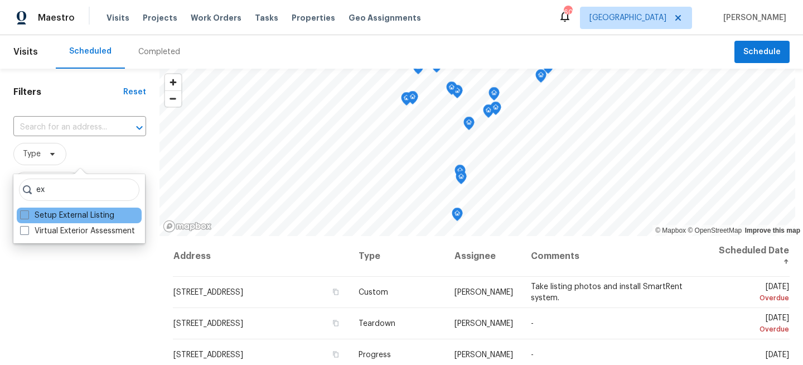
type input "ex"
click at [54, 216] on label "Setup External Listing" at bounding box center [67, 215] width 94 height 11
click at [27, 216] on input "Setup External Listing" at bounding box center [23, 213] width 7 height 7
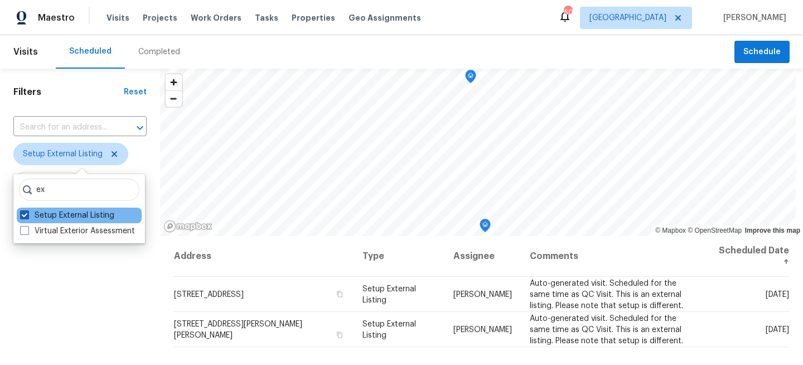
click at [54, 216] on label "Setup External Listing" at bounding box center [67, 215] width 94 height 11
click at [27, 216] on input "Setup External Listing" at bounding box center [23, 213] width 7 height 7
checkbox input "false"
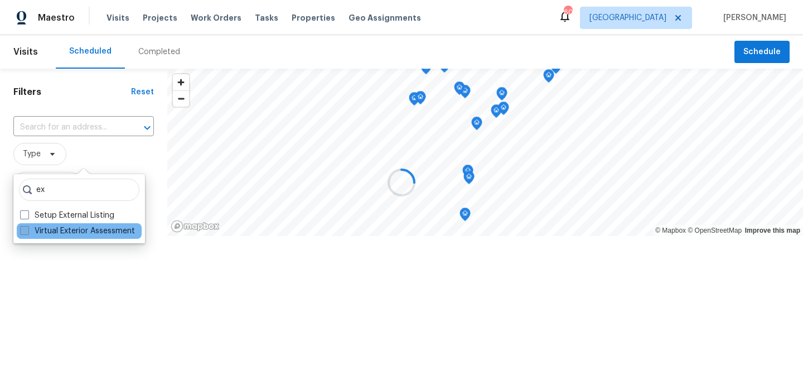
click at [46, 231] on label "Virtual Exterior Assessment" at bounding box center [77, 230] width 115 height 11
click at [27, 231] on input "Virtual Exterior Assessment" at bounding box center [23, 228] width 7 height 7
checkbox input "true"
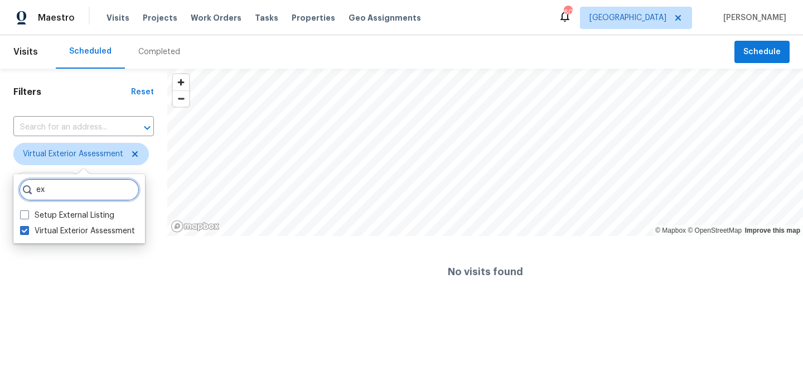
click at [65, 195] on input "ex" at bounding box center [79, 189] width 120 height 22
type input "e"
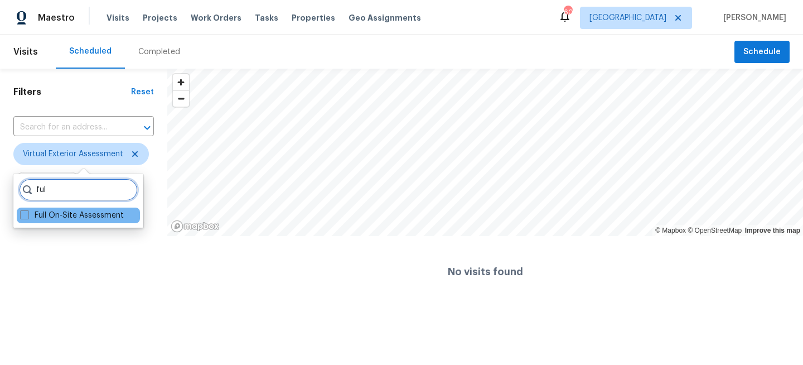
type input "ful"
click at [65, 221] on div "Full On-Site Assessment" at bounding box center [78, 215] width 123 height 16
click at [67, 211] on label "Full On-Site Assessment" at bounding box center [72, 215] width 104 height 11
click at [27, 211] on input "Full On-Site Assessment" at bounding box center [23, 213] width 7 height 7
checkbox input "true"
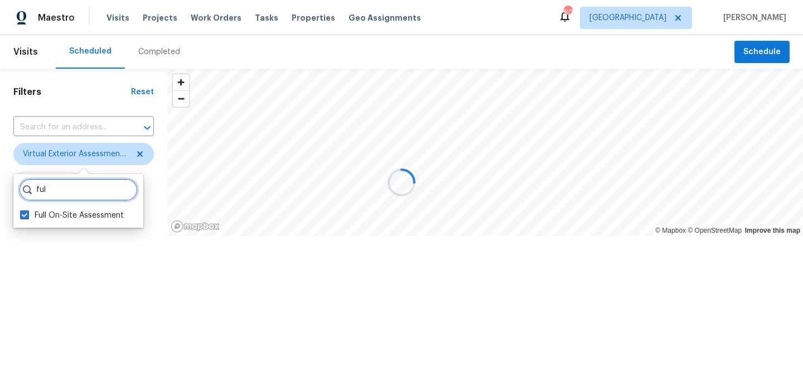
click at [67, 199] on input "ful" at bounding box center [78, 189] width 119 height 22
type input "f"
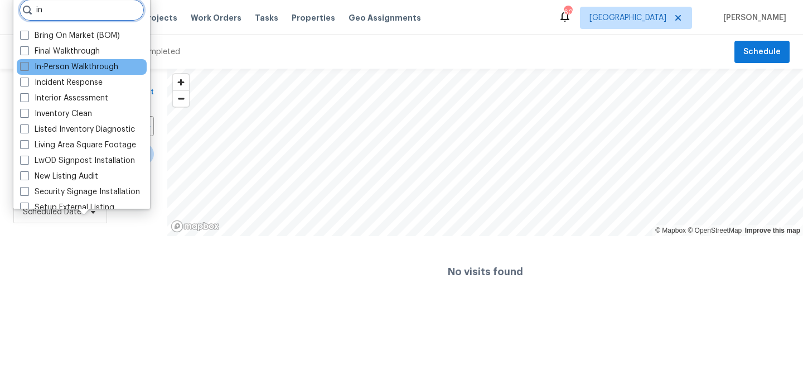
type input "in"
click at [40, 69] on label "In-Person Walkthrough" at bounding box center [69, 66] width 98 height 11
click at [27, 69] on input "In-Person Walkthrough" at bounding box center [23, 64] width 7 height 7
checkbox input "true"
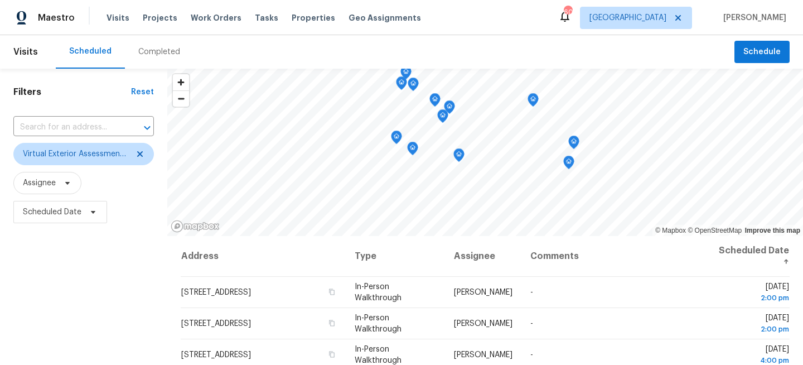
click at [110, 294] on div "Filters Reset ​ Virtual Exterior Assessment + 2 Assignee Scheduled Date" at bounding box center [83, 298] width 167 height 459
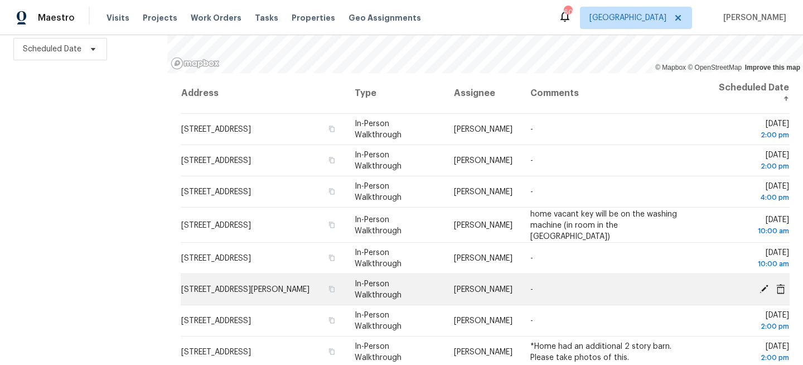
scroll to position [289, 0]
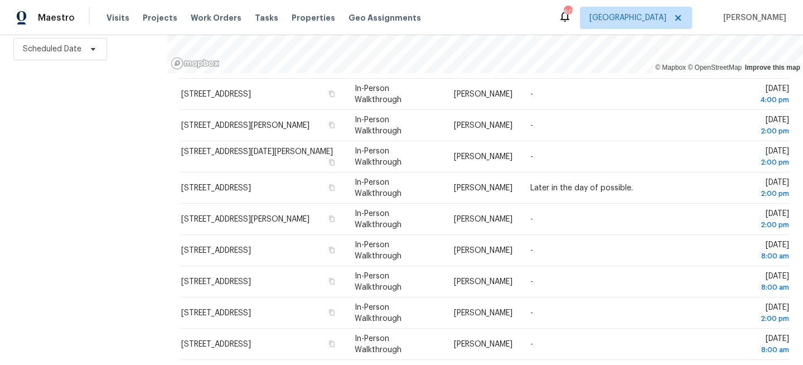
click at [130, 173] on div "Filters Reset ​ Virtual Exterior Assessment + 2 Assignee Scheduled Date" at bounding box center [83, 135] width 167 height 459
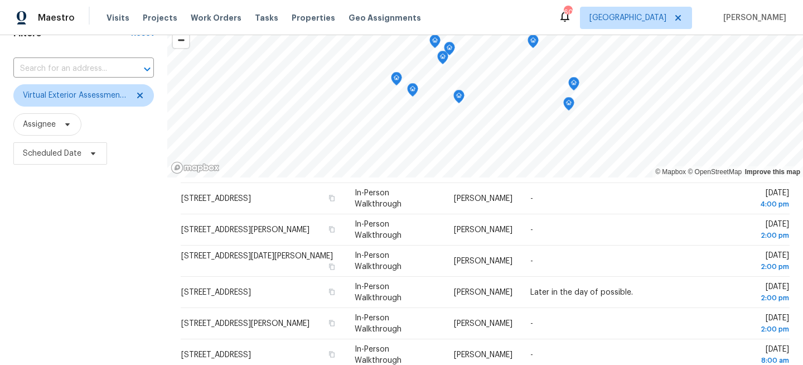
scroll to position [0, 0]
